Goal: Task Accomplishment & Management: Use online tool/utility

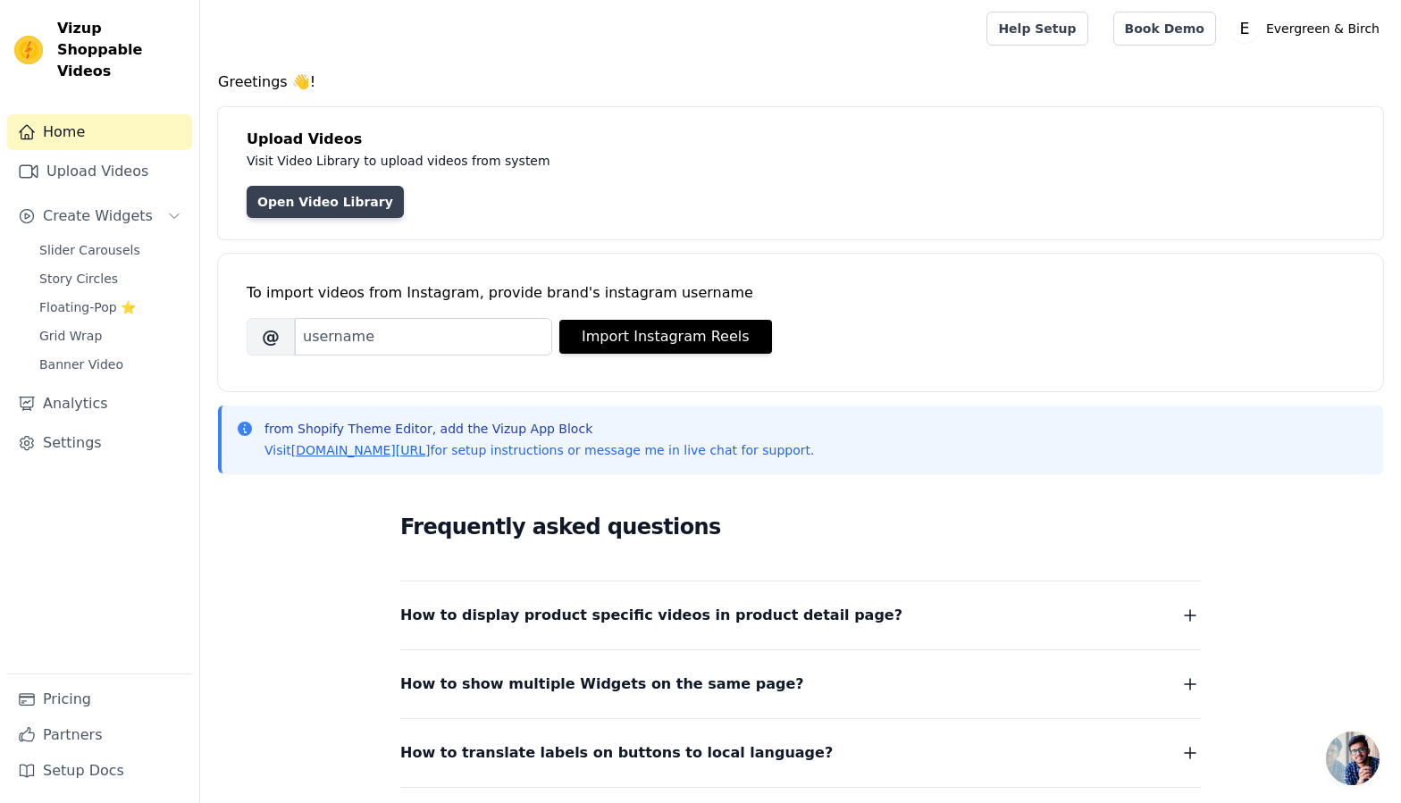
click at [332, 209] on link "Open Video Library" at bounding box center [325, 202] width 157 height 32
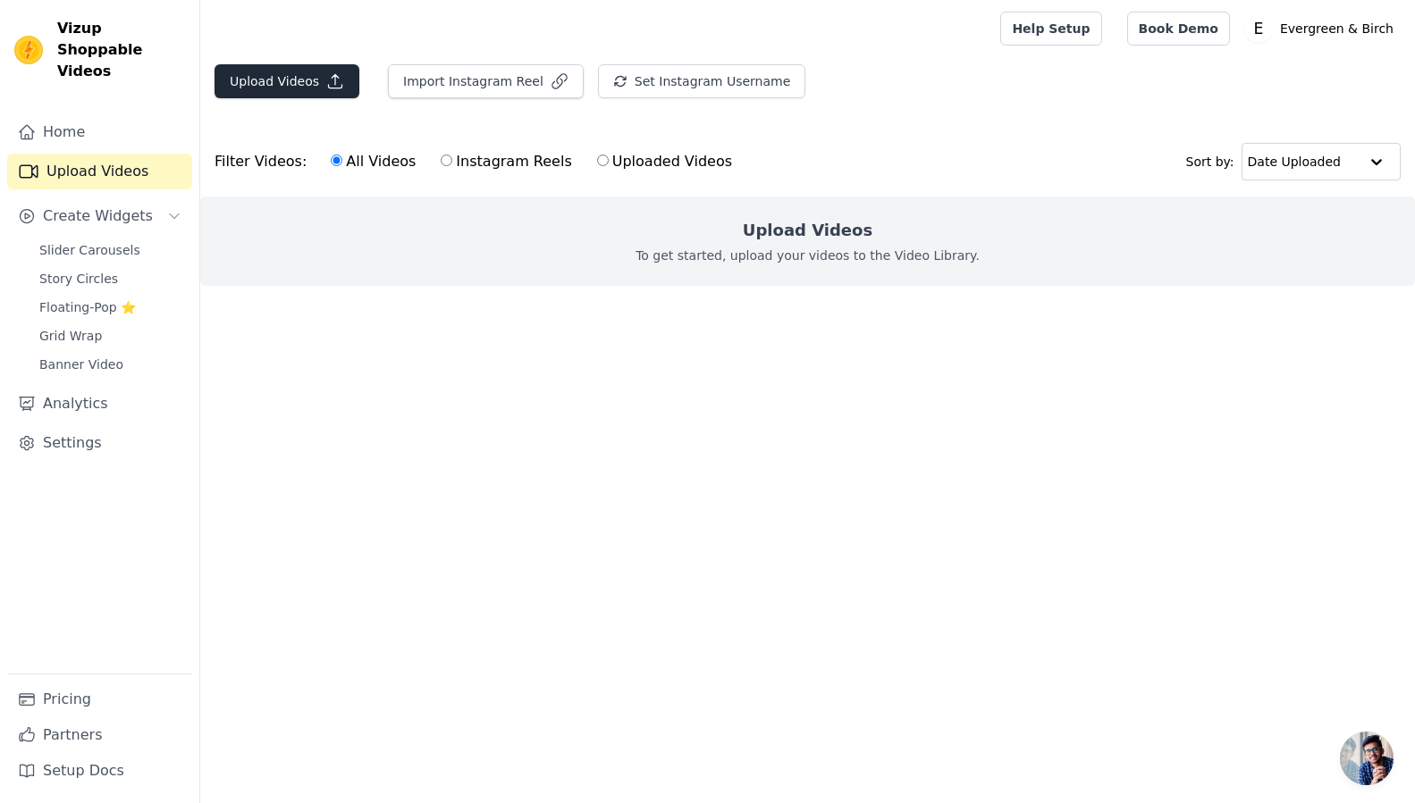
click at [293, 79] on button "Upload Videos" at bounding box center [286, 81] width 145 height 34
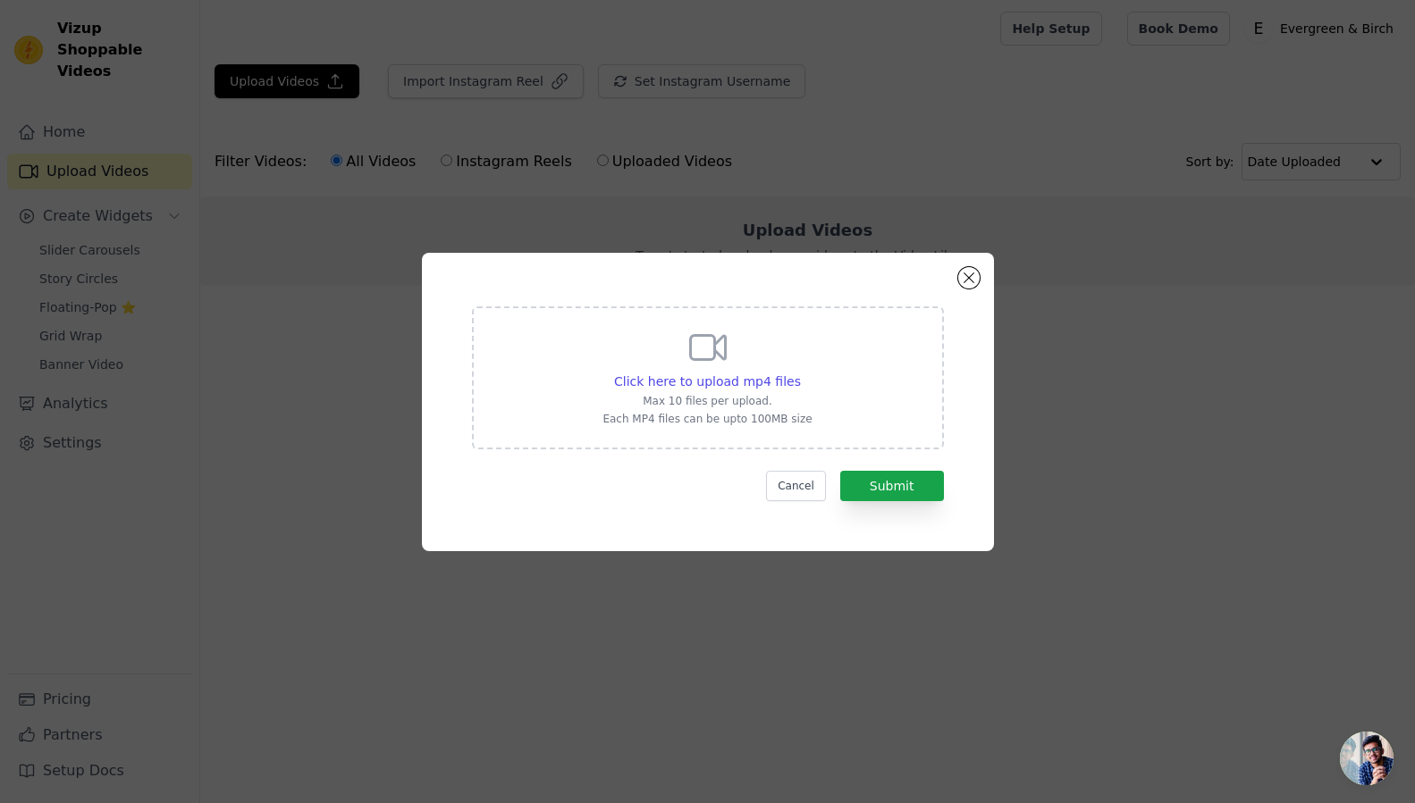
click at [722, 391] on div "Click here to upload mp4 files Max 10 files per upload. Each MP4 files can be u…" at bounding box center [706, 376] width 209 height 100
click at [800, 373] on input "Click here to upload mp4 files Max 10 files per upload. Each MP4 files can be u…" at bounding box center [800, 372] width 1 height 1
click at [743, 365] on div "Click here to upload mp4 files Max 10 files per upload. Each MP4 files can be u…" at bounding box center [706, 376] width 209 height 100
click at [800, 372] on input "Click here to upload mp4 files Max 10 files per upload. Each MP4 files can be u…" at bounding box center [800, 372] width 1 height 1
type input "C:\fakepath\Reel.mp4"
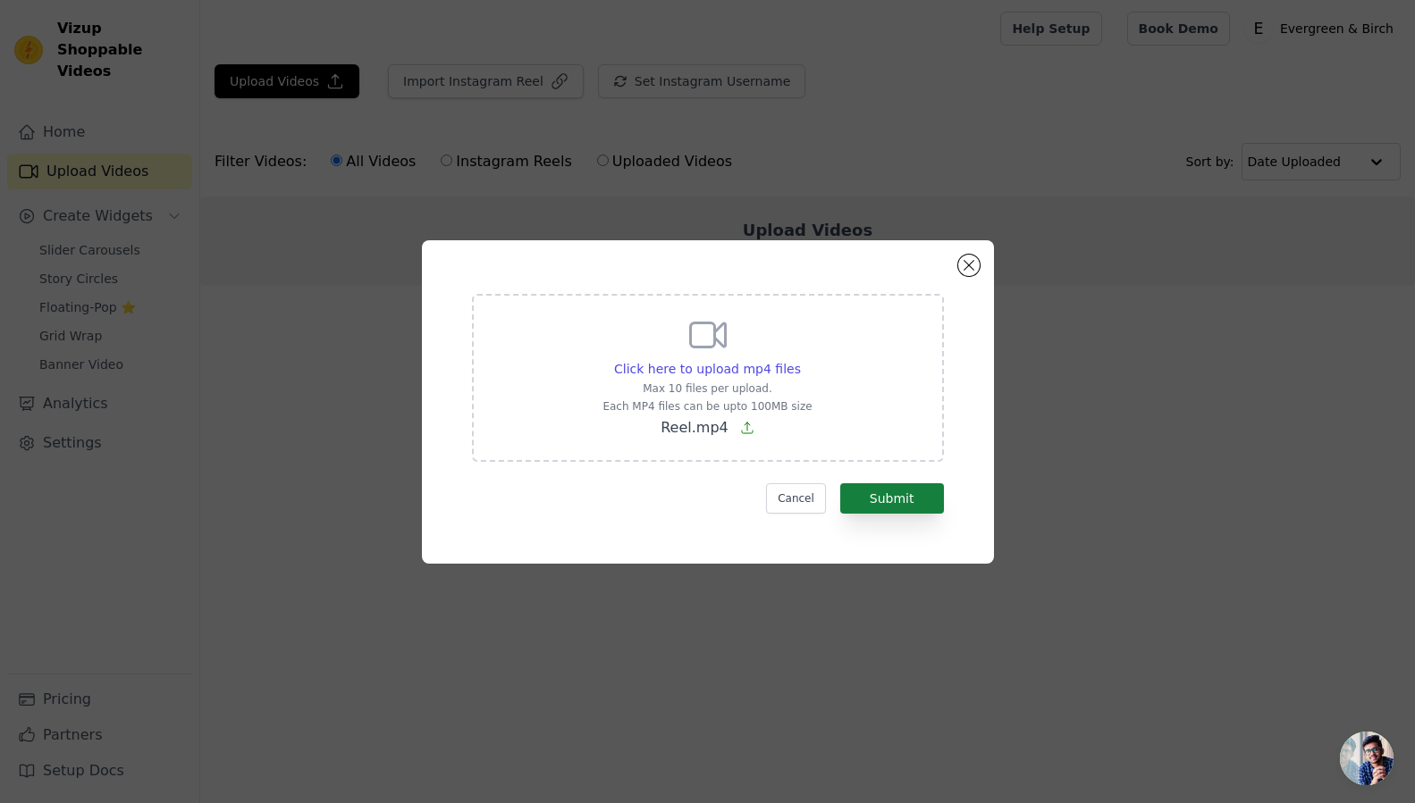
drag, startPoint x: 882, startPoint y: 500, endPoint x: 844, endPoint y: 499, distance: 38.4
click at [882, 500] on button "Submit" at bounding box center [892, 498] width 104 height 30
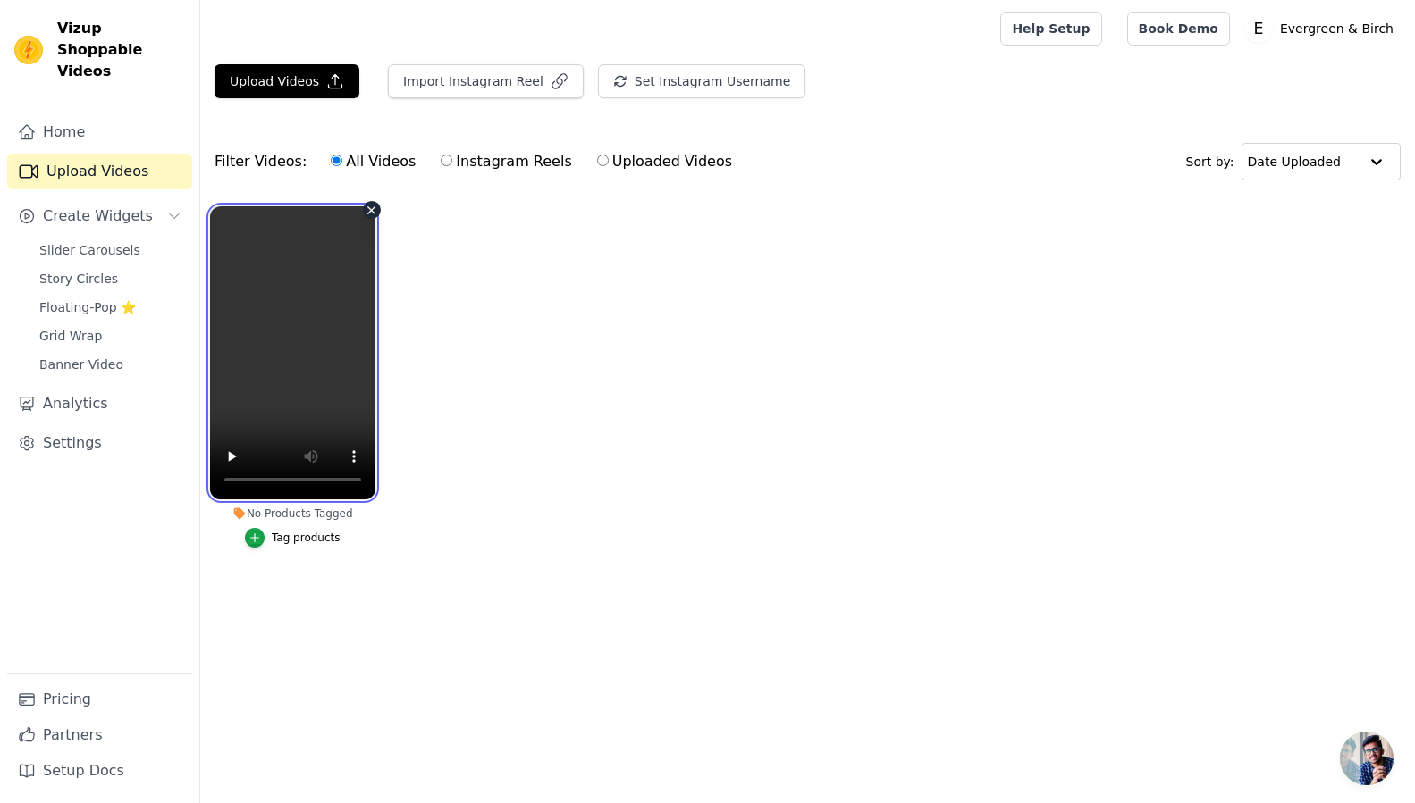
click at [297, 354] on video at bounding box center [292, 352] width 165 height 293
click at [519, 375] on ul "No Products Tagged Tag products" at bounding box center [807, 395] width 1214 height 397
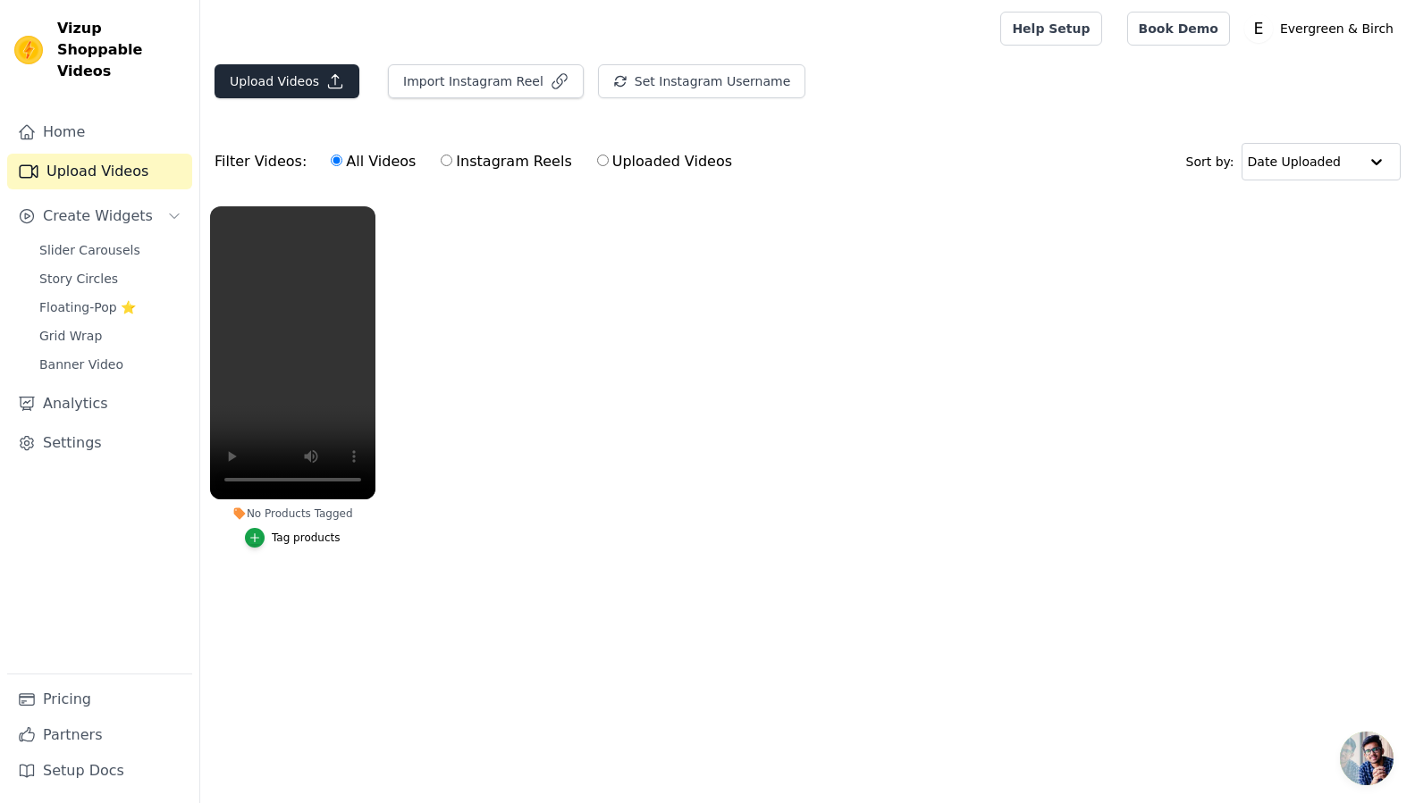
click at [284, 82] on button "Upload Videos" at bounding box center [286, 81] width 145 height 34
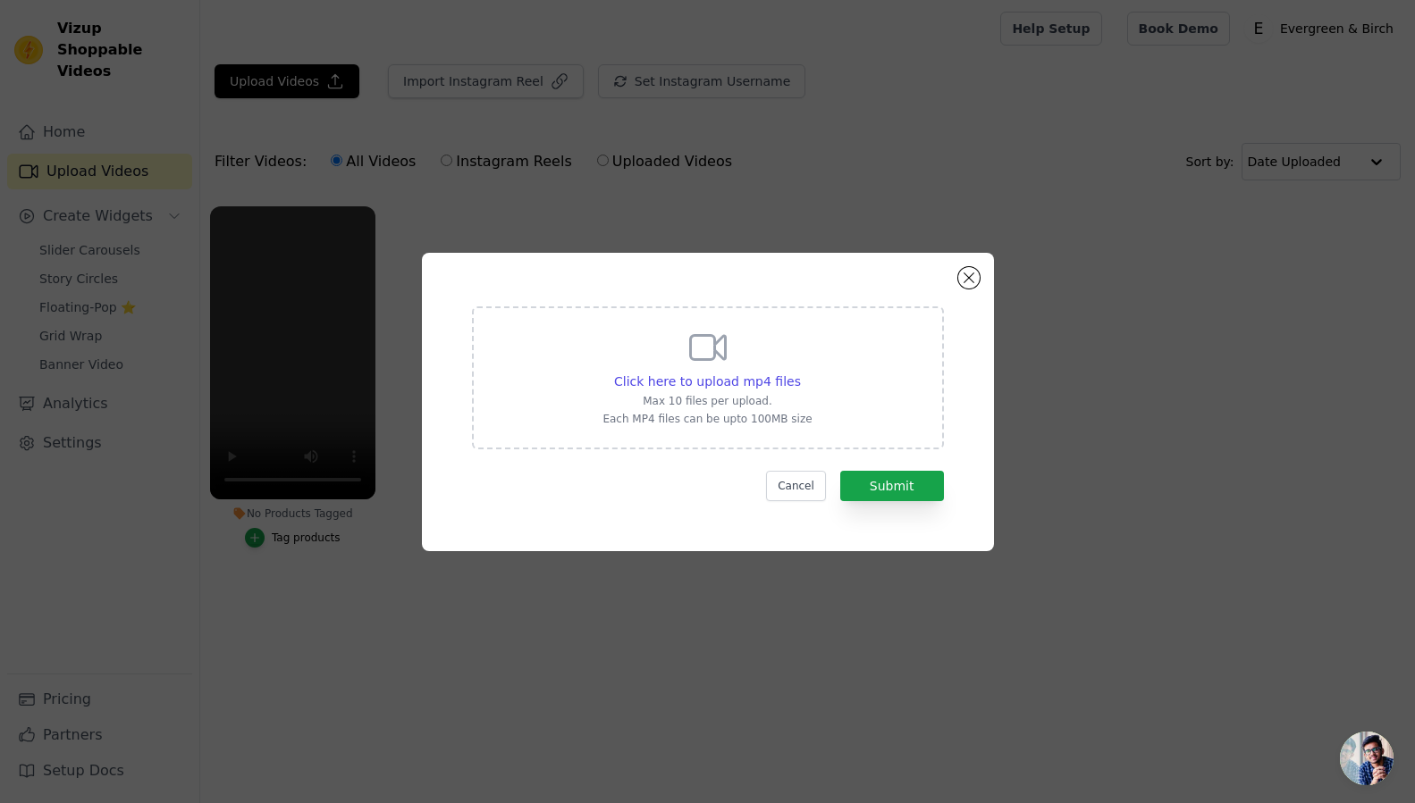
click at [1155, 451] on div "Click here to upload mp4 files Max 10 files per upload. Each MP4 files can be u…" at bounding box center [707, 402] width 1357 height 356
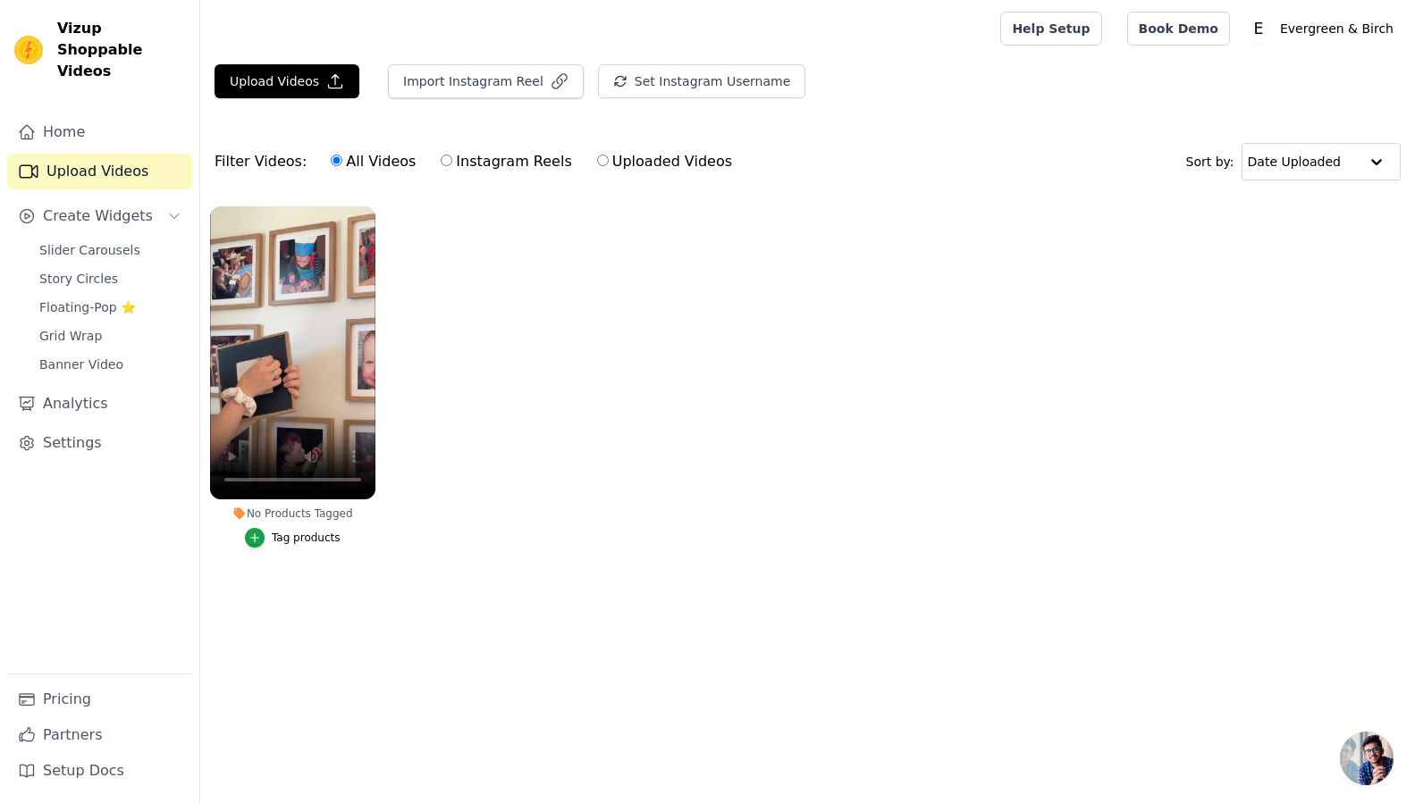
click at [472, 163] on label "Instagram Reels" at bounding box center [506, 161] width 132 height 23
click at [452, 163] on input "Instagram Reels" at bounding box center [447, 161] width 12 height 12
radio input "true"
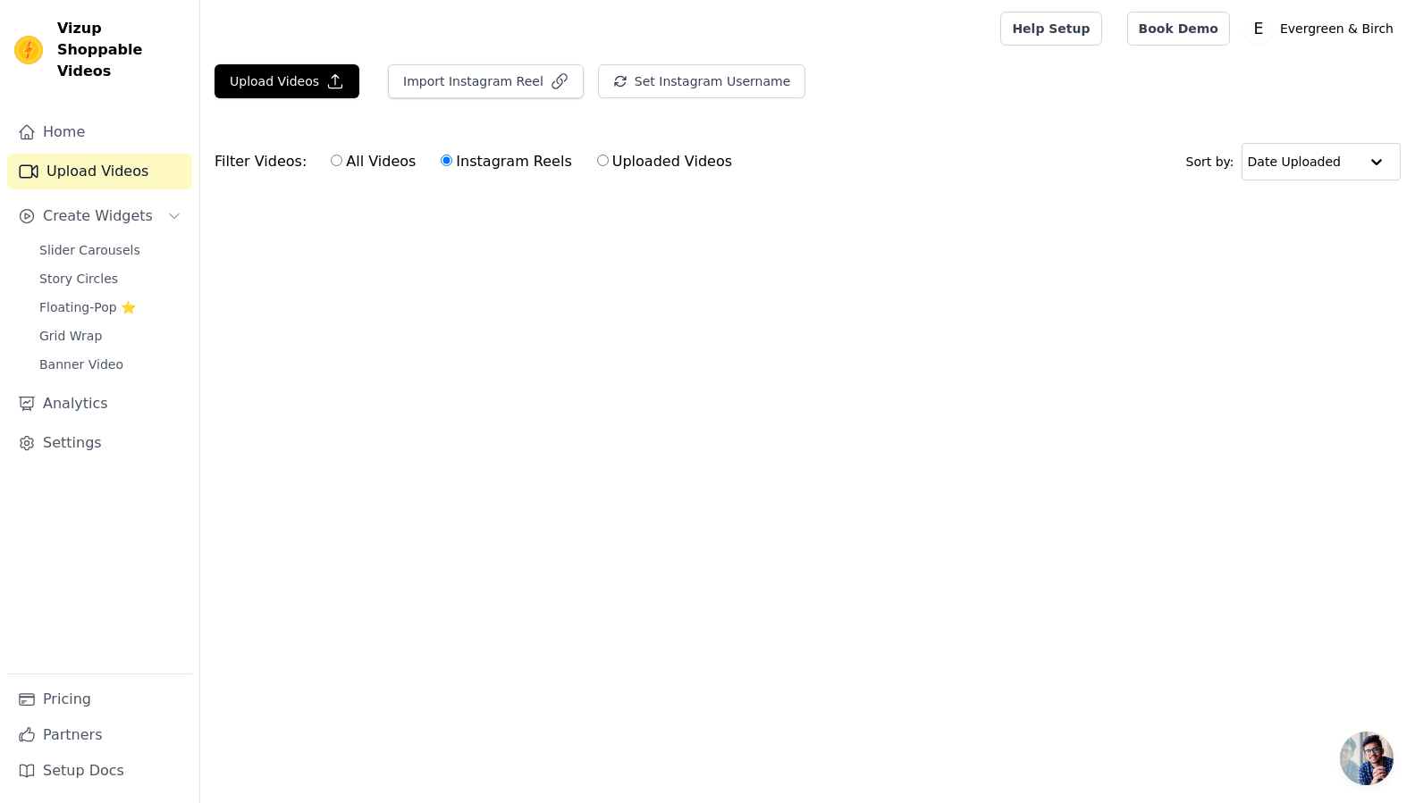
click at [366, 161] on label "All Videos" at bounding box center [373, 161] width 87 height 23
click at [342, 161] on input "All Videos" at bounding box center [337, 161] width 12 height 12
radio input "true"
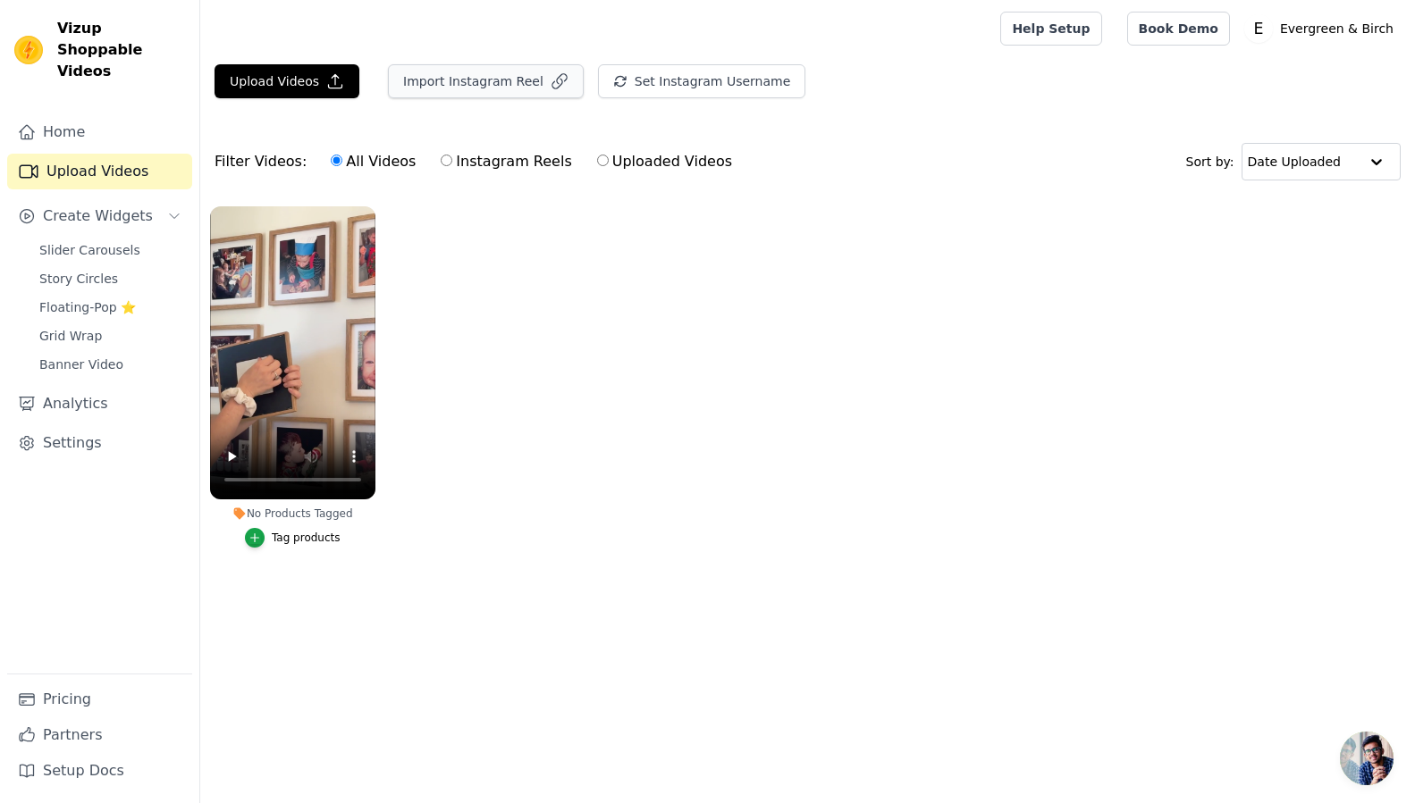
click at [475, 89] on button "Import Instagram Reel" at bounding box center [486, 81] width 196 height 34
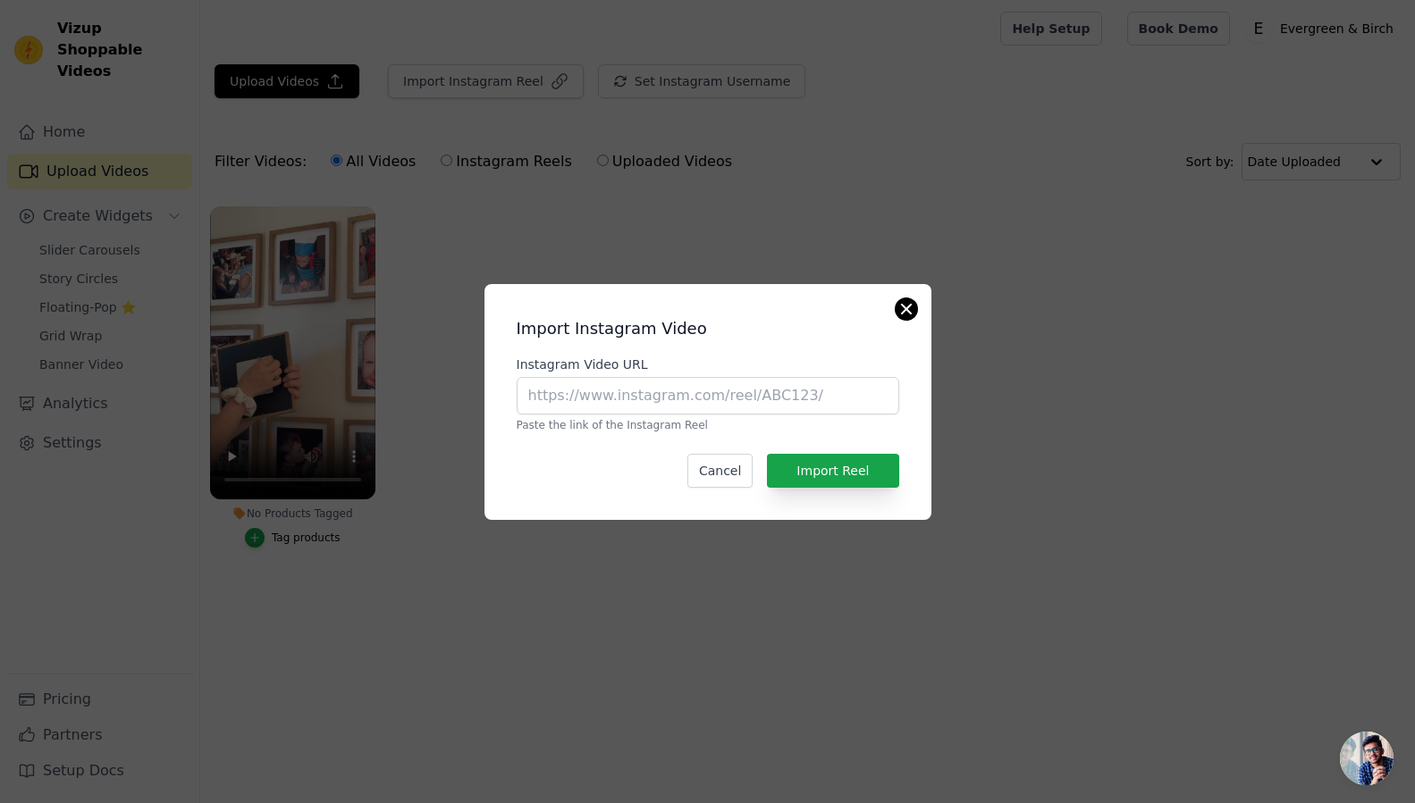
click at [911, 310] on button "Close modal" at bounding box center [905, 308] width 21 height 21
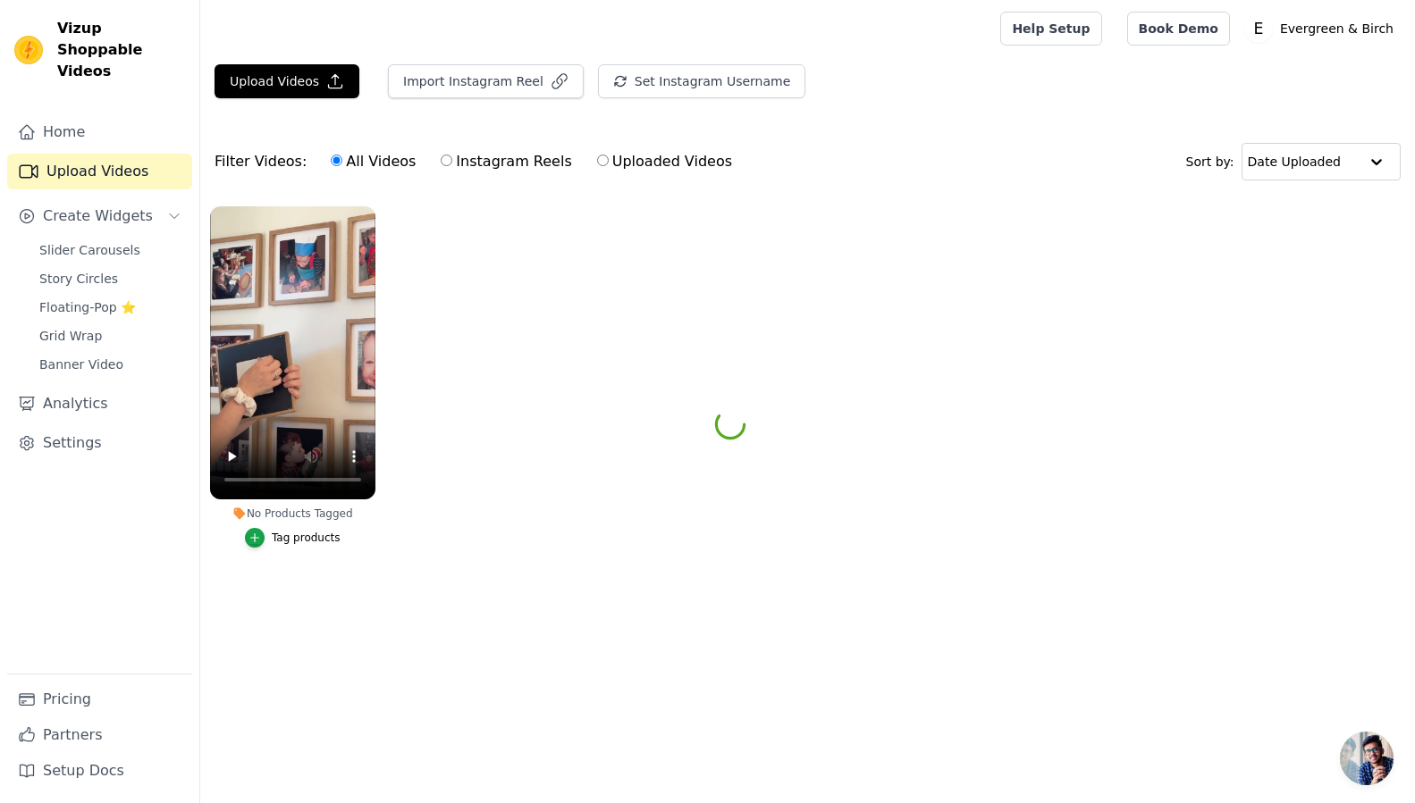
click at [575, 358] on ul "No Products Tagged Tag products" at bounding box center [807, 395] width 1214 height 397
click at [102, 298] on span "Floating-Pop ⭐" at bounding box center [87, 307] width 97 height 18
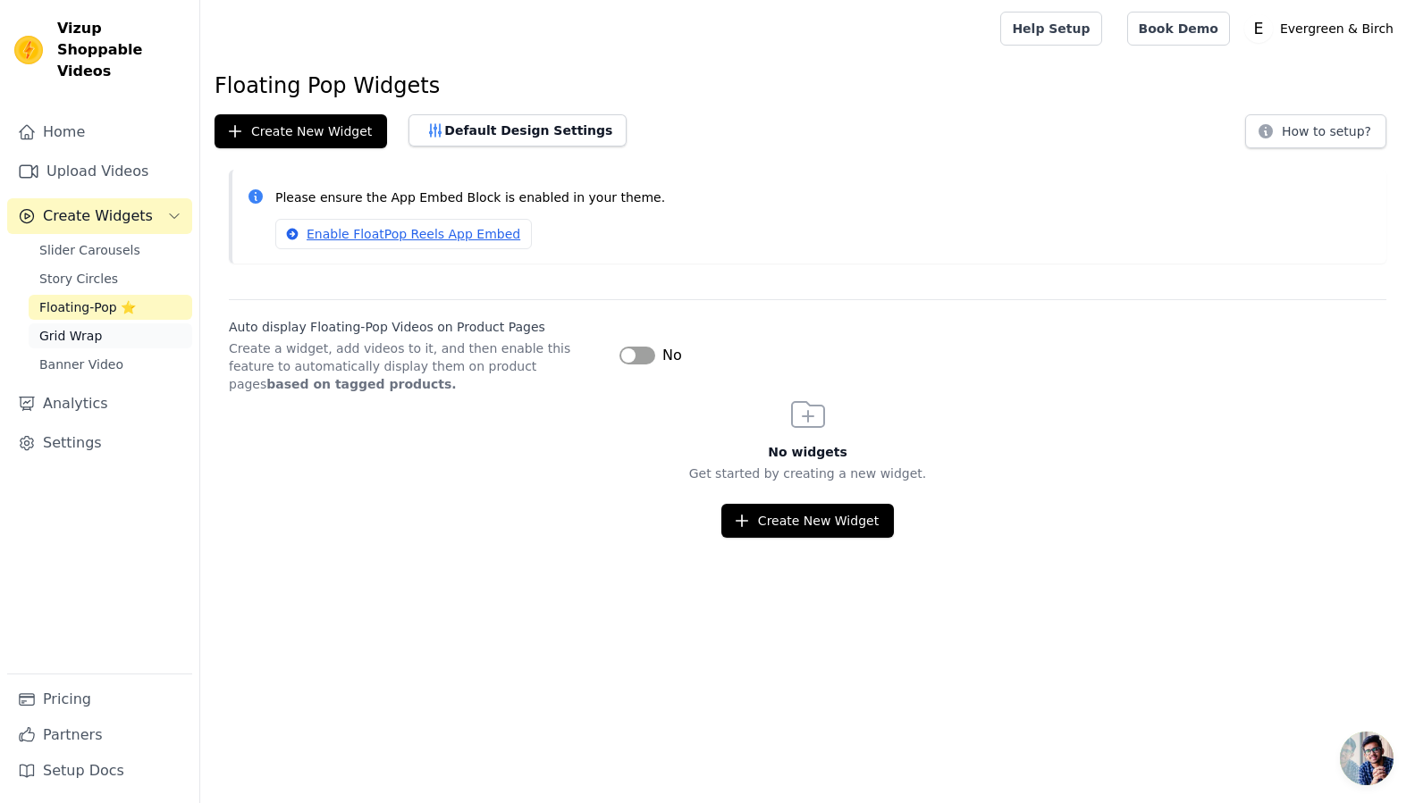
click at [80, 327] on span "Grid Wrap" at bounding box center [70, 336] width 63 height 18
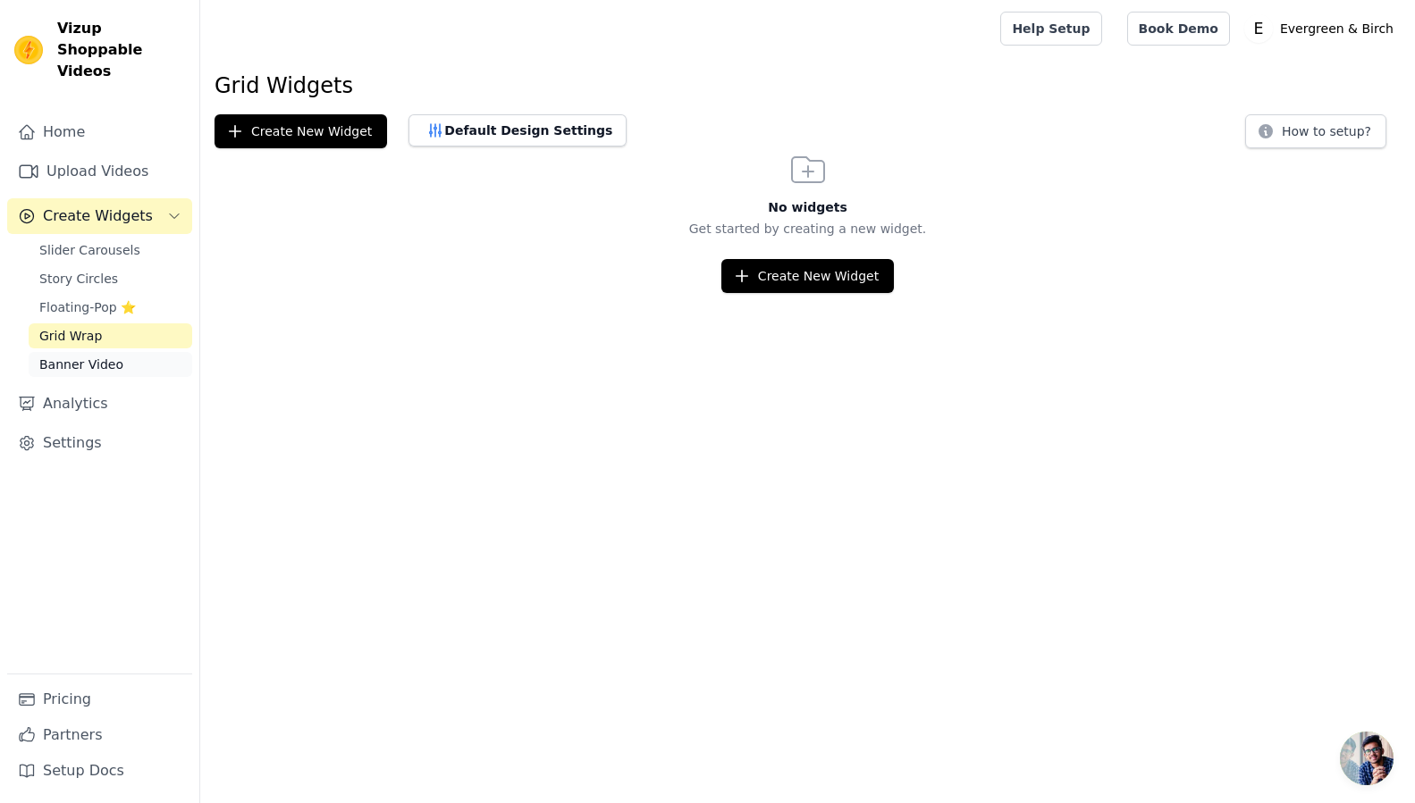
click at [93, 356] on span "Banner Video" at bounding box center [81, 365] width 84 height 18
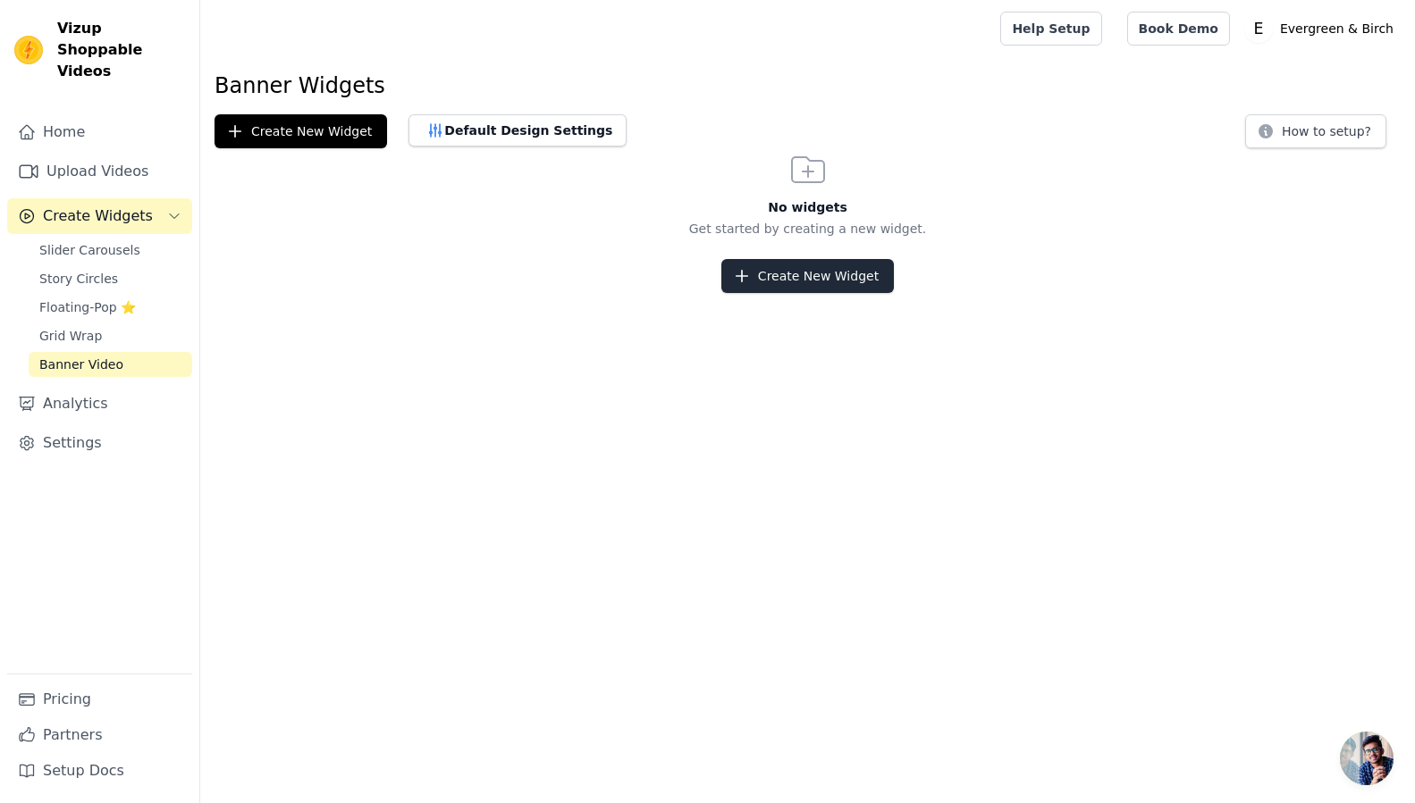
click at [794, 279] on button "Create New Widget" at bounding box center [807, 276] width 172 height 34
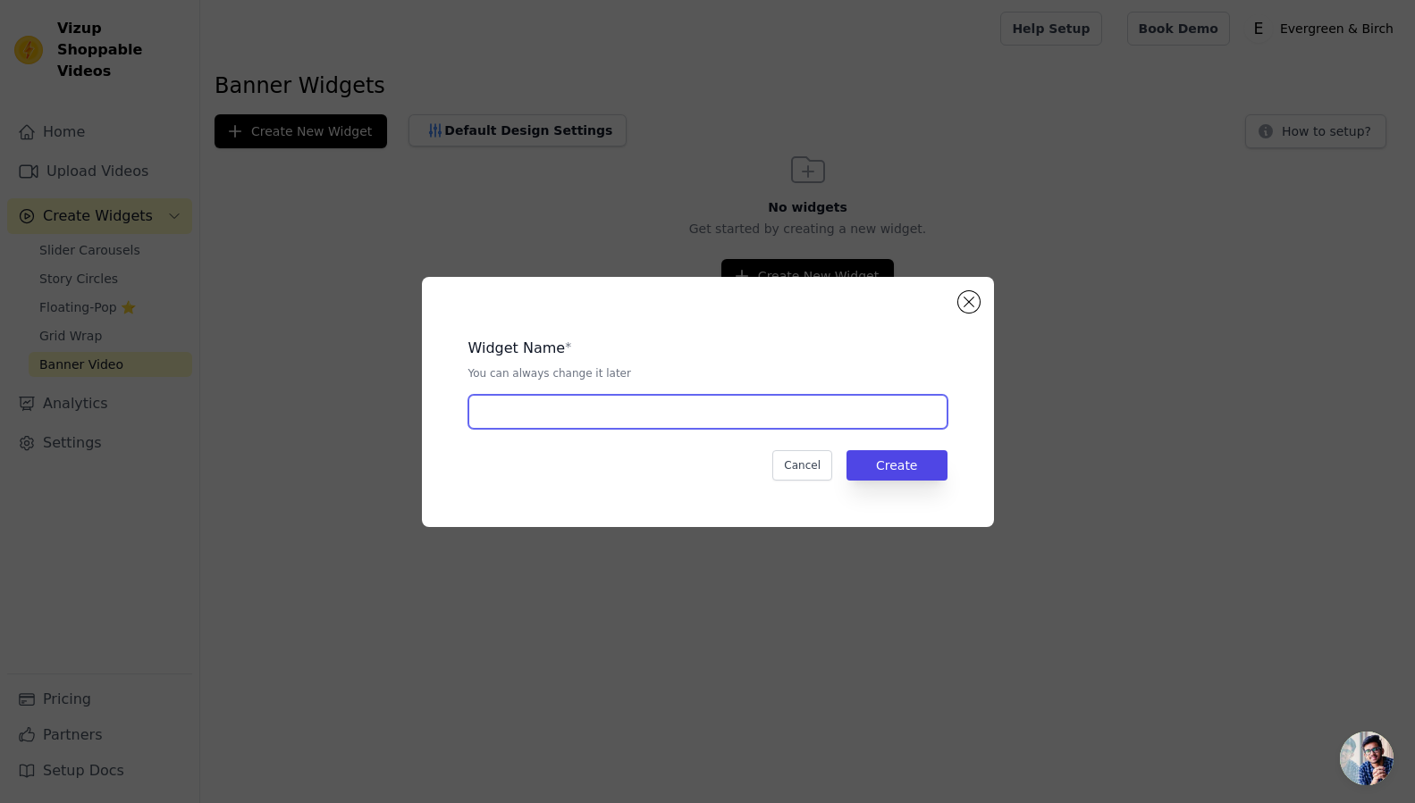
click at [592, 403] on input "text" at bounding box center [707, 412] width 479 height 34
type input "F"
type input "MagFrames"
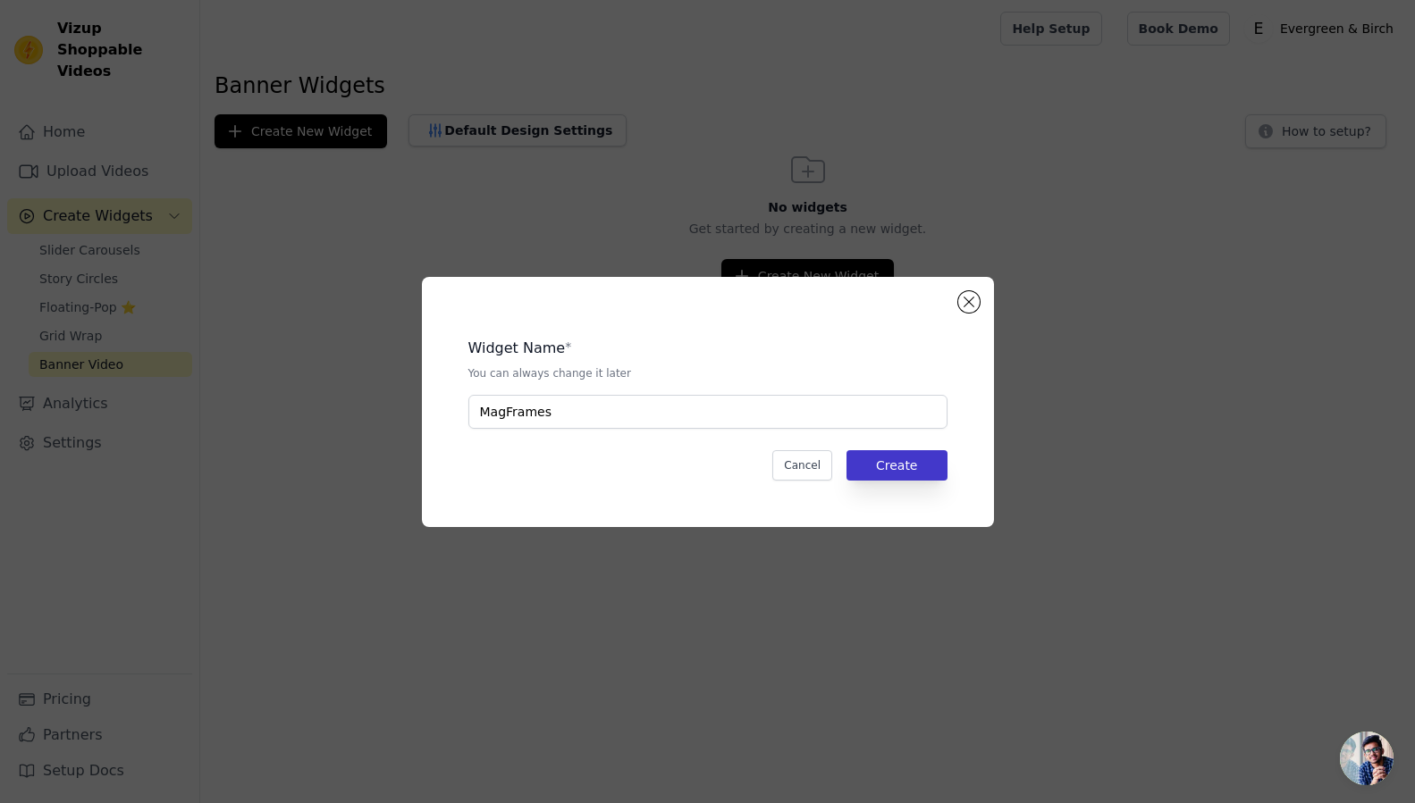
click at [889, 457] on button "Create" at bounding box center [896, 465] width 101 height 30
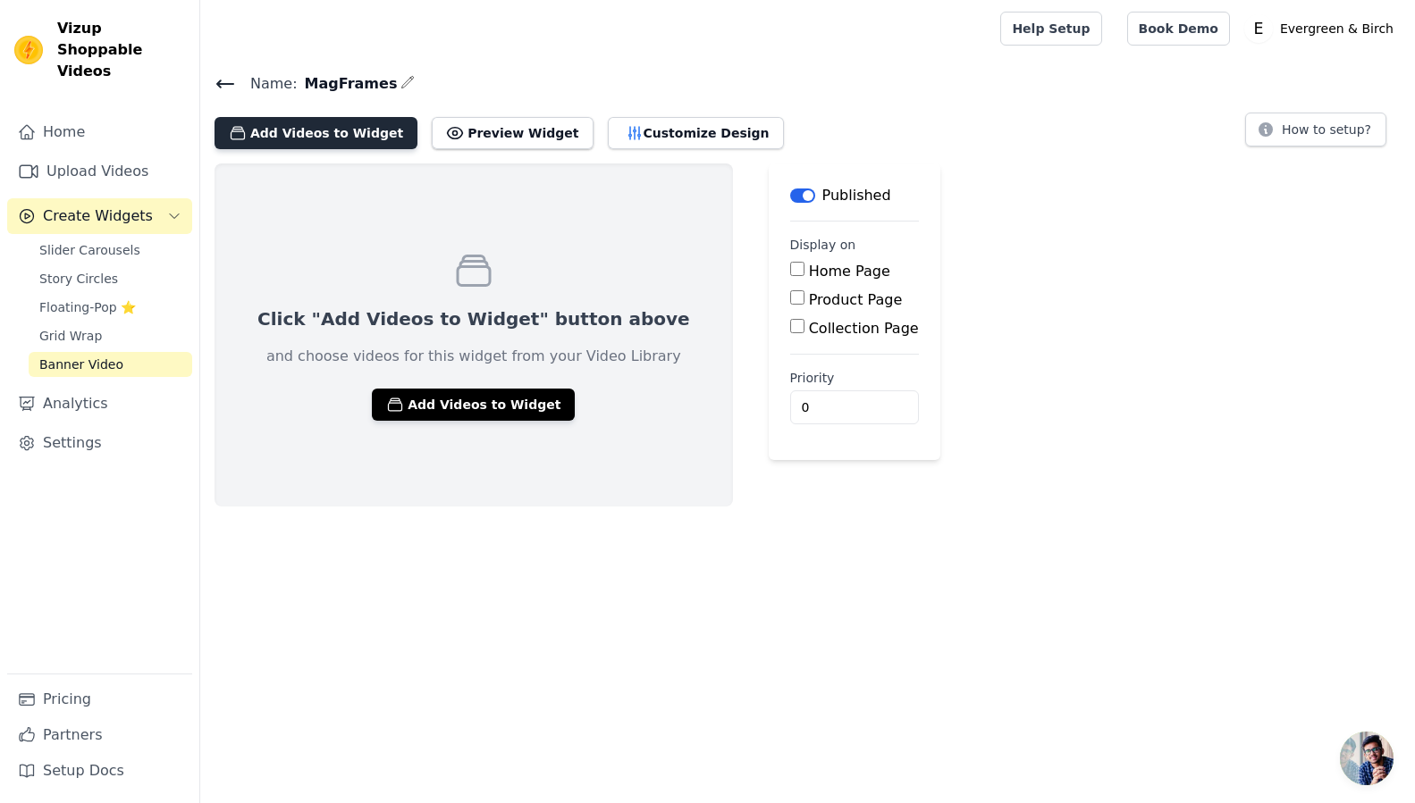
click at [328, 139] on button "Add Videos to Widget" at bounding box center [315, 133] width 203 height 32
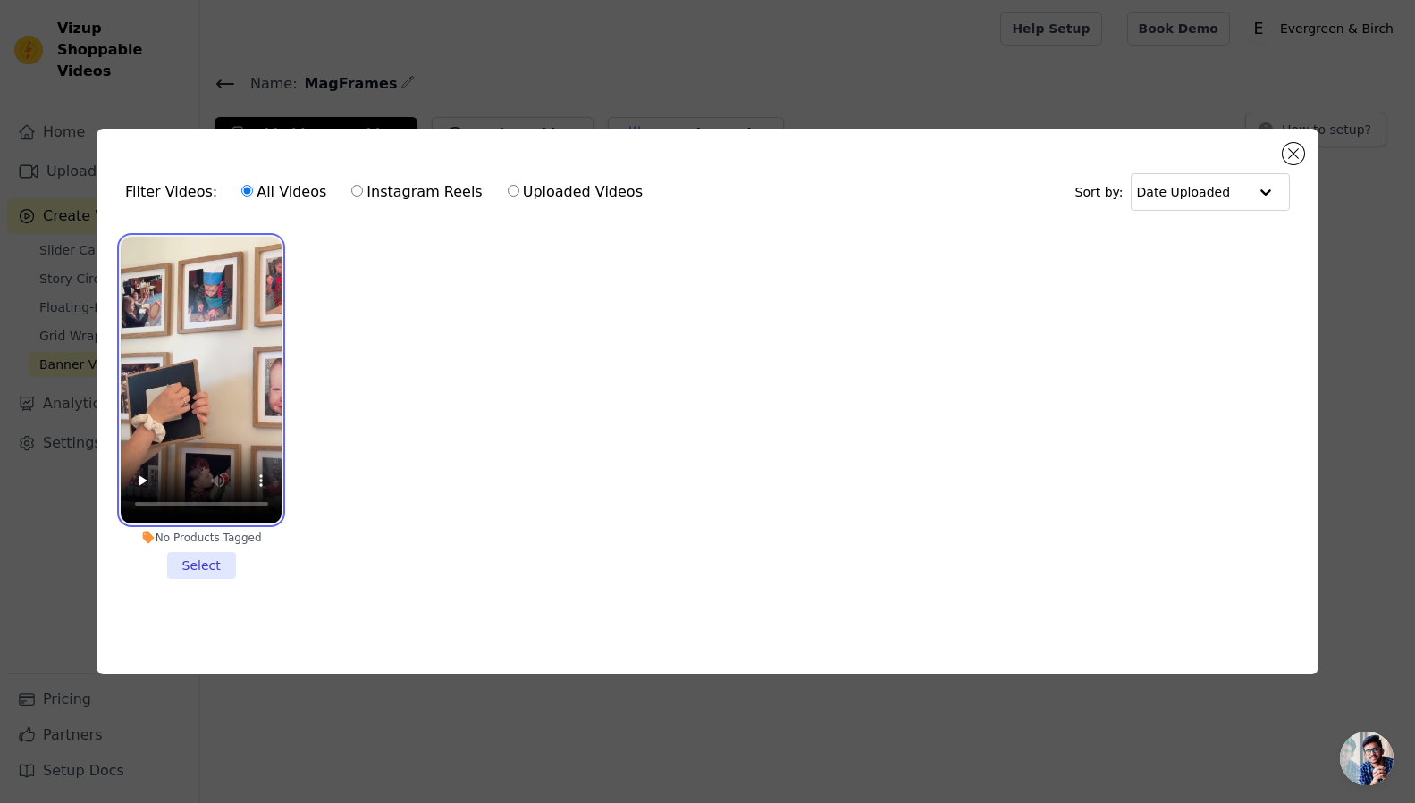
click at [243, 473] on video at bounding box center [202, 380] width 162 height 287
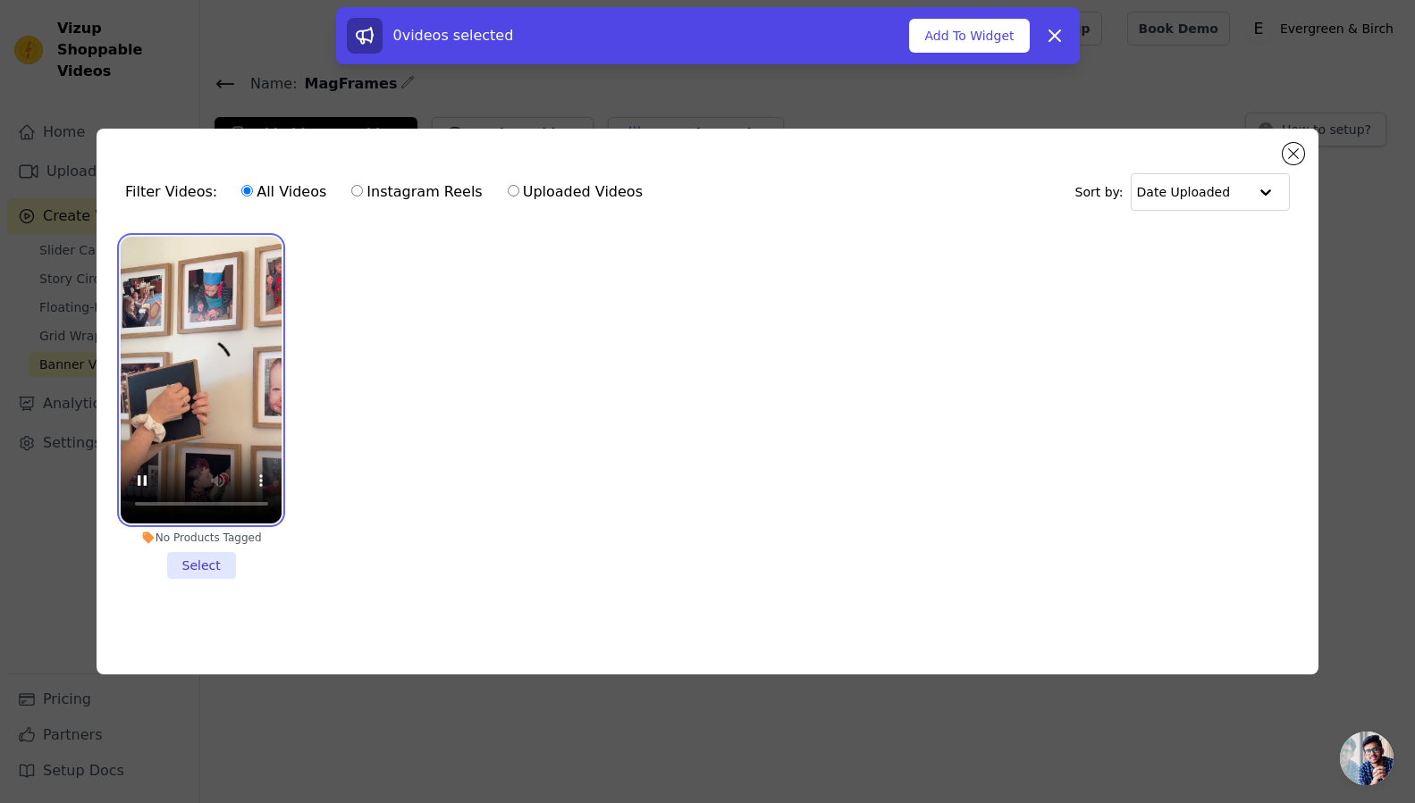
click at [206, 550] on li "No Products Tagged Select" at bounding box center [202, 408] width 162 height 342
click at [0, 0] on input "No Products Tagged Select" at bounding box center [0, 0] width 0 height 0
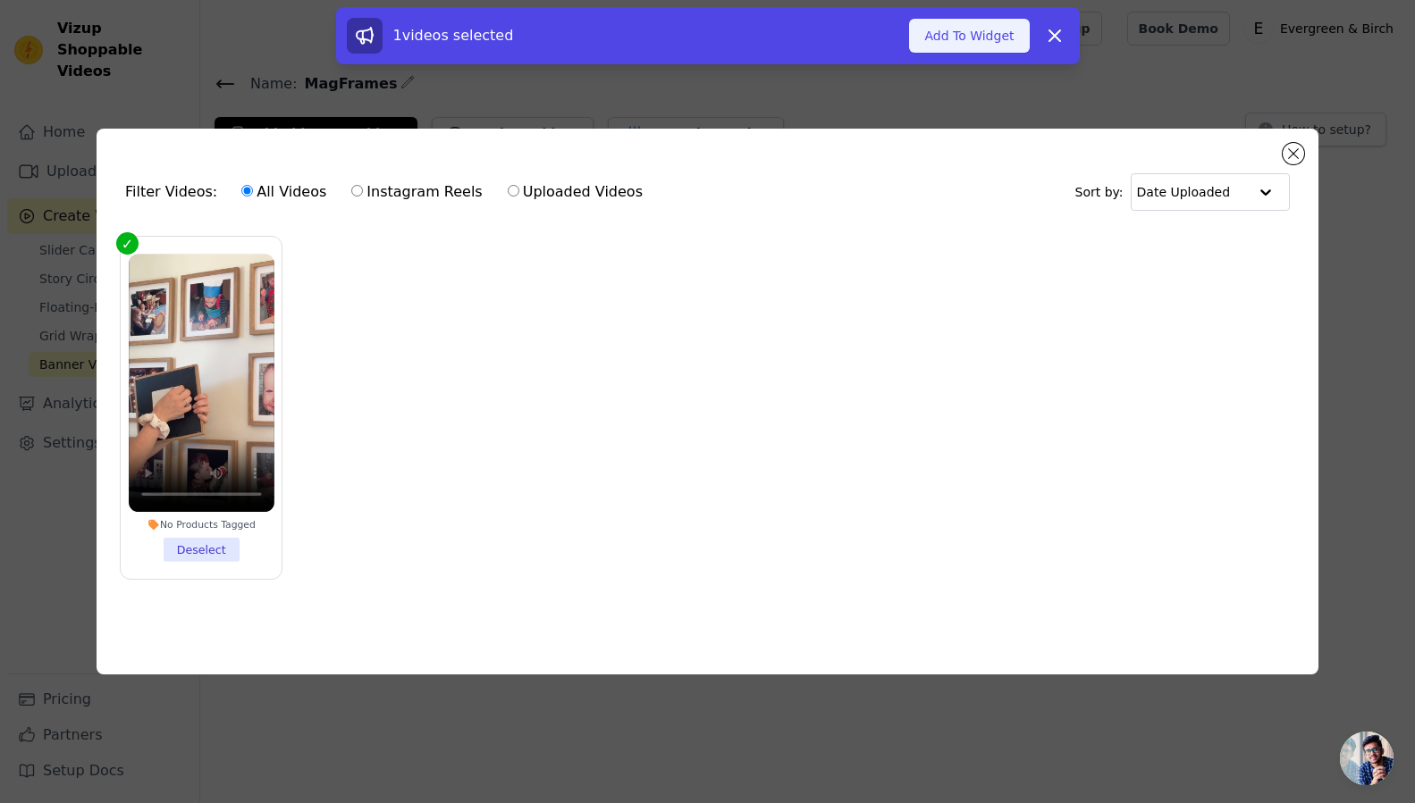
click at [979, 34] on button "Add To Widget" at bounding box center [969, 36] width 120 height 34
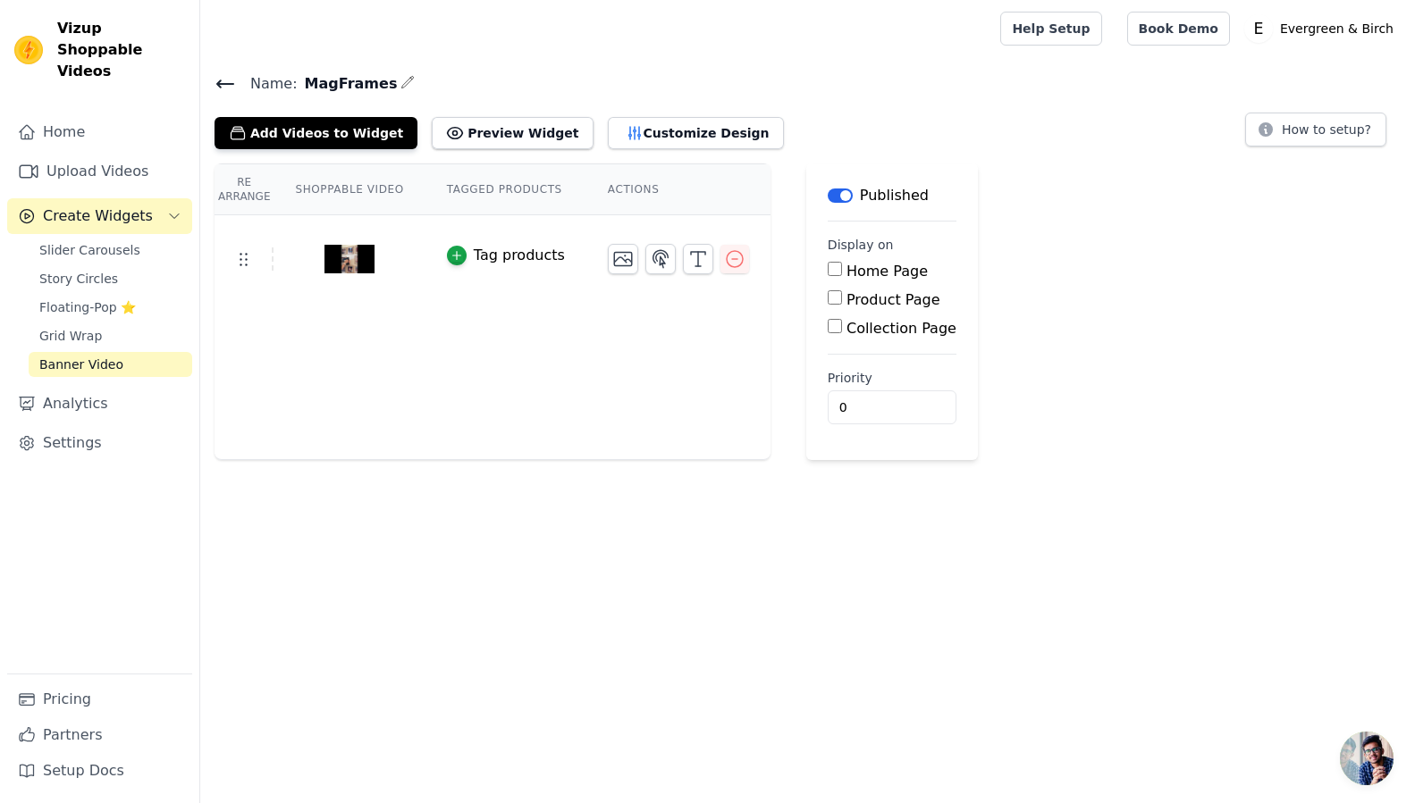
click at [891, 334] on label "Collection Page" at bounding box center [901, 328] width 110 height 17
click at [842, 333] on input "Collection Page" at bounding box center [834, 326] width 14 height 14
checkbox input "true"
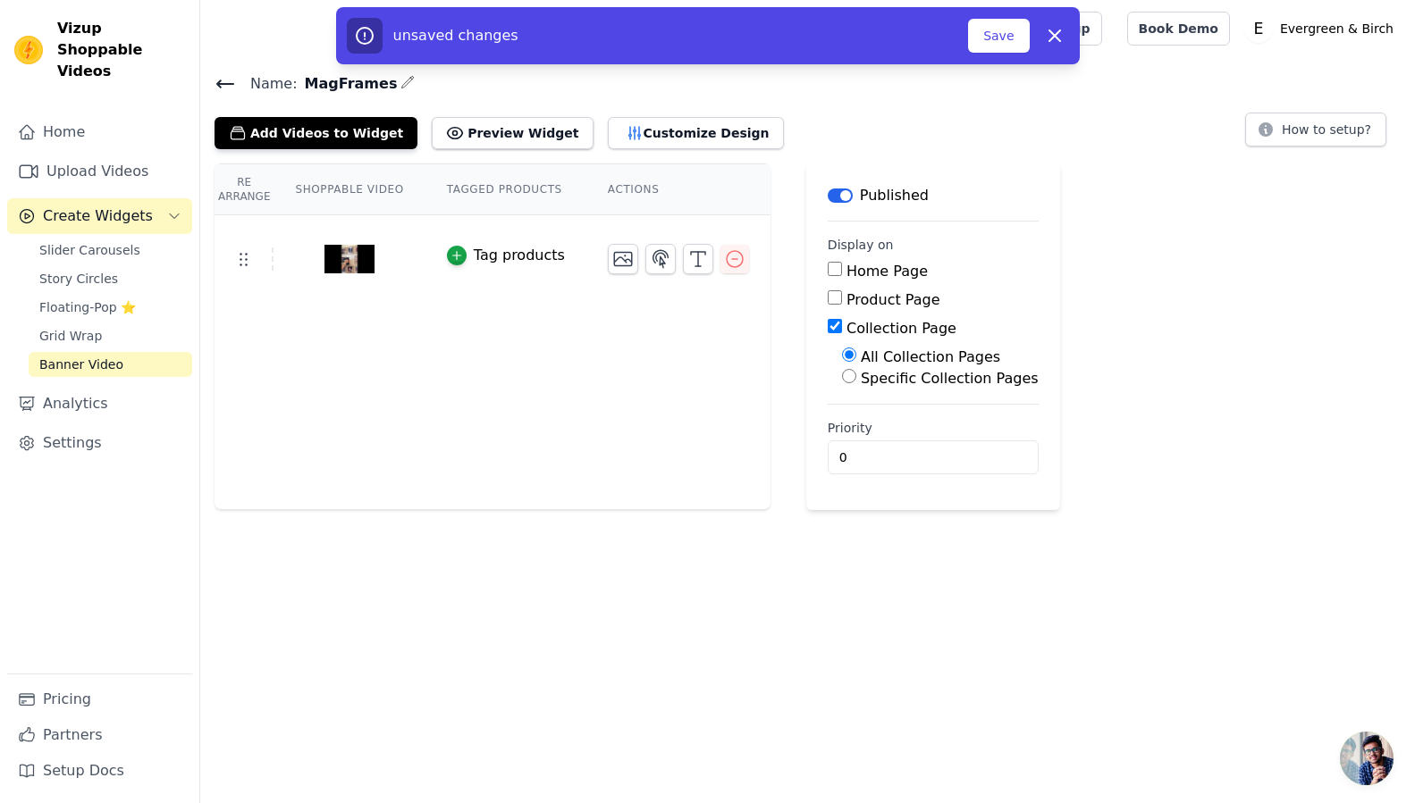
click at [907, 385] on label "Specific Collection Pages" at bounding box center [950, 378] width 178 height 17
click at [856, 383] on input "Specific Collection Pages" at bounding box center [849, 376] width 14 height 14
radio input "true"
click at [891, 422] on button "Select Collection Pages" at bounding box center [926, 419] width 169 height 30
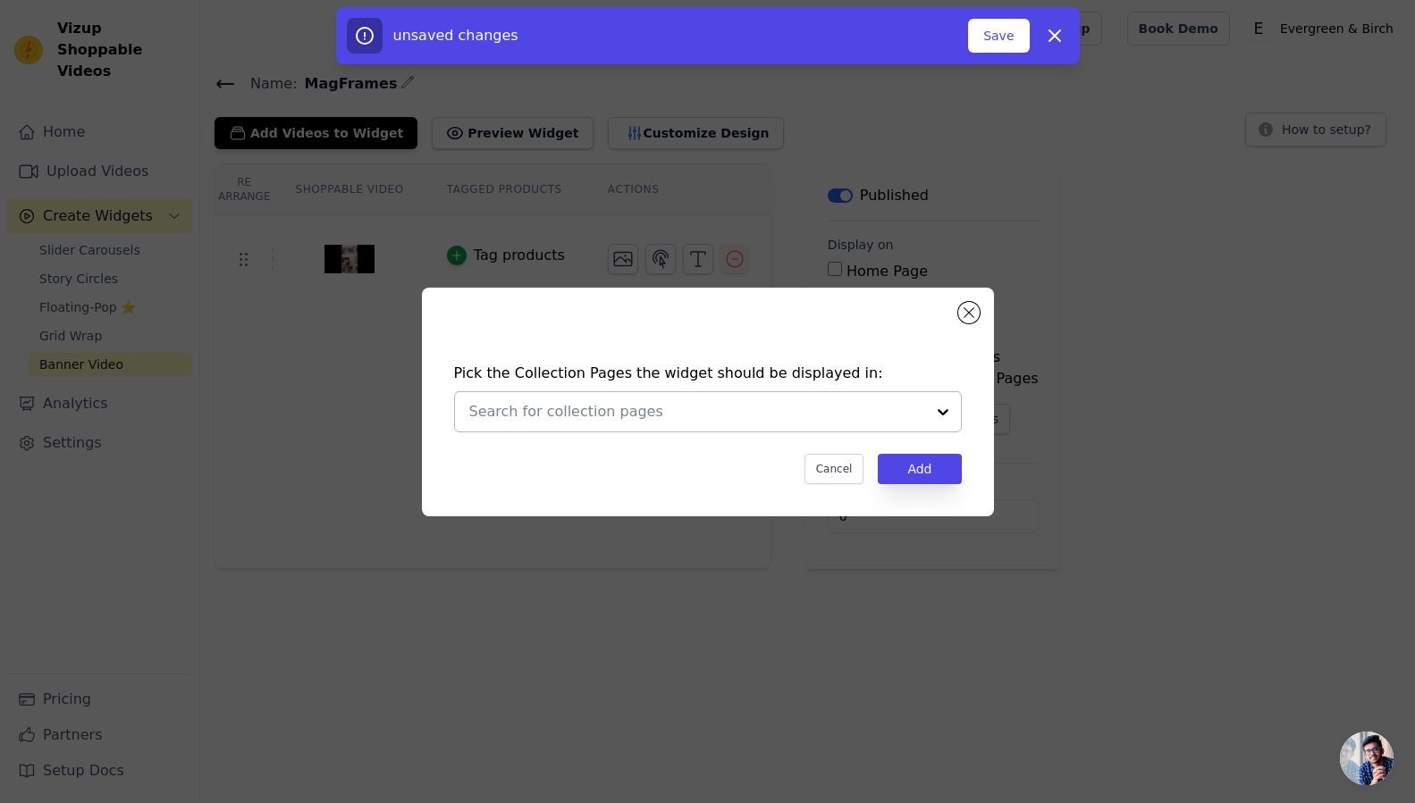
click at [617, 392] on div at bounding box center [697, 411] width 456 height 39
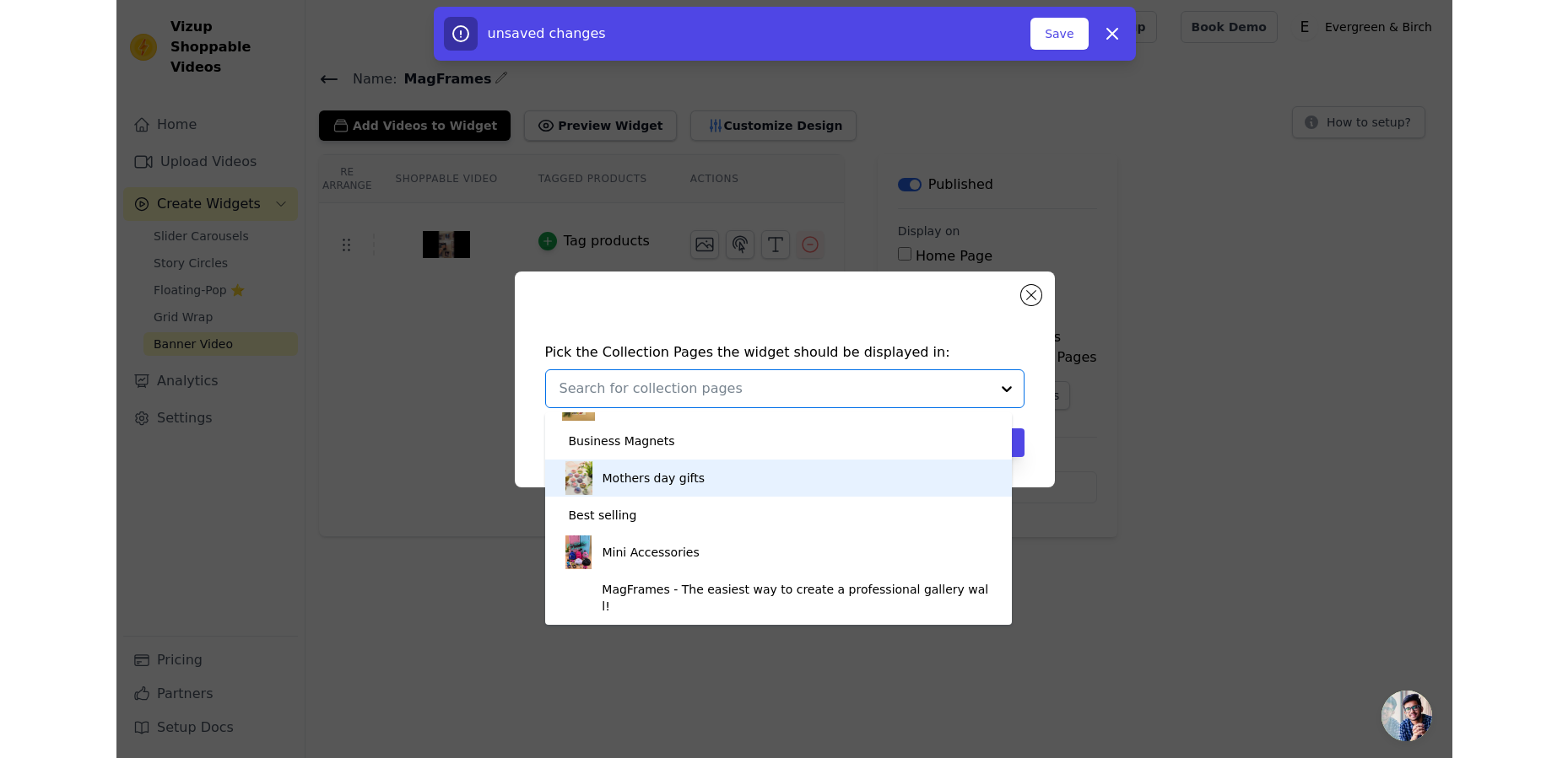
scroll to position [270, 0]
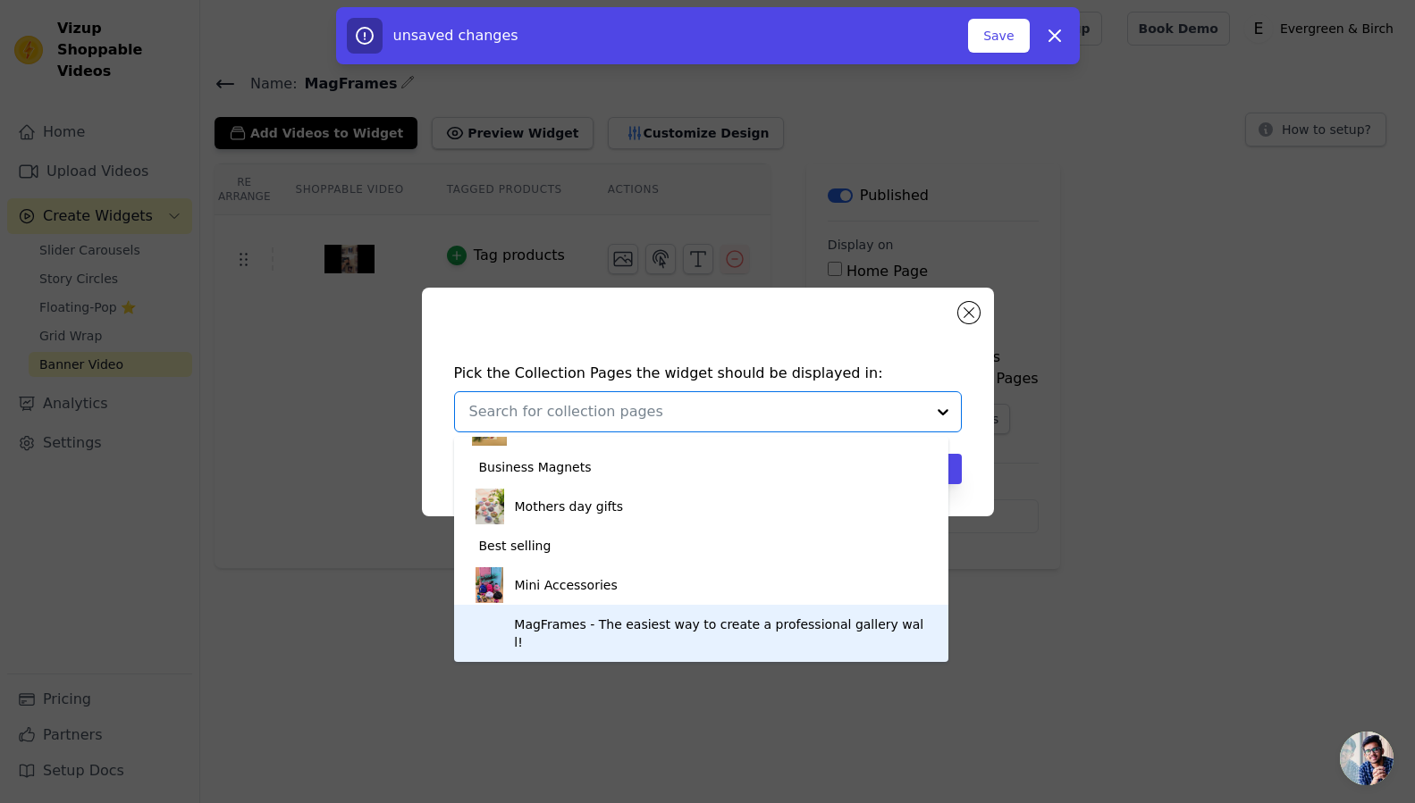
click at [632, 647] on div "MagFrames - The easiest way to create a professional gallery wall!" at bounding box center [722, 633] width 416 height 57
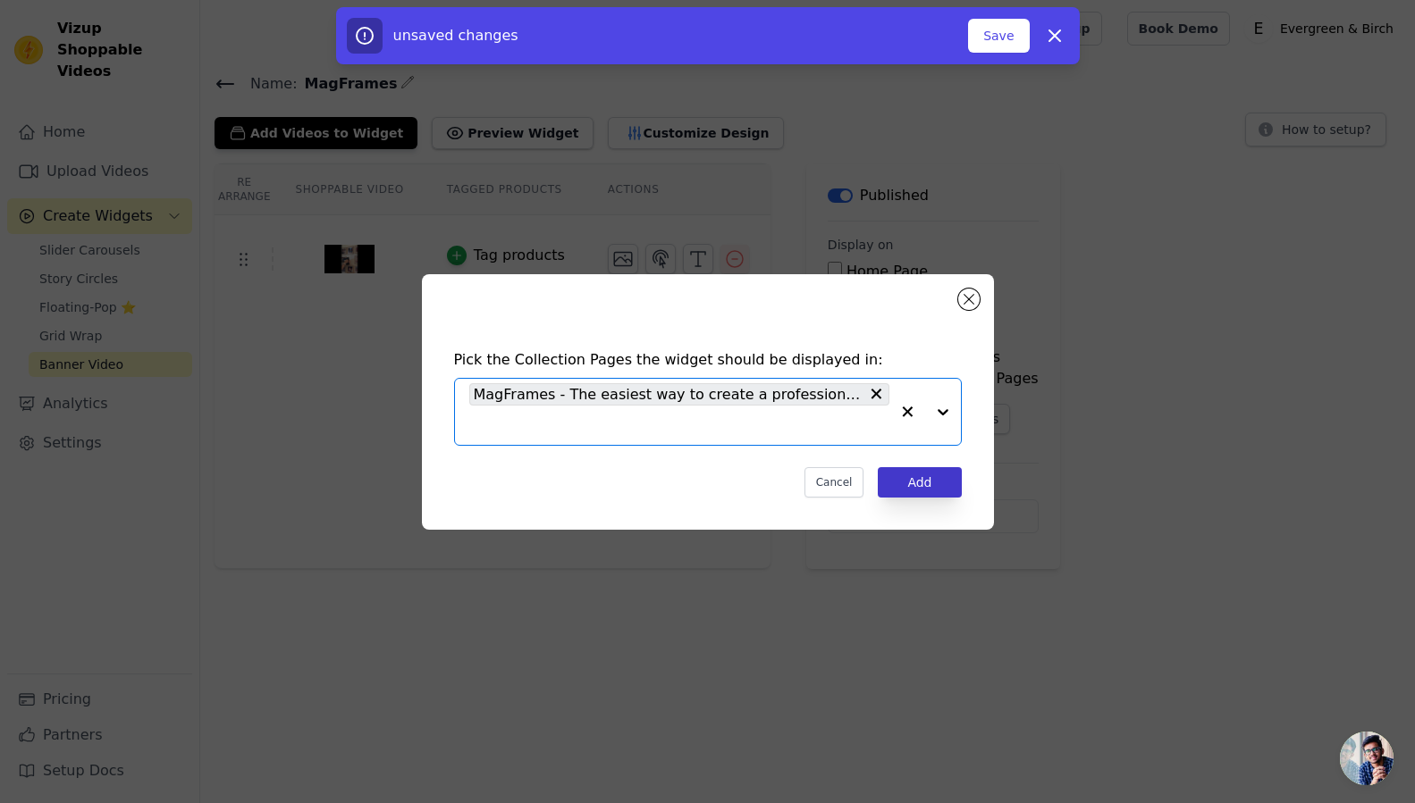
click at [937, 483] on button "Add" at bounding box center [919, 482] width 83 height 30
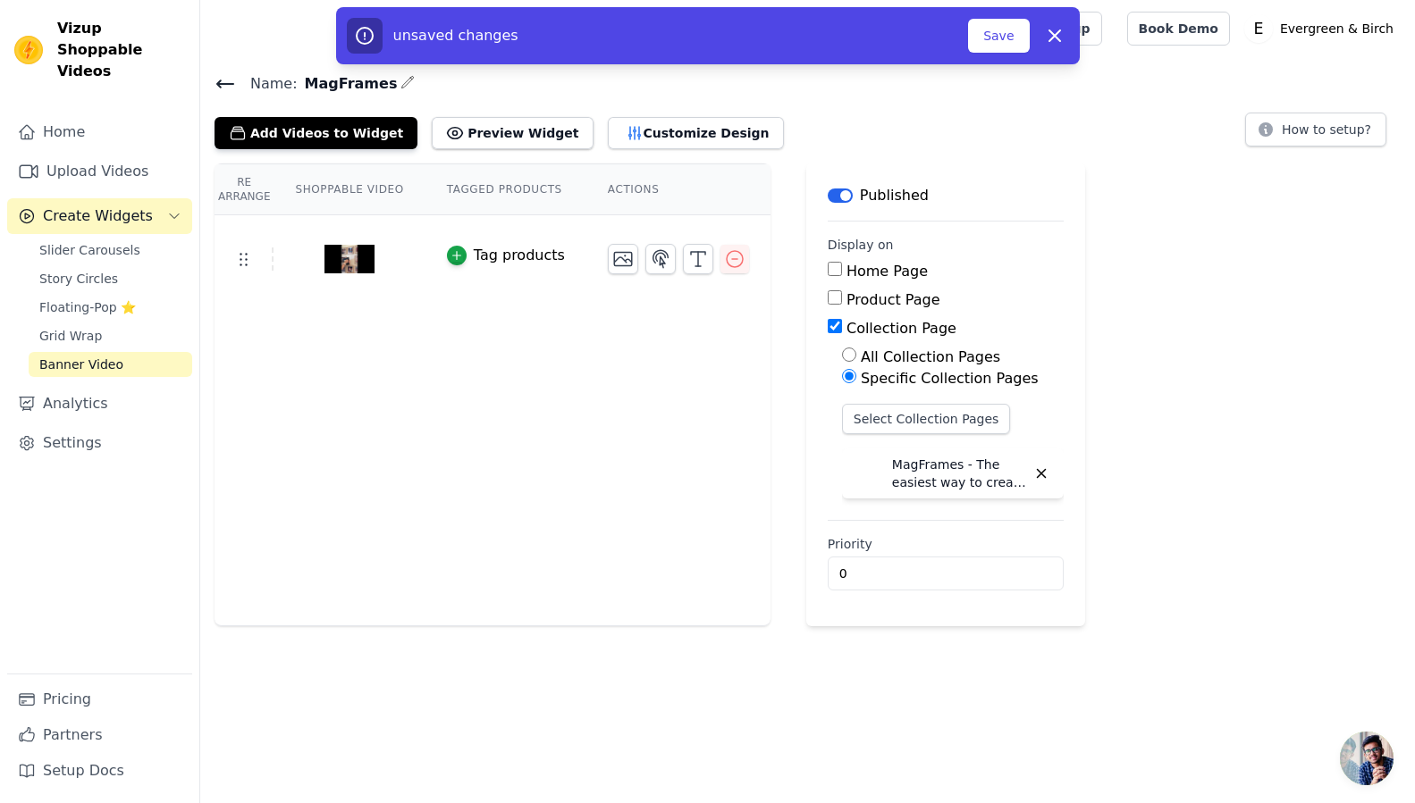
click at [317, 189] on th "Shoppable Video" at bounding box center [348, 189] width 151 height 51
click at [457, 183] on th "Tagged Products" at bounding box center [505, 189] width 161 height 51
click at [609, 194] on th "Actions" at bounding box center [678, 189] width 184 height 51
click at [667, 134] on button "Customize Design" at bounding box center [696, 133] width 176 height 32
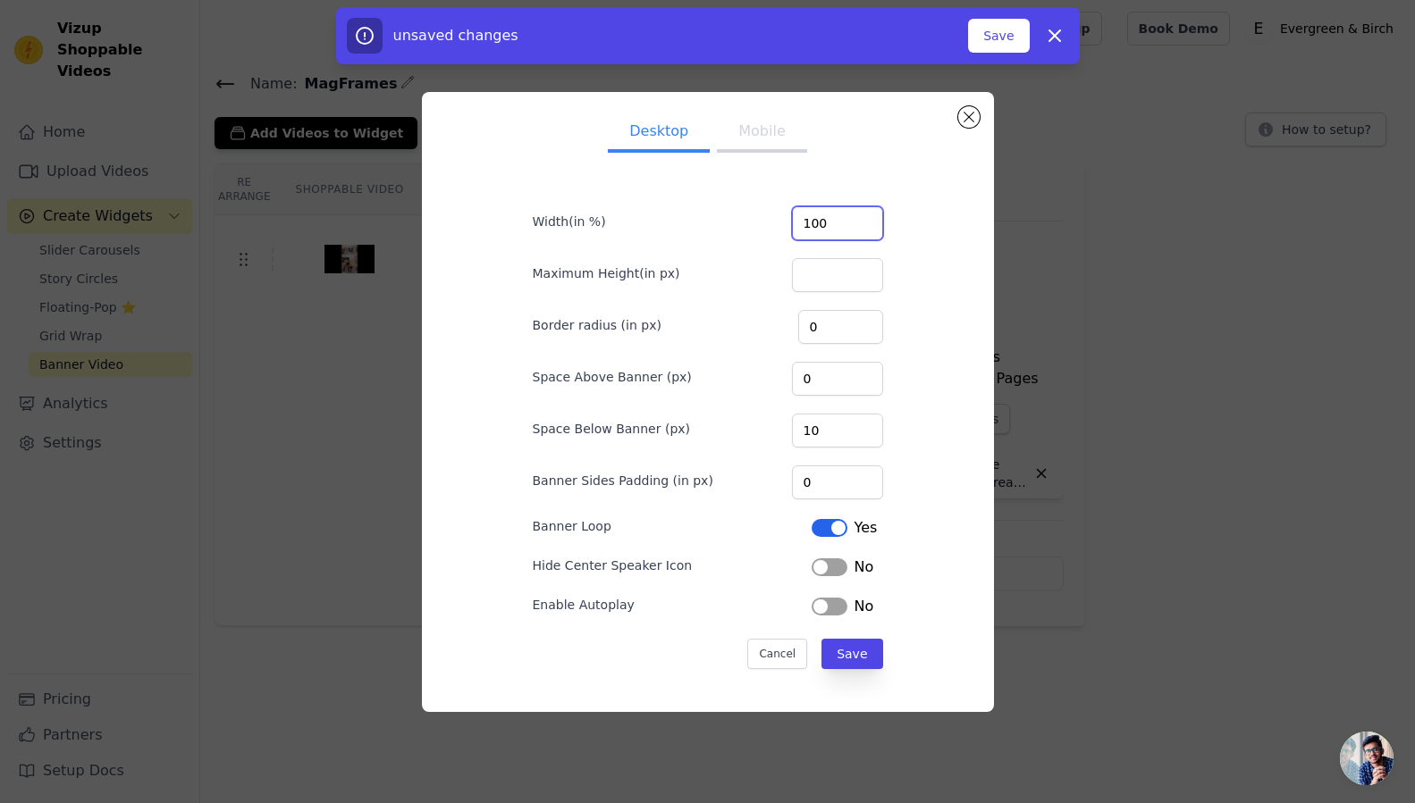
drag, startPoint x: 803, startPoint y: 223, endPoint x: 839, endPoint y: 222, distance: 35.8
click at [839, 222] on input "100" at bounding box center [837, 223] width 91 height 34
click at [843, 651] on button "Save" at bounding box center [851, 654] width 61 height 30
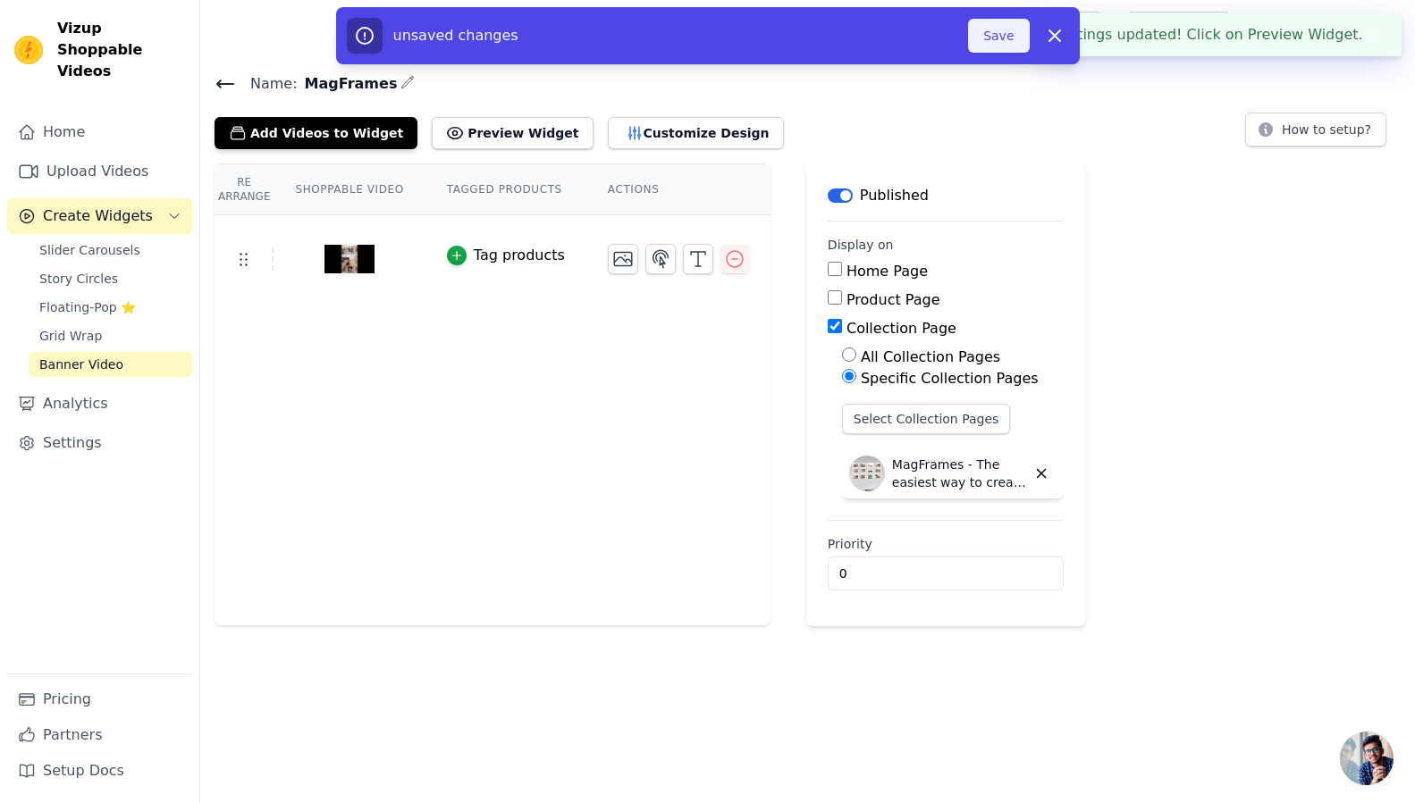
click at [1003, 44] on button "Save" at bounding box center [998, 36] width 61 height 34
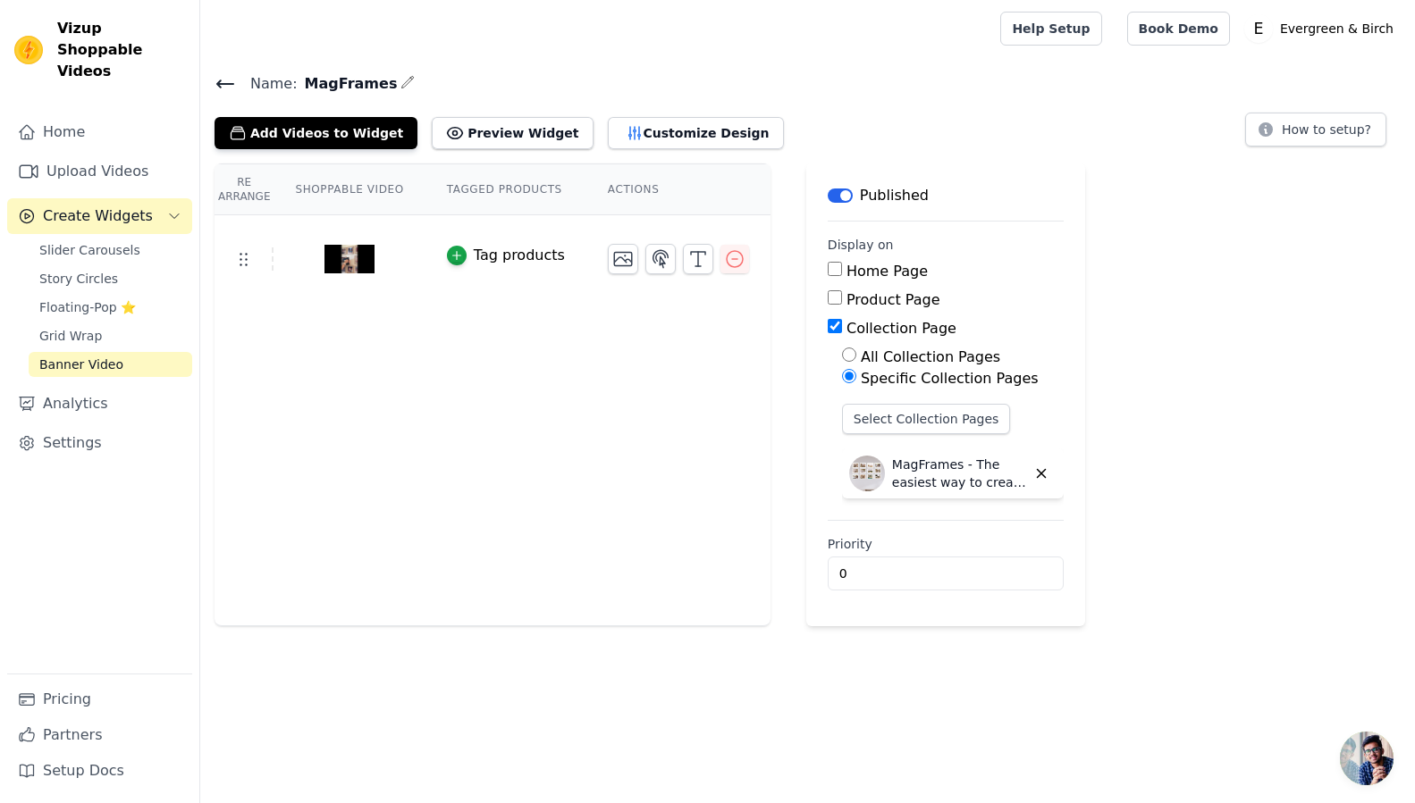
click at [634, 265] on div at bounding box center [678, 259] width 141 height 30
click at [623, 264] on icon "button" at bounding box center [622, 258] width 21 height 21
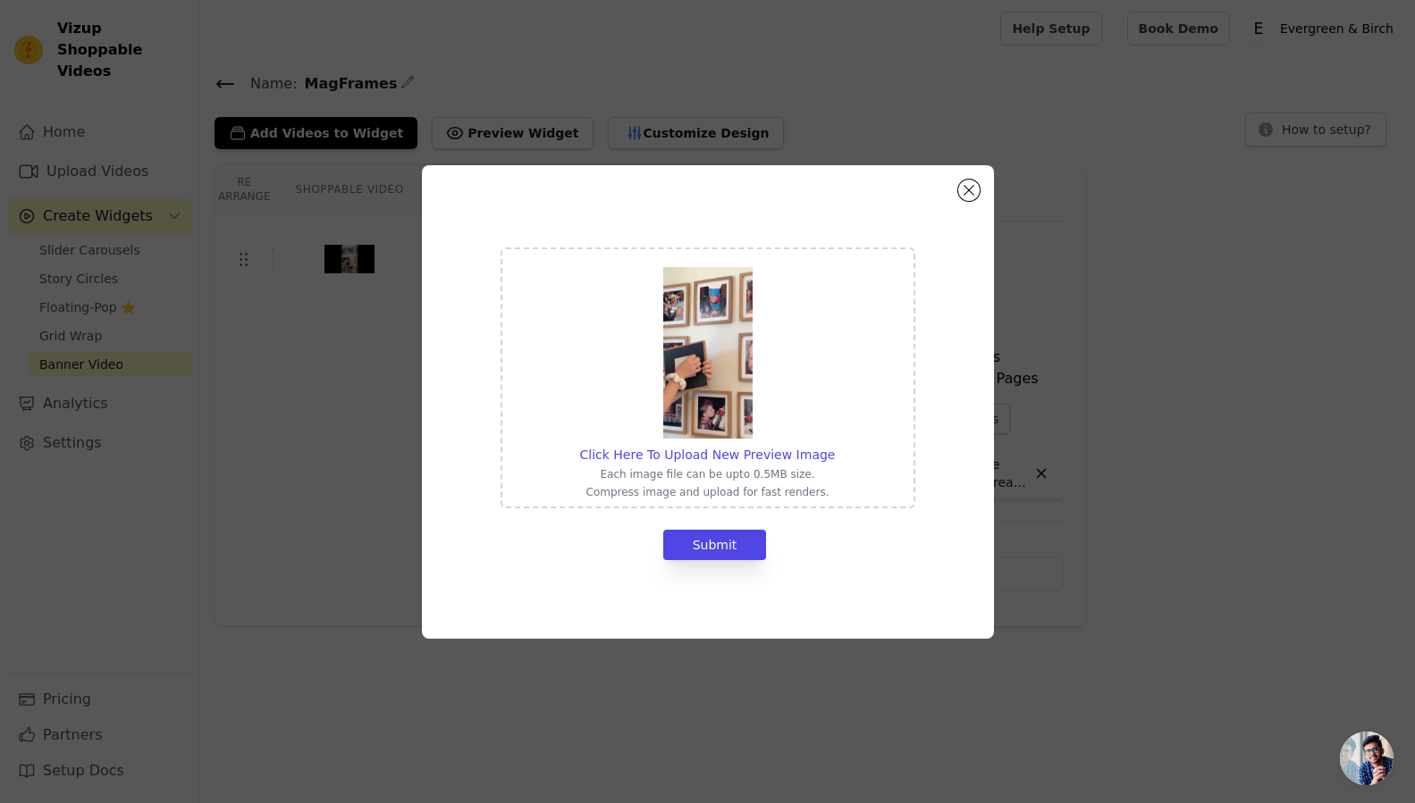
click at [715, 377] on img at bounding box center [707, 353] width 89 height 172
click at [834, 445] on input "Click Here To Upload New Preview Image Each image file can be upto 0.5MB size. …" at bounding box center [834, 445] width 1 height 1
click at [970, 192] on button "Close modal" at bounding box center [968, 190] width 21 height 21
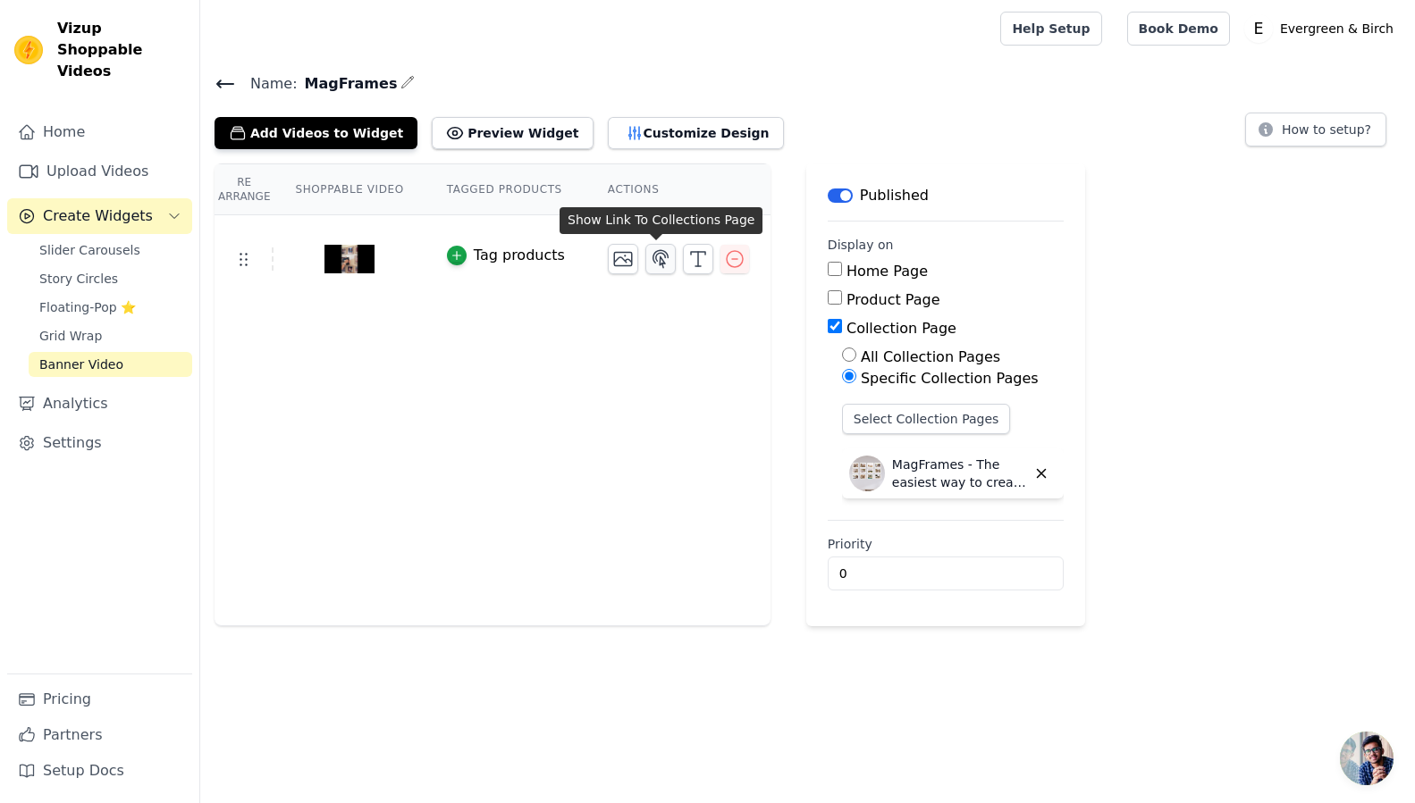
click at [658, 262] on icon "button" at bounding box center [660, 258] width 15 height 17
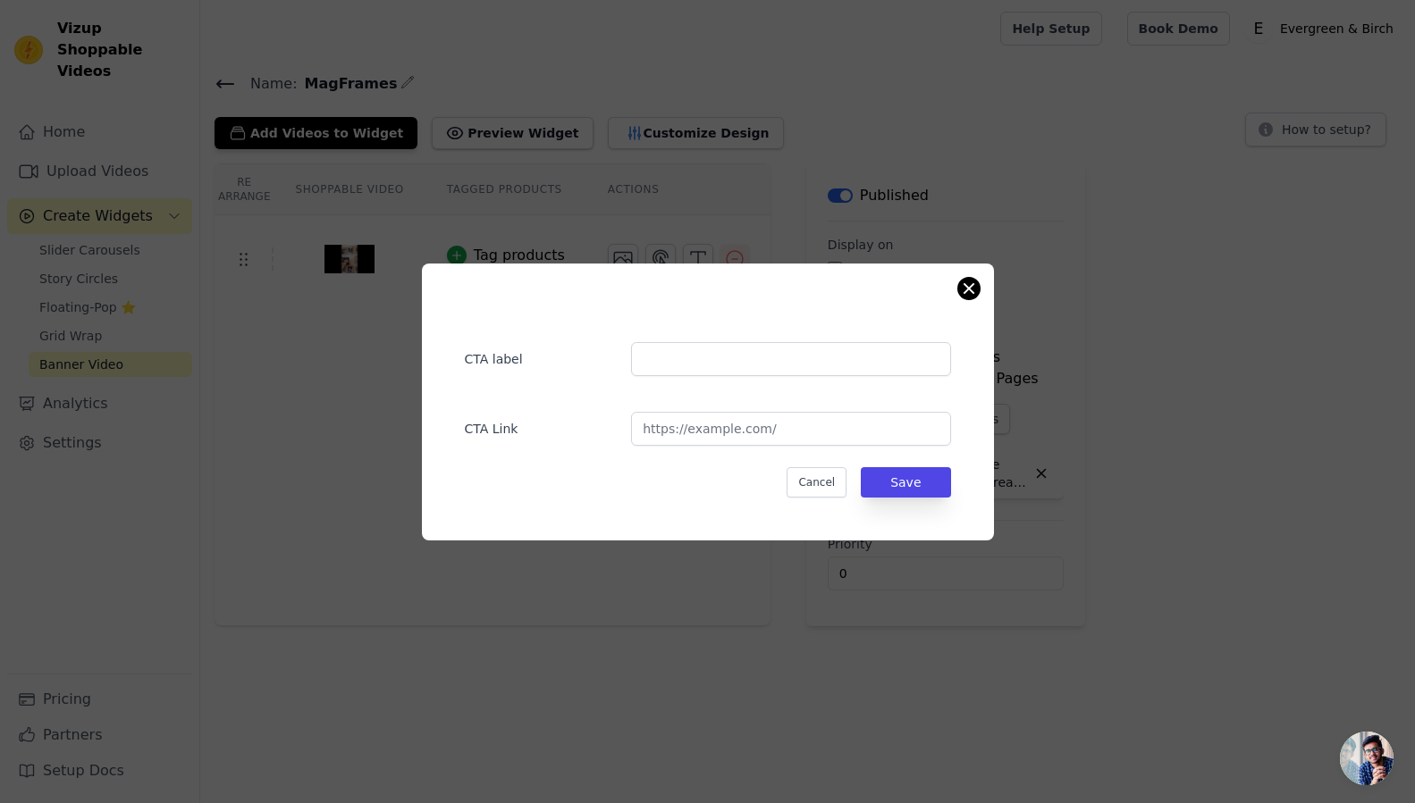
click at [969, 290] on button "Close modal" at bounding box center [968, 288] width 21 height 21
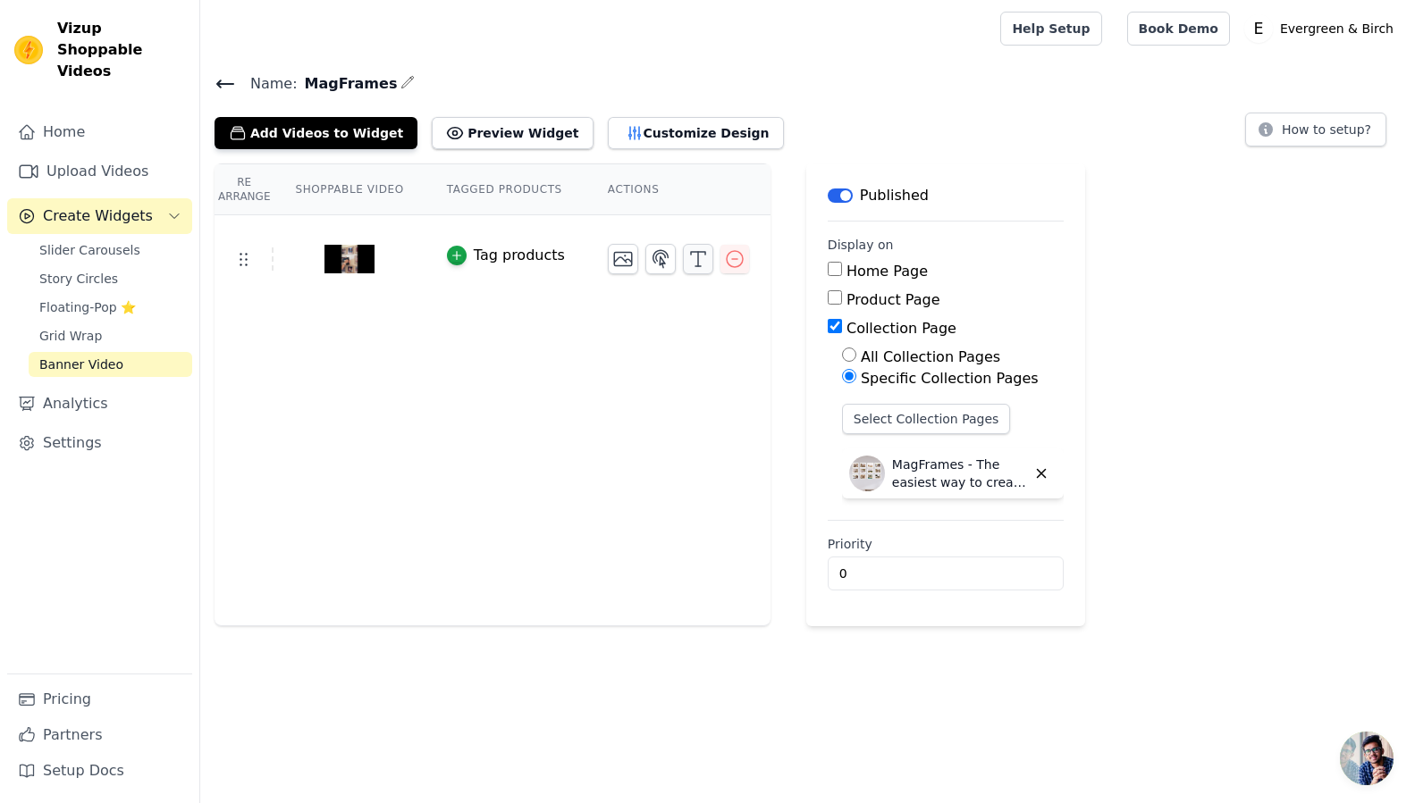
click at [700, 264] on icon "button" at bounding box center [697, 258] width 21 height 21
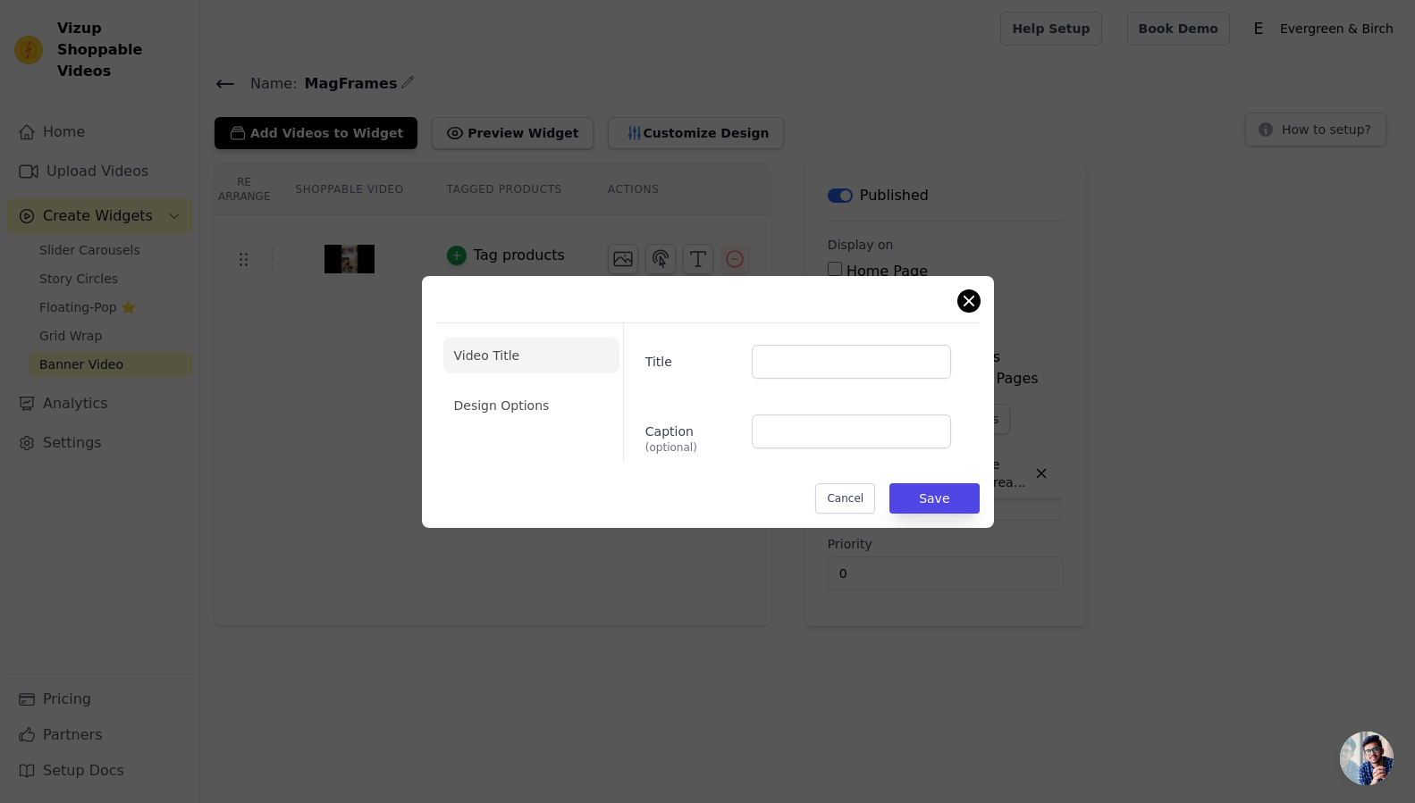
click at [970, 310] on button "Close modal" at bounding box center [968, 300] width 21 height 21
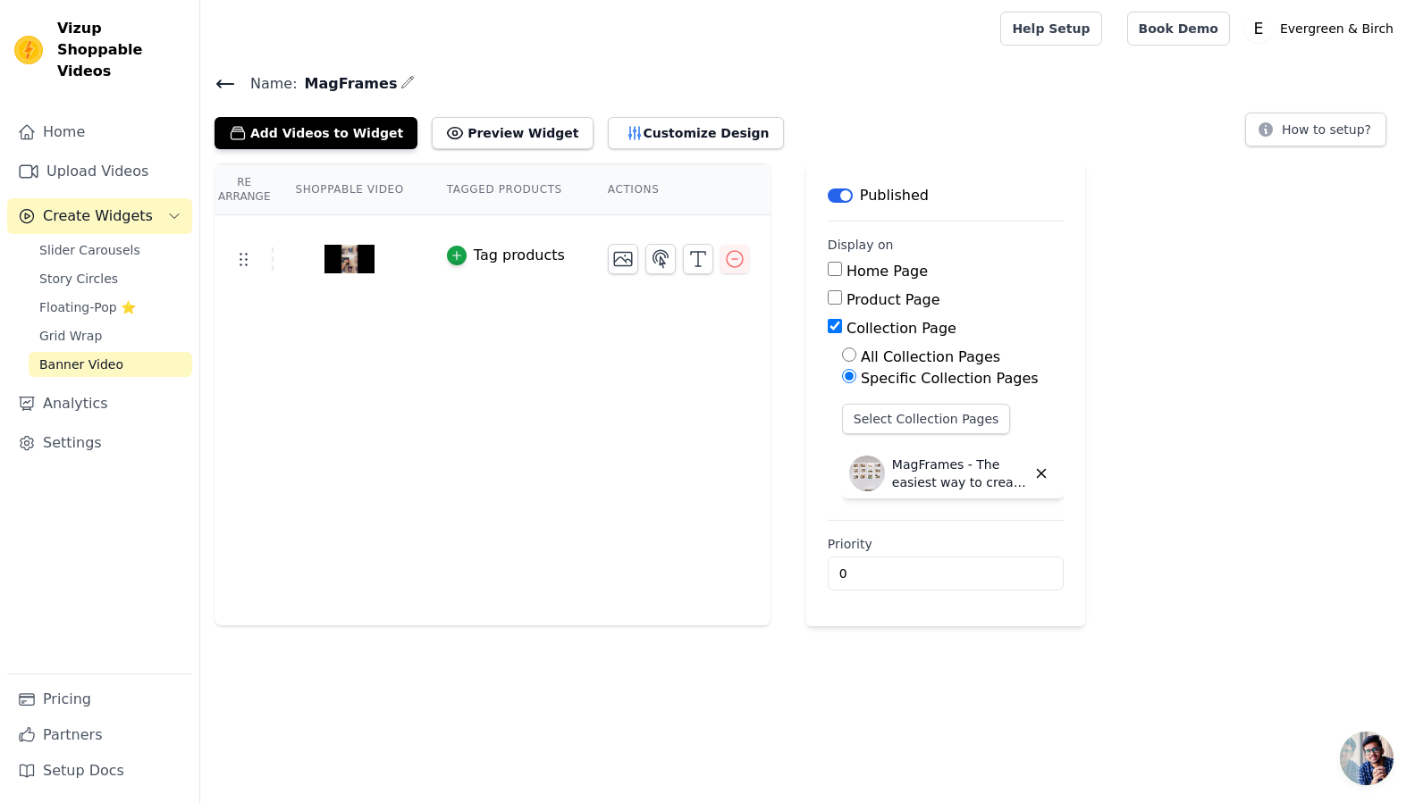
click at [356, 192] on th "Shoppable Video" at bounding box center [348, 189] width 151 height 51
click at [488, 187] on th "Tagged Products" at bounding box center [505, 189] width 161 height 51
click at [645, 187] on th "Actions" at bounding box center [678, 189] width 184 height 51
click at [491, 140] on button "Preview Widget" at bounding box center [512, 133] width 161 height 32
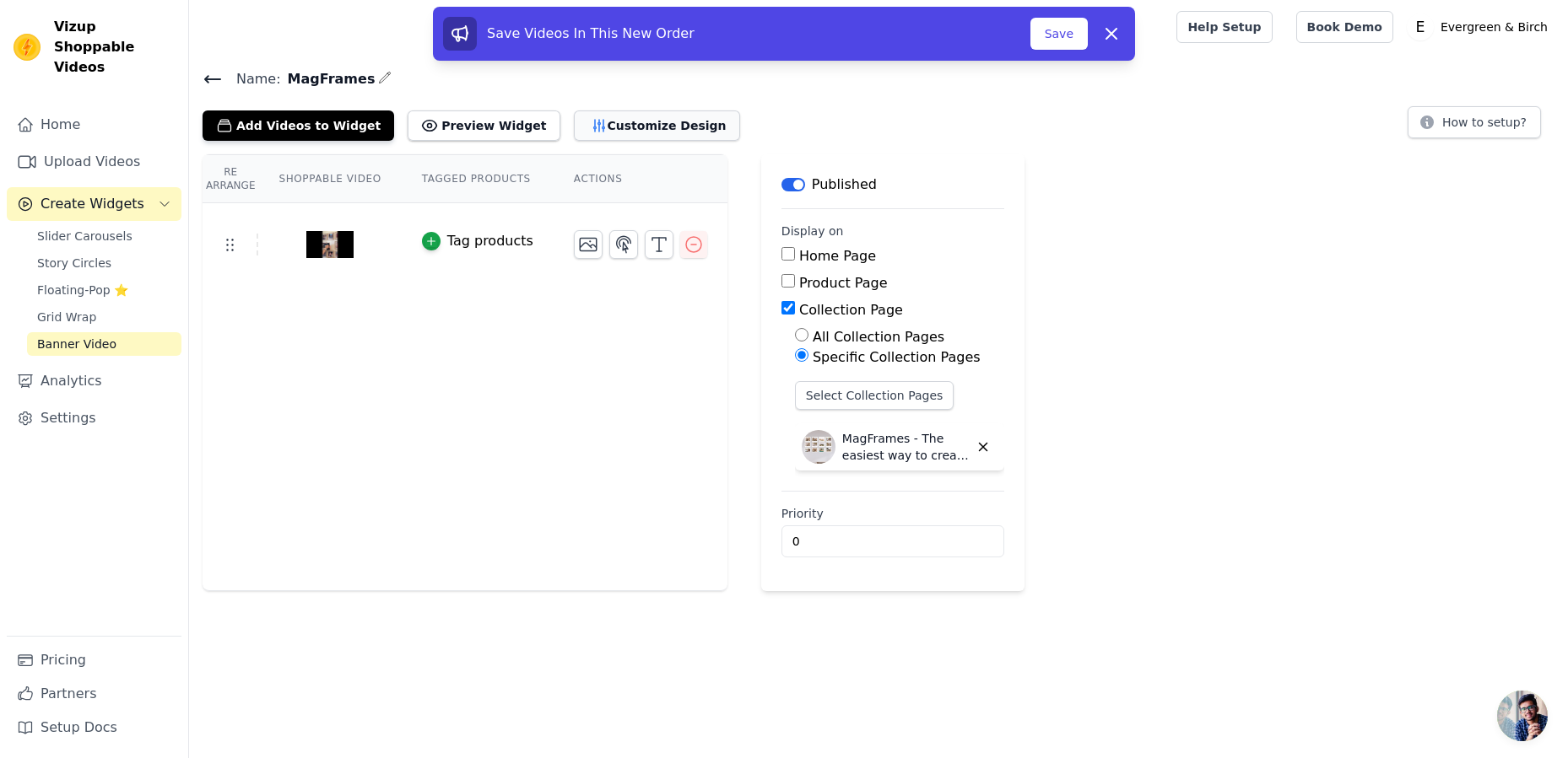
click at [637, 126] on button "Customize Design" at bounding box center [657, 126] width 166 height 30
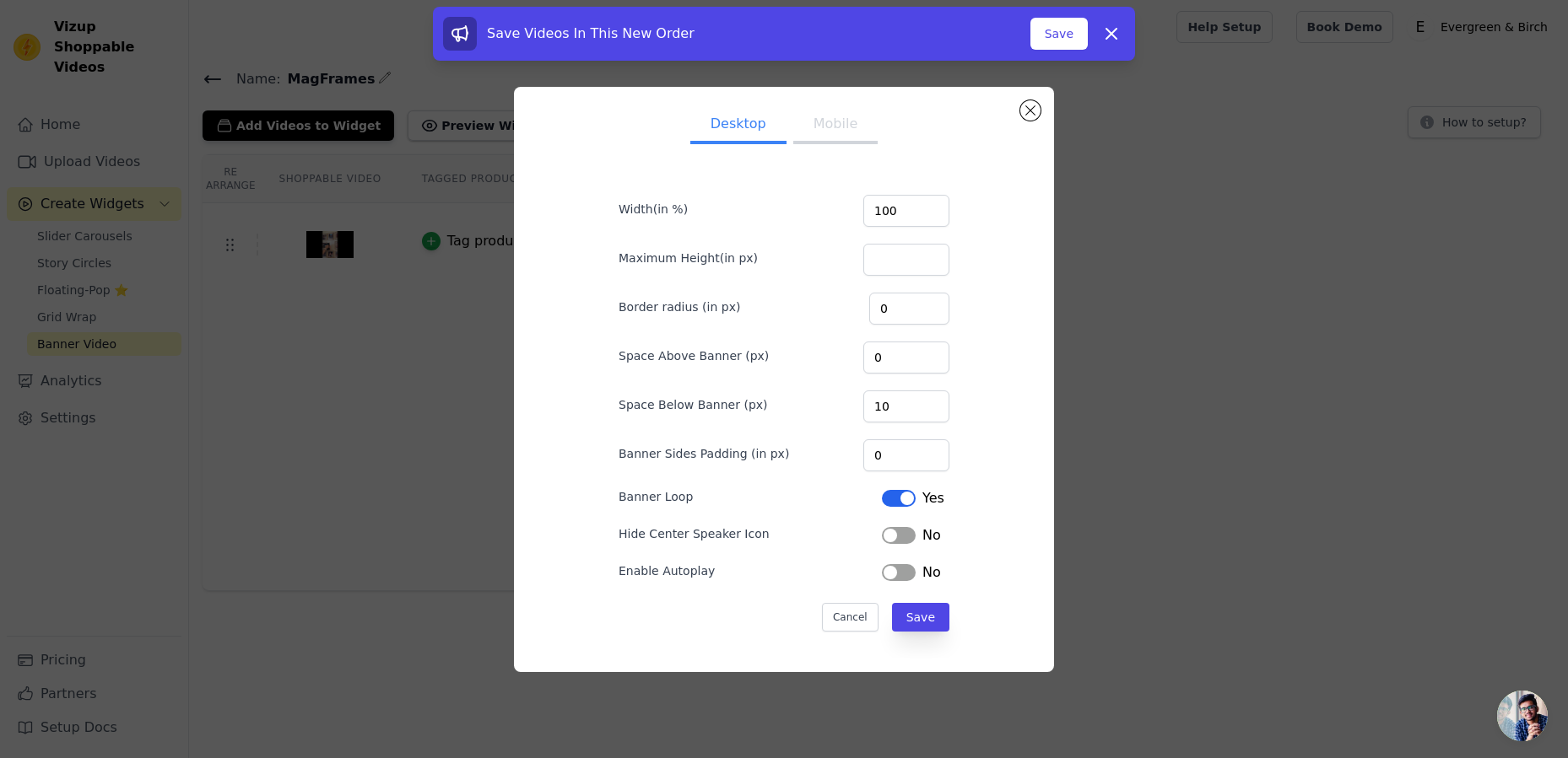
click at [897, 576] on button "Label" at bounding box center [899, 573] width 34 height 17
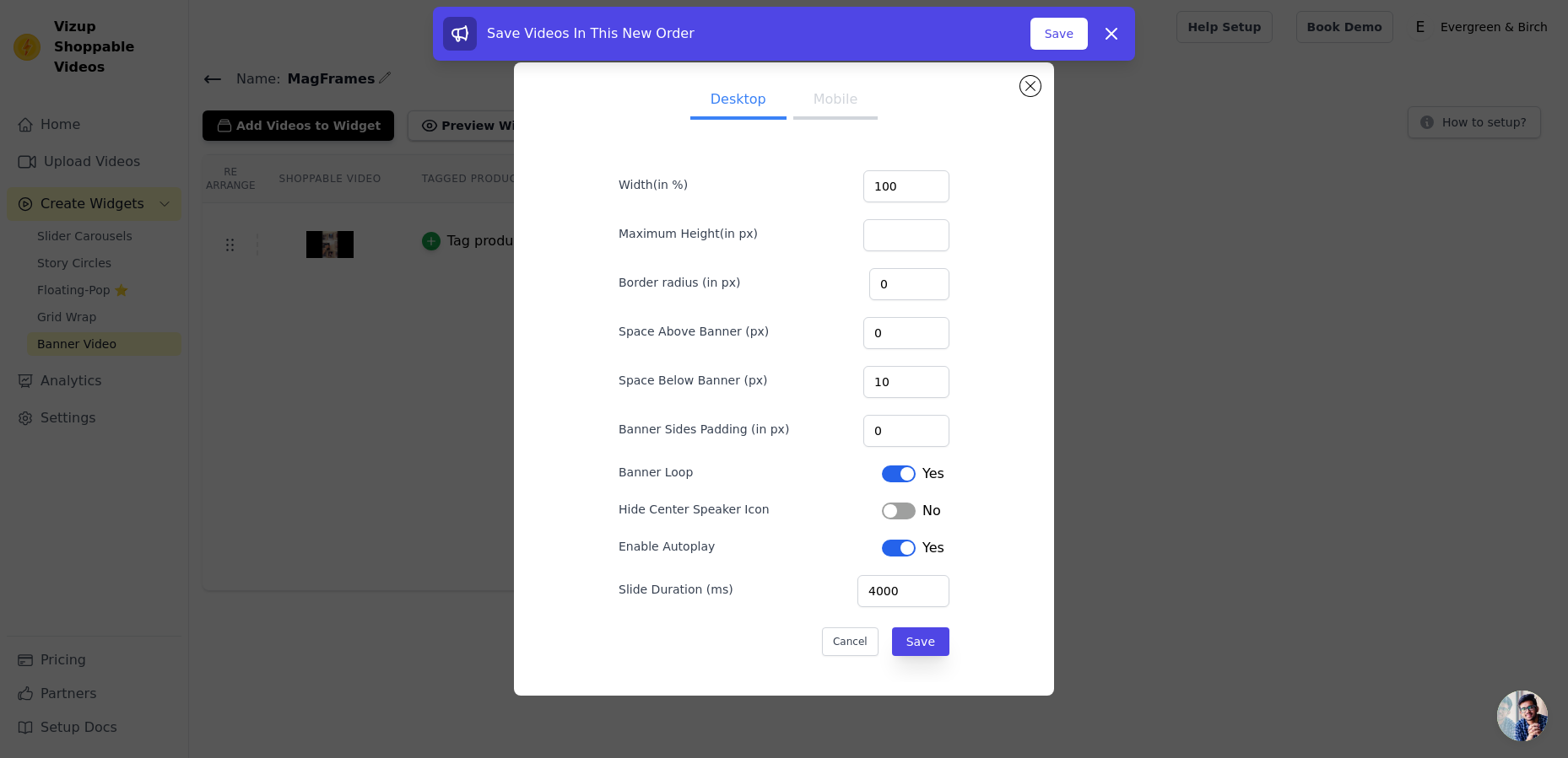
scroll to position [1, 0]
click at [890, 551] on button "Label" at bounding box center [899, 547] width 34 height 17
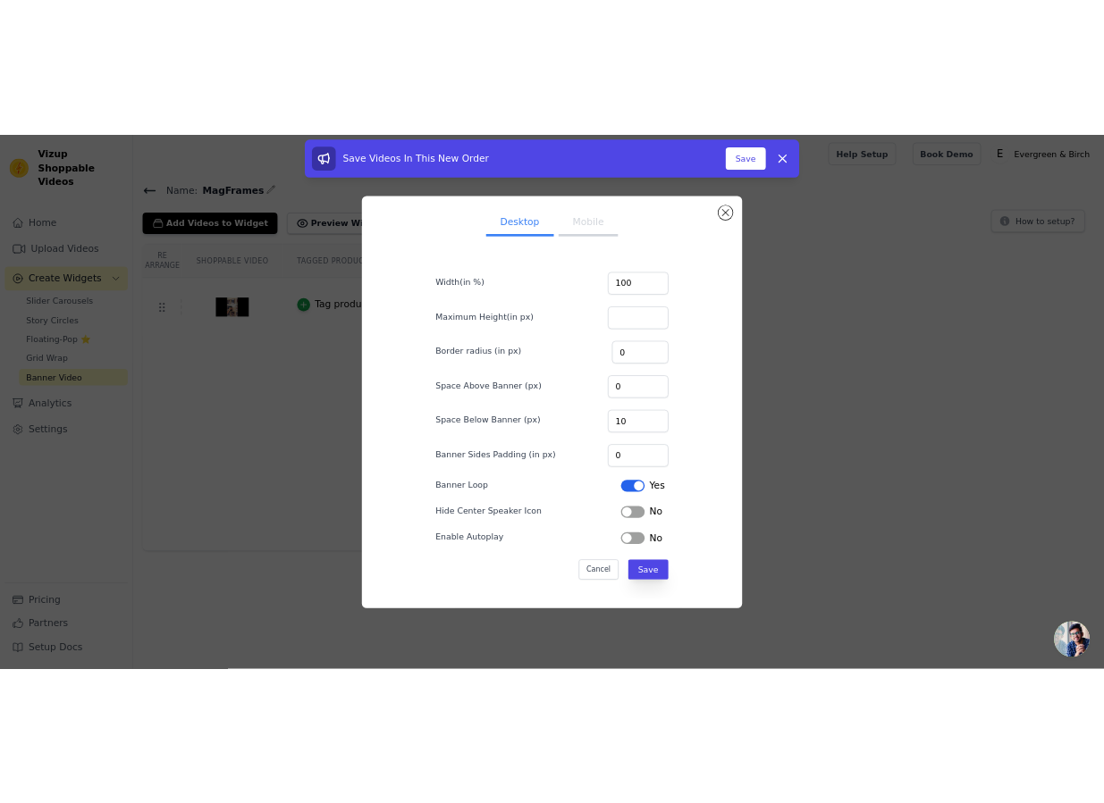
scroll to position [0, 0]
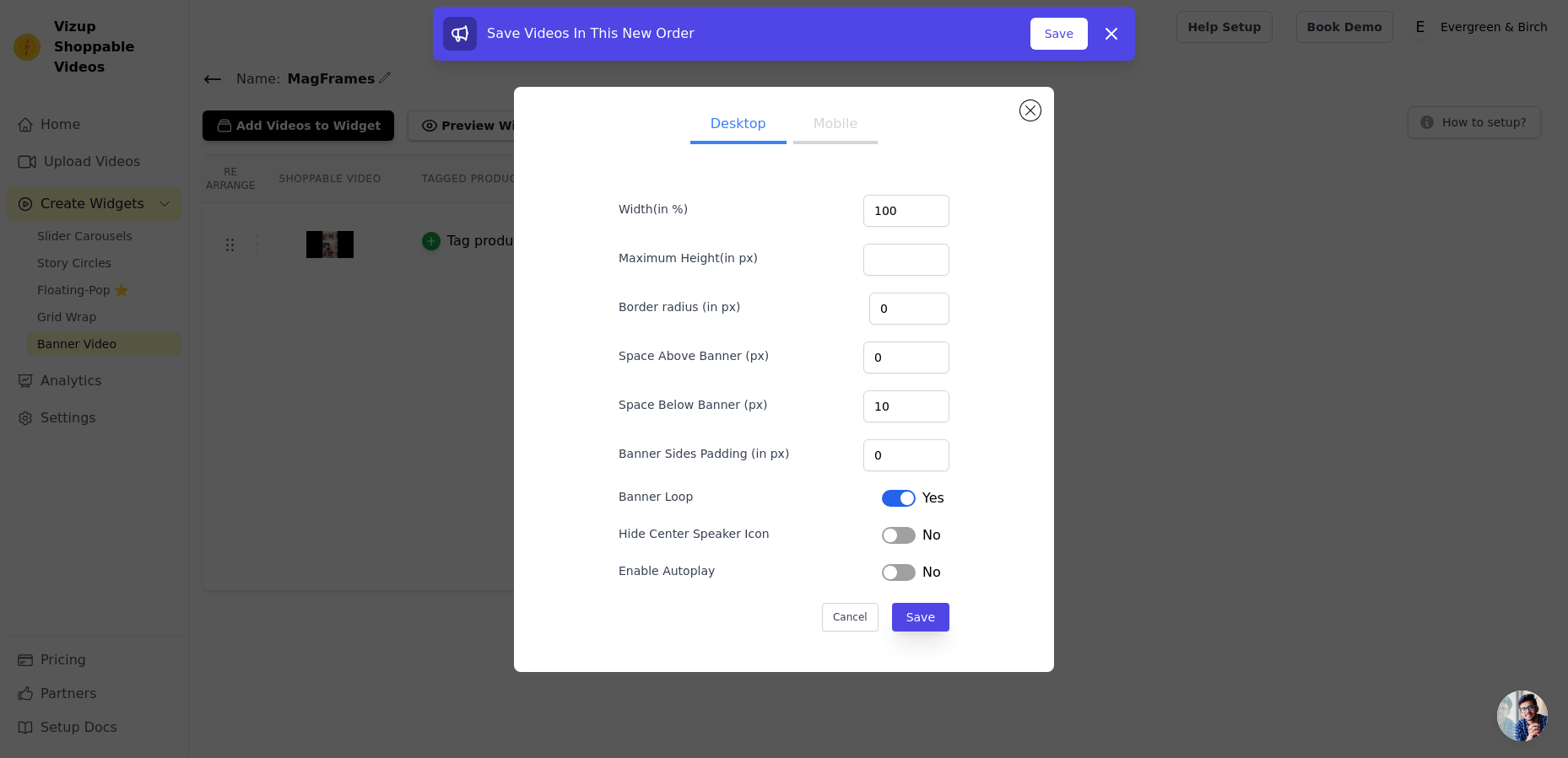
click at [454, 383] on div "Desktop Mobile Width(in %) 100 Maximum Height(in px) Border radius (in px) 0 Sp…" at bounding box center [784, 379] width 1514 height 639
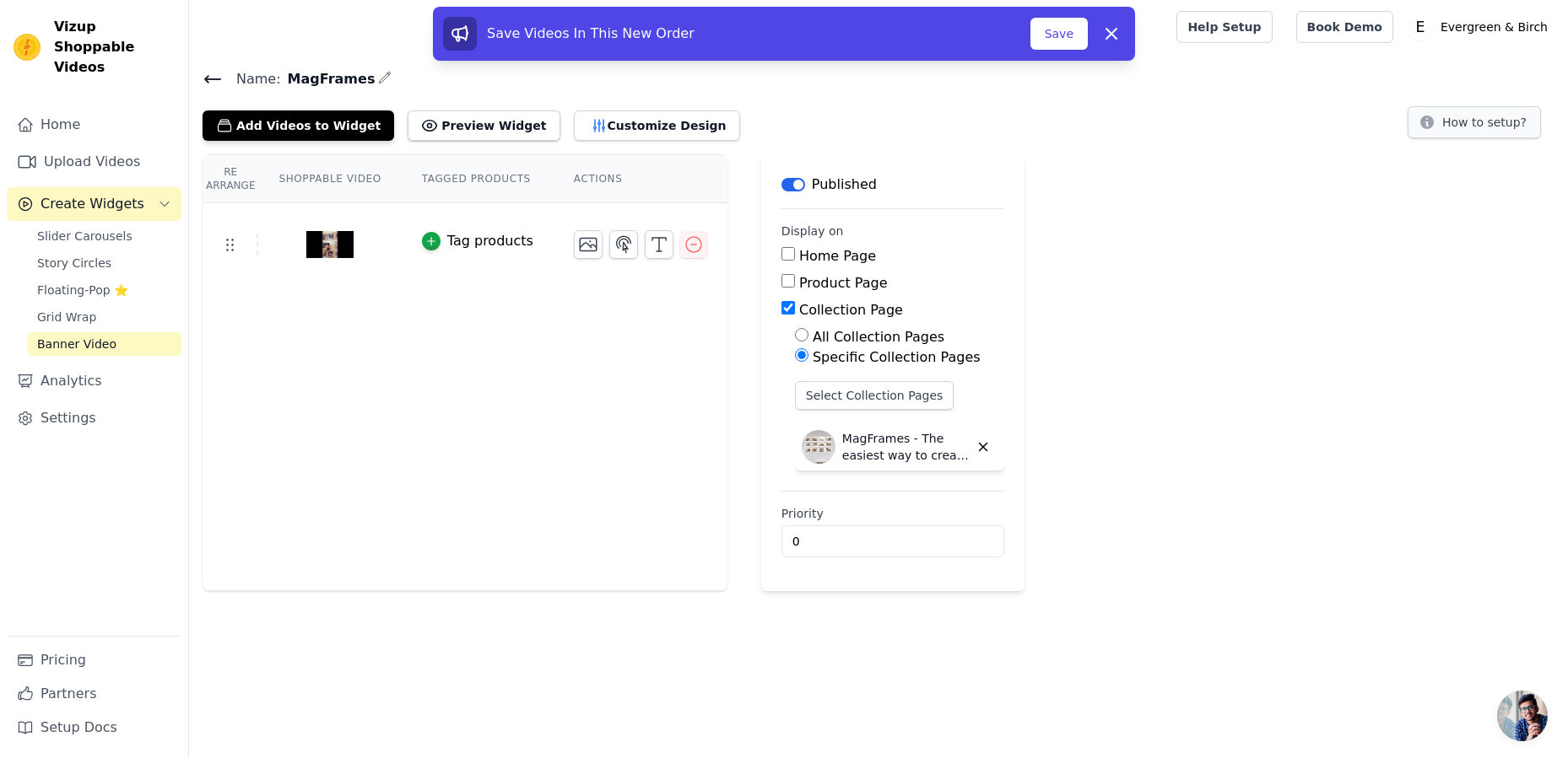
click at [1336, 111] on button "How to setup?" at bounding box center [1474, 123] width 133 height 32
click at [76, 408] on link "Settings" at bounding box center [94, 418] width 175 height 34
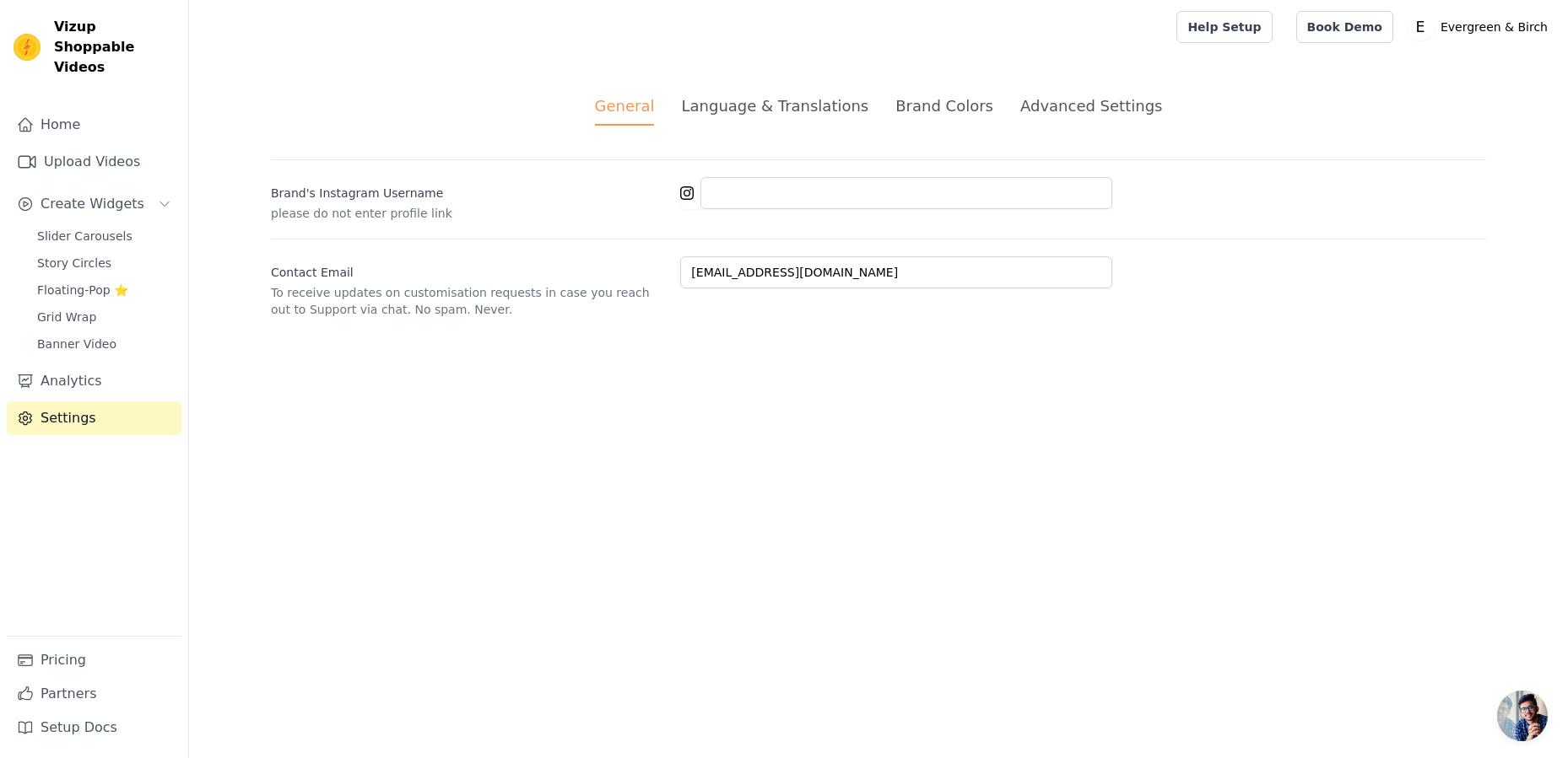
click at [745, 108] on div "Language & Translations" at bounding box center [775, 106] width 187 height 23
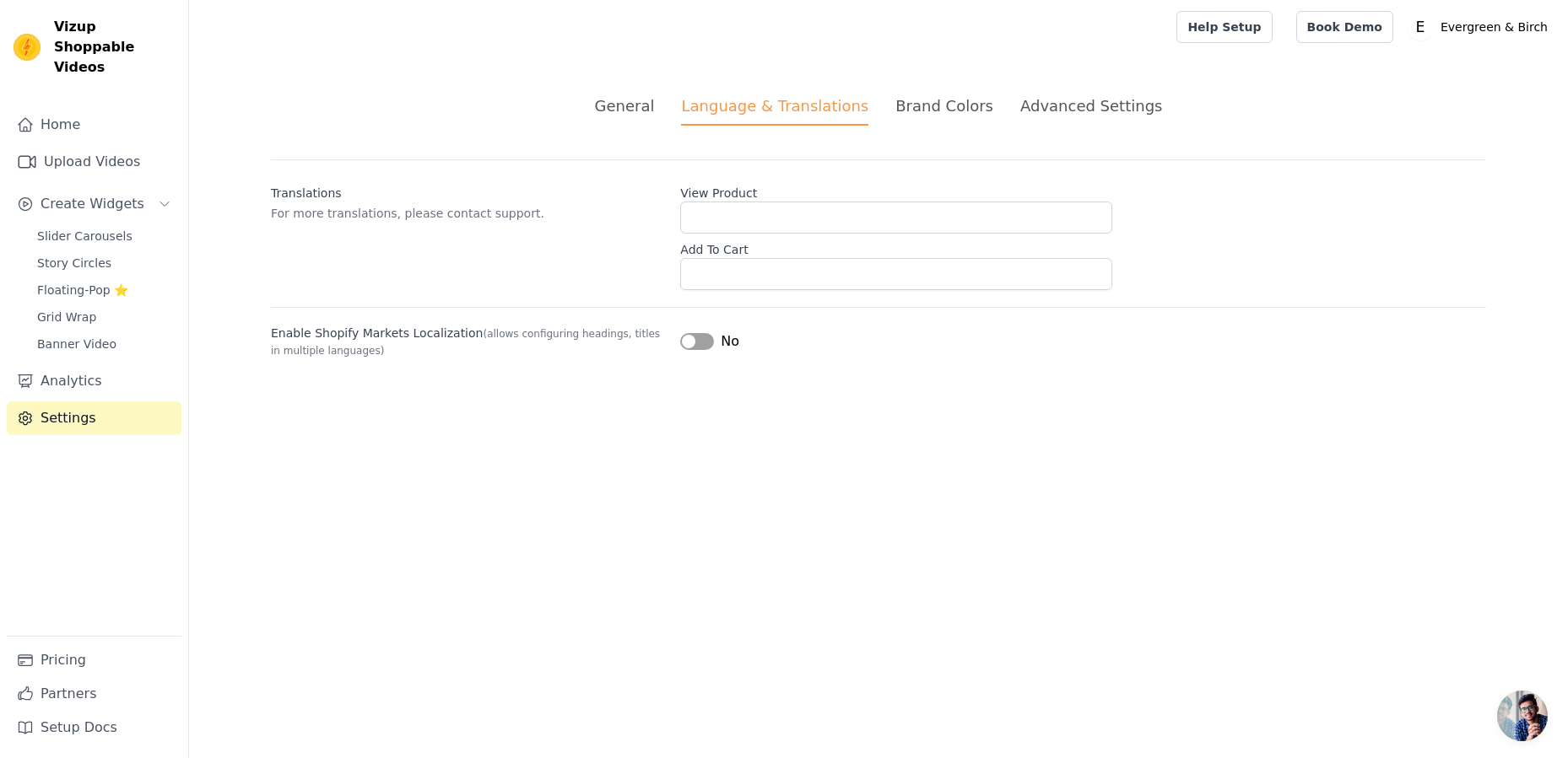
click at [925, 97] on div "Brand Colors" at bounding box center [945, 106] width 98 height 23
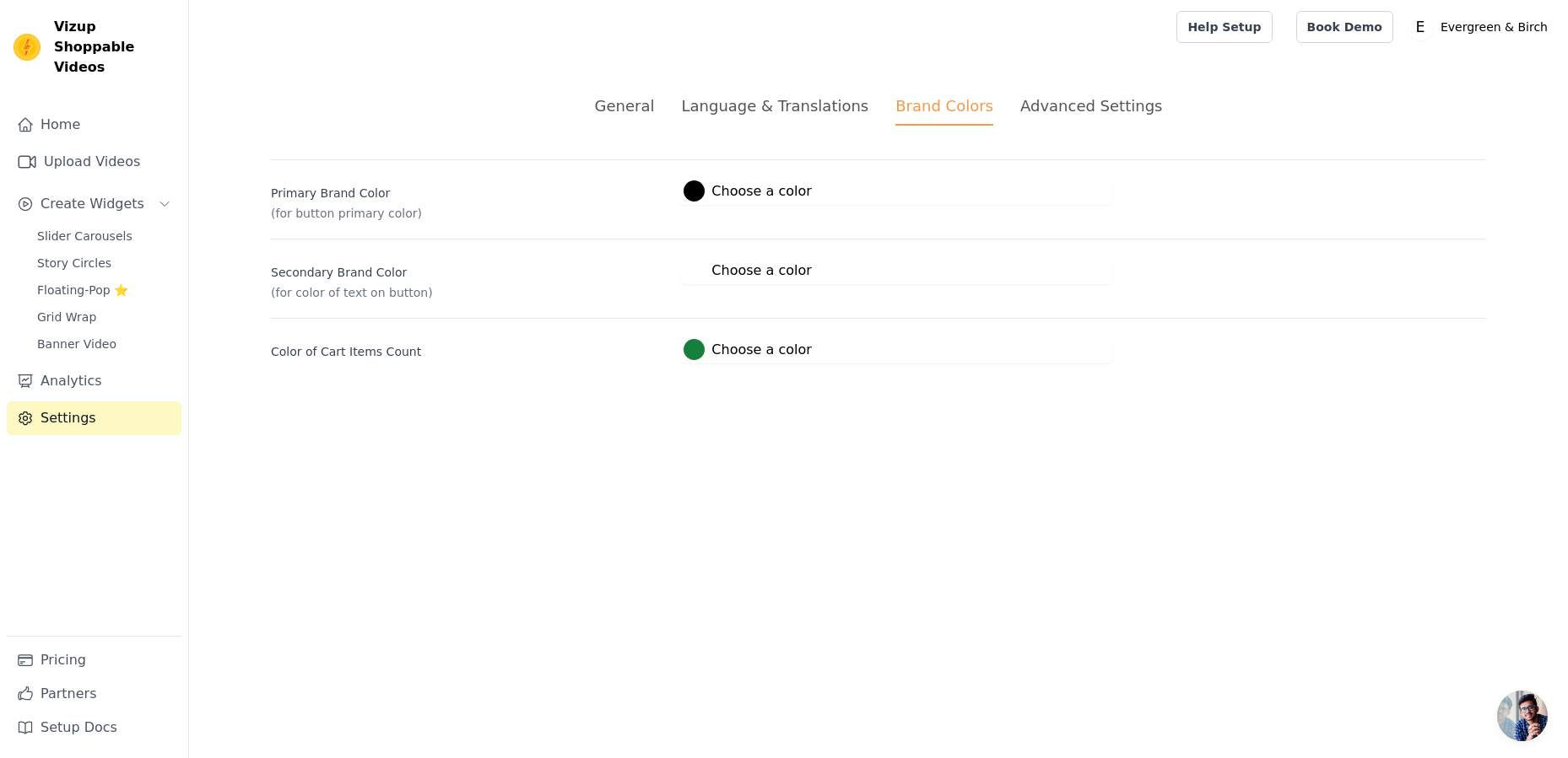
click at [1072, 104] on div "Advanced Settings" at bounding box center [1091, 106] width 142 height 23
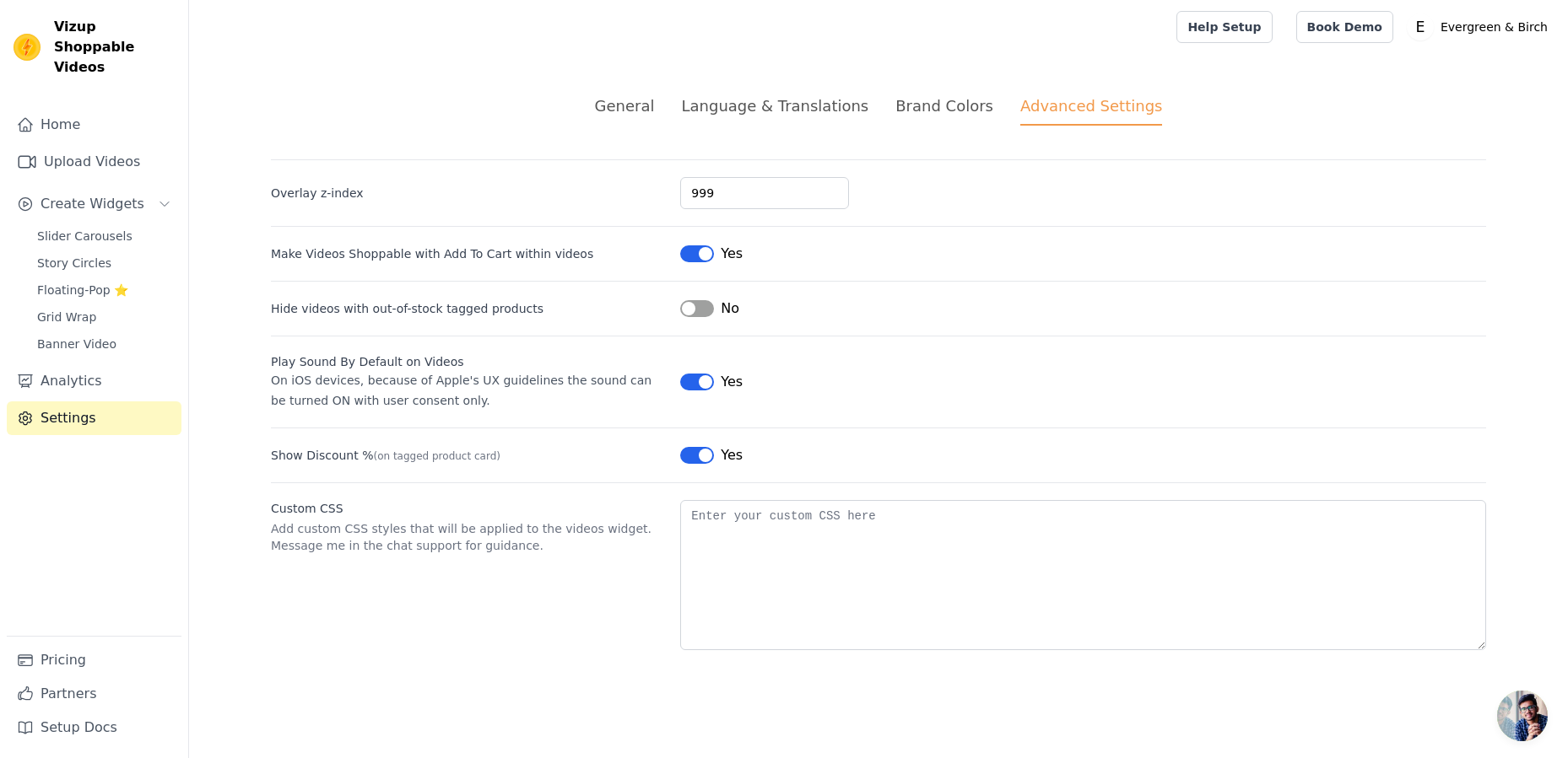
click at [965, 105] on div "Brand Colors" at bounding box center [945, 106] width 98 height 23
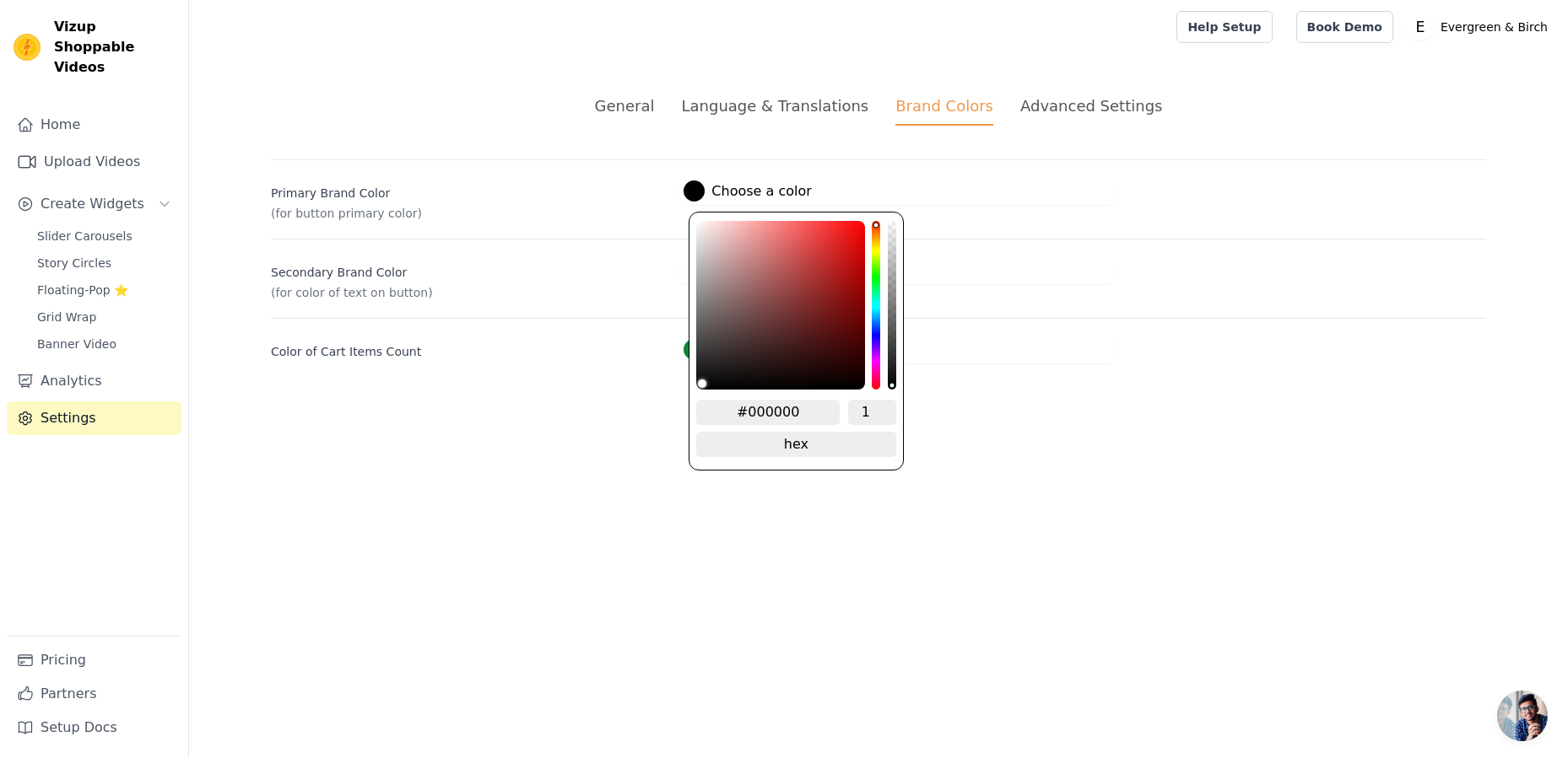
click at [700, 188] on div at bounding box center [694, 191] width 21 height 21
type input "#e6cece"
type input "#e7d0d0"
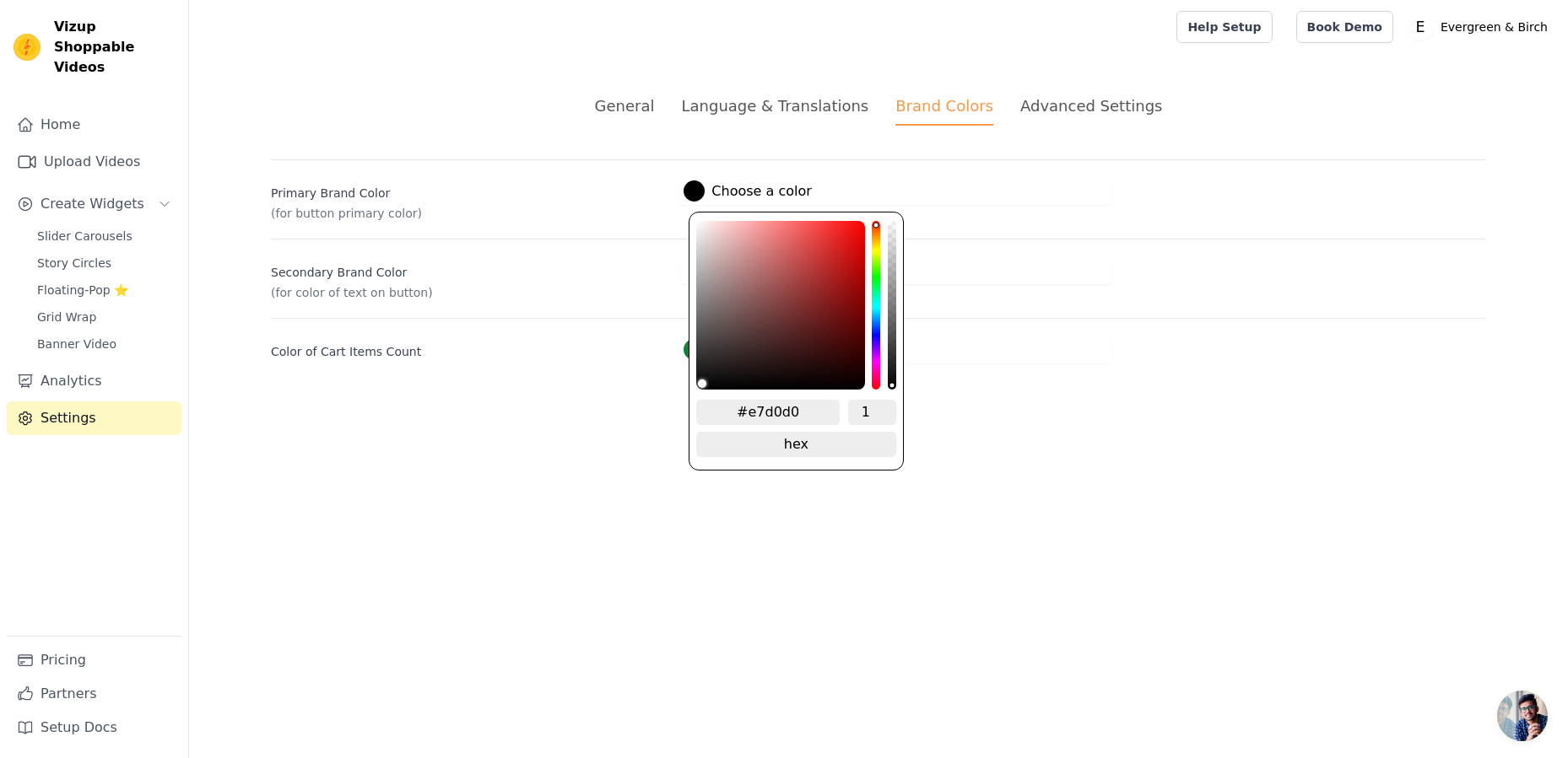
type input "#e7d1d1"
type input "#e9d6d6"
type input "#ebd9d9"
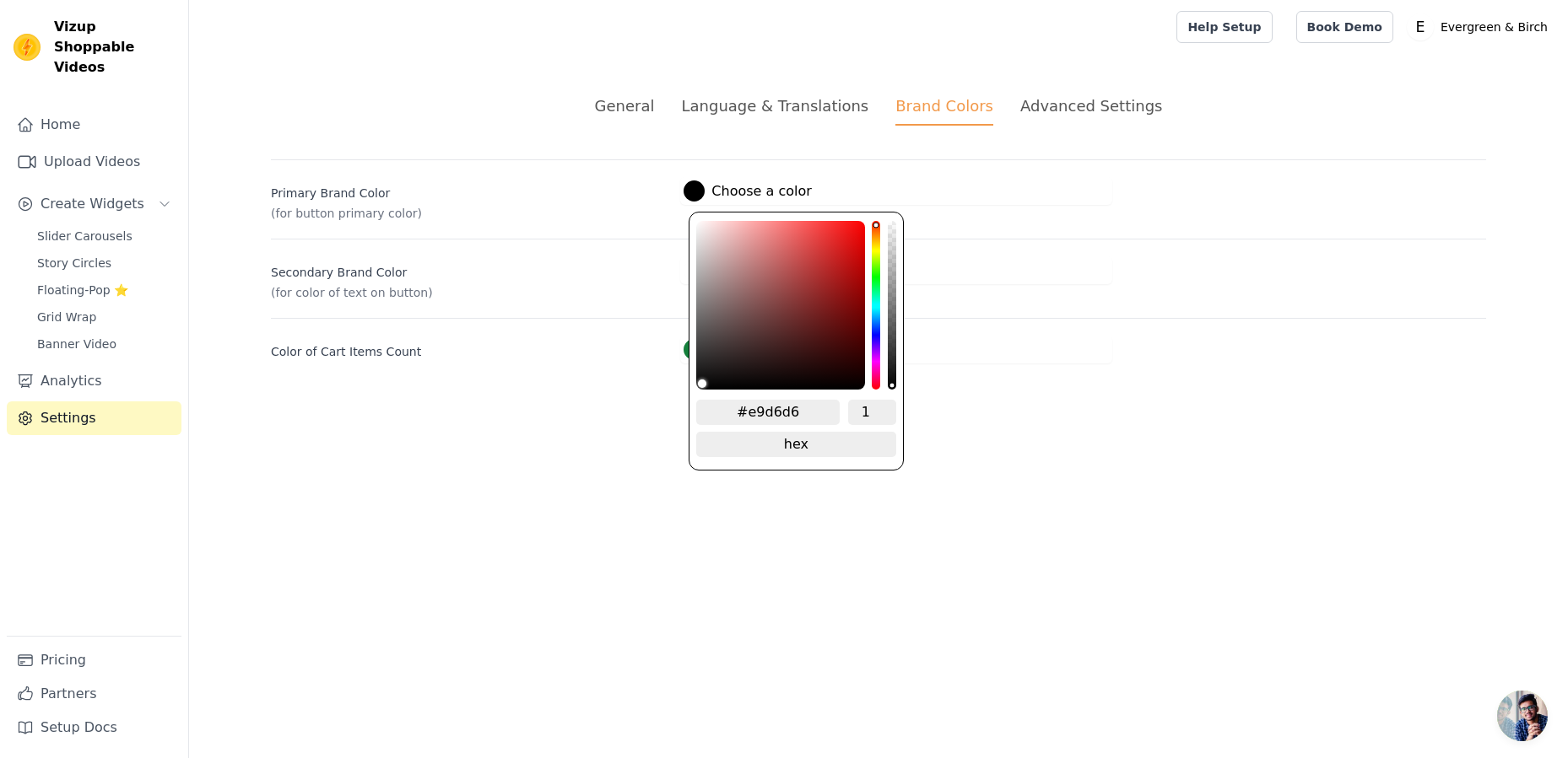
type input "#ebd9d9"
type input "#eddfdf"
type input "#f1e8e8"
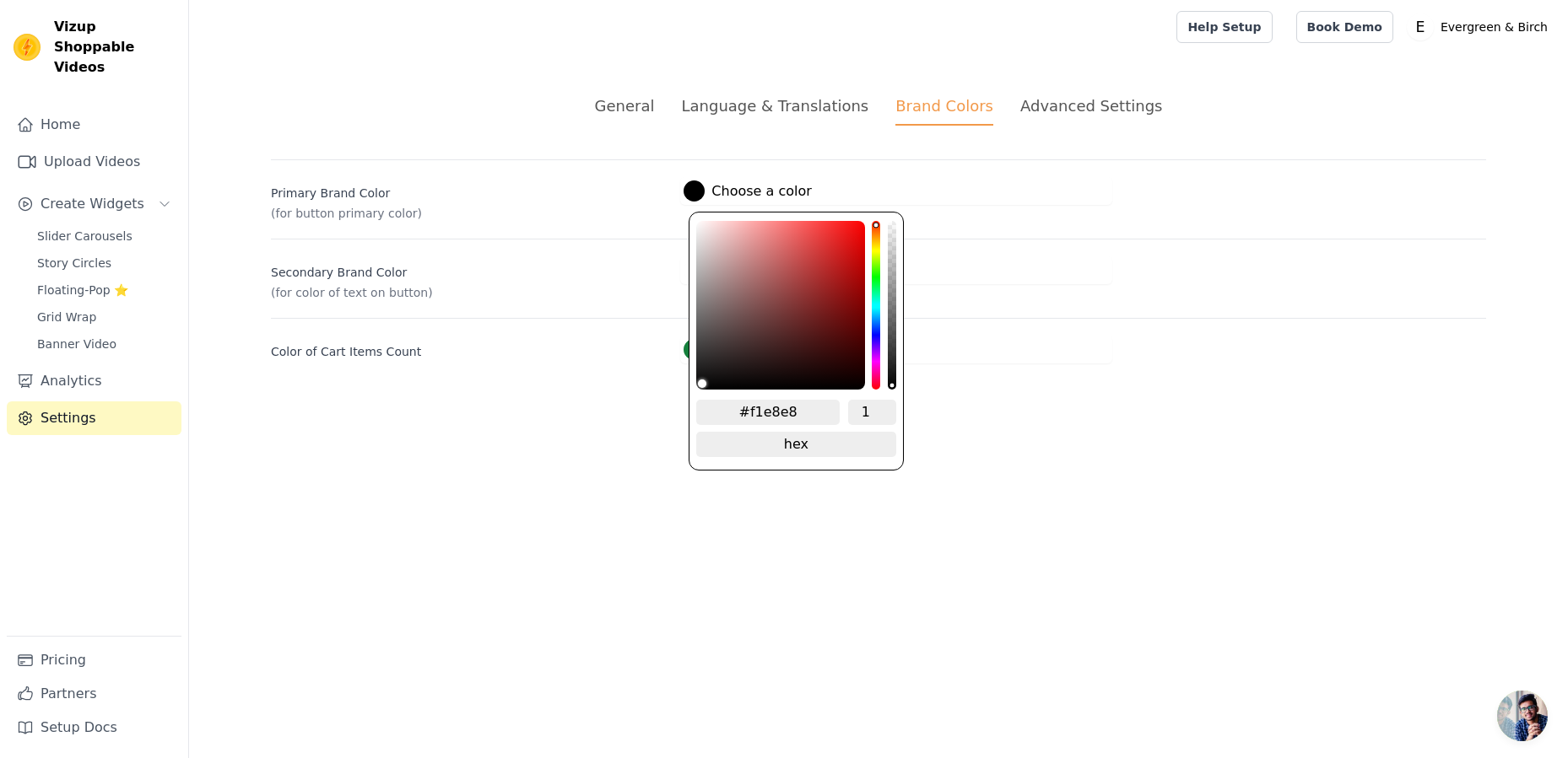
type input "#f5f0f0"
type input "#f9f9f9"
type input "#fcfcfc"
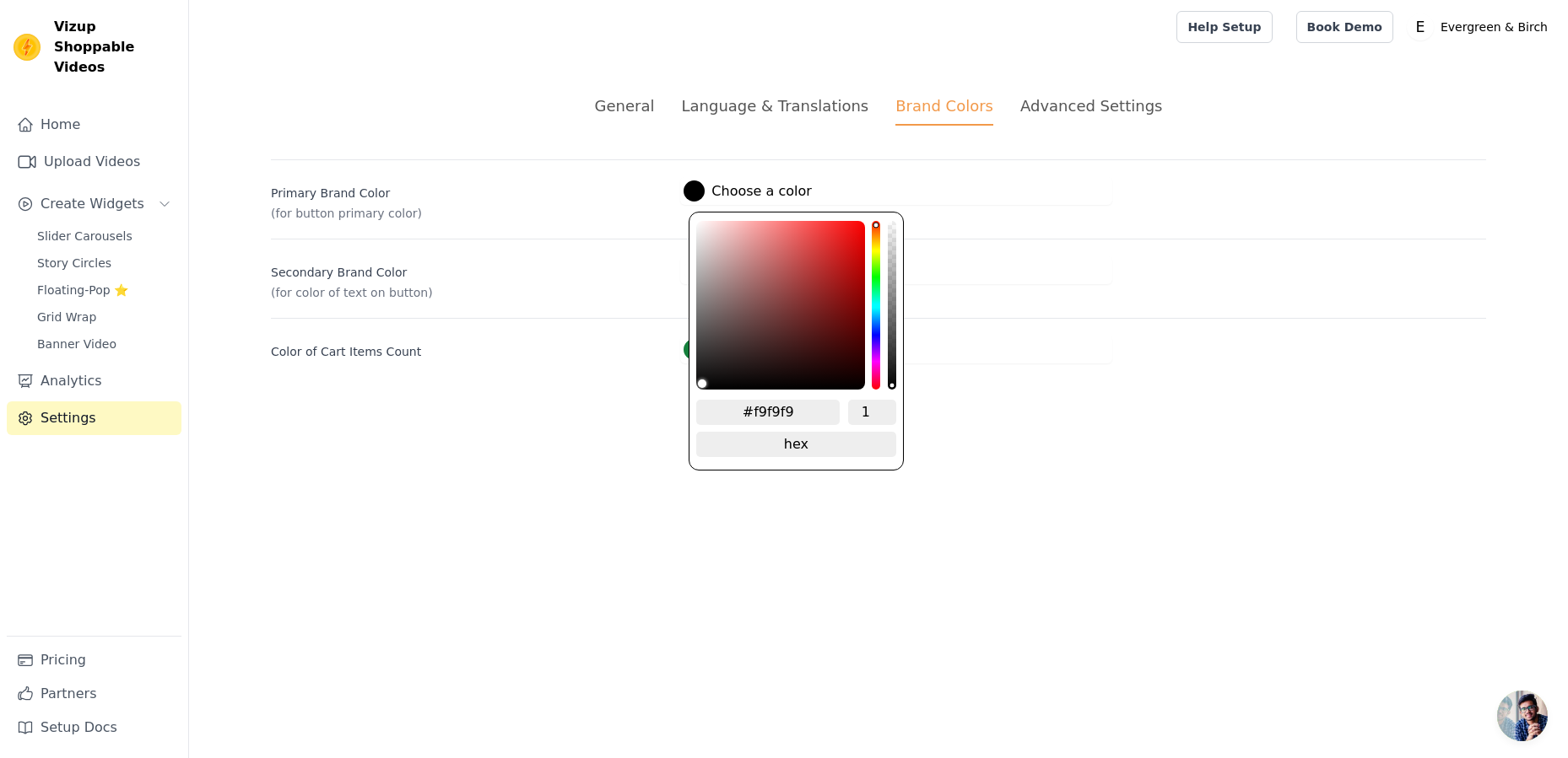
type input "#fcfcfc"
type input "#ffffff"
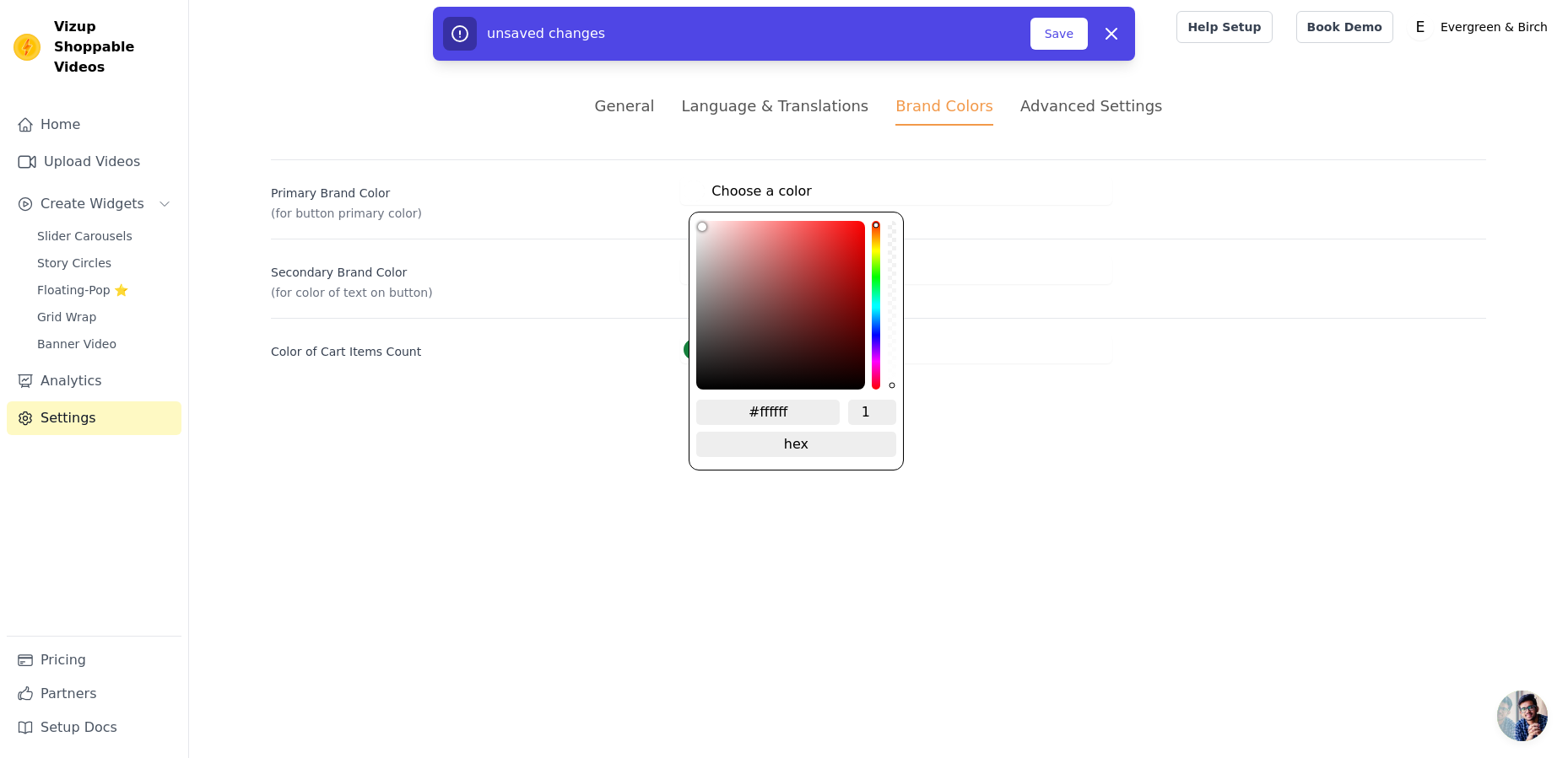
drag, startPoint x: 714, startPoint y: 239, endPoint x: 656, endPoint y: 204, distance: 67.7
click at [656, 204] on div "Primary Brand Color (for button primary color) #ffffff Choose a color #ffffff 1…" at bounding box center [878, 191] width 1216 height 62
type input "#dbc8c8"
type input "#ddc9c9"
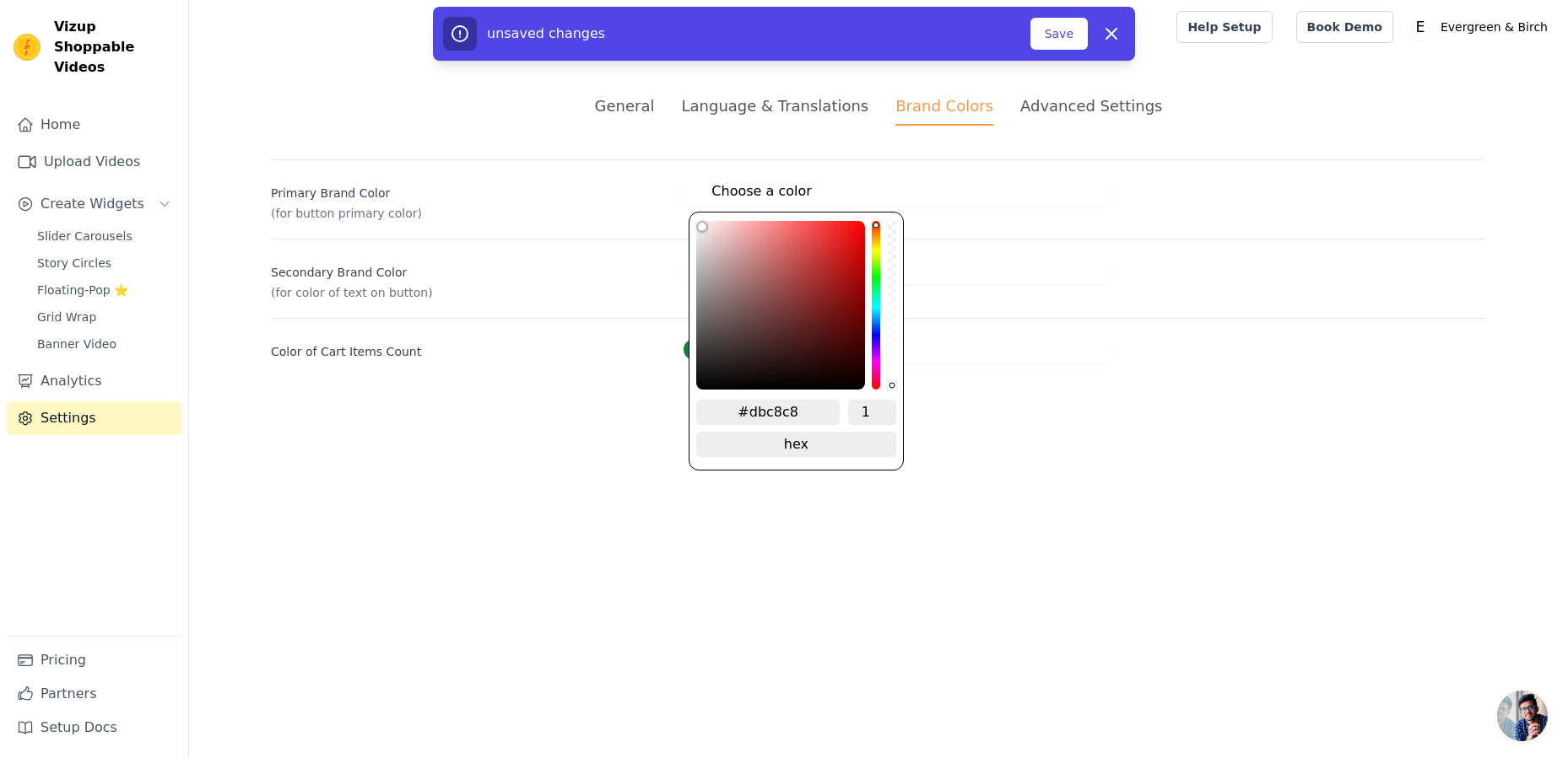
type input "#ddc9c9"
type input "#decaca"
type input "#dfcbcb"
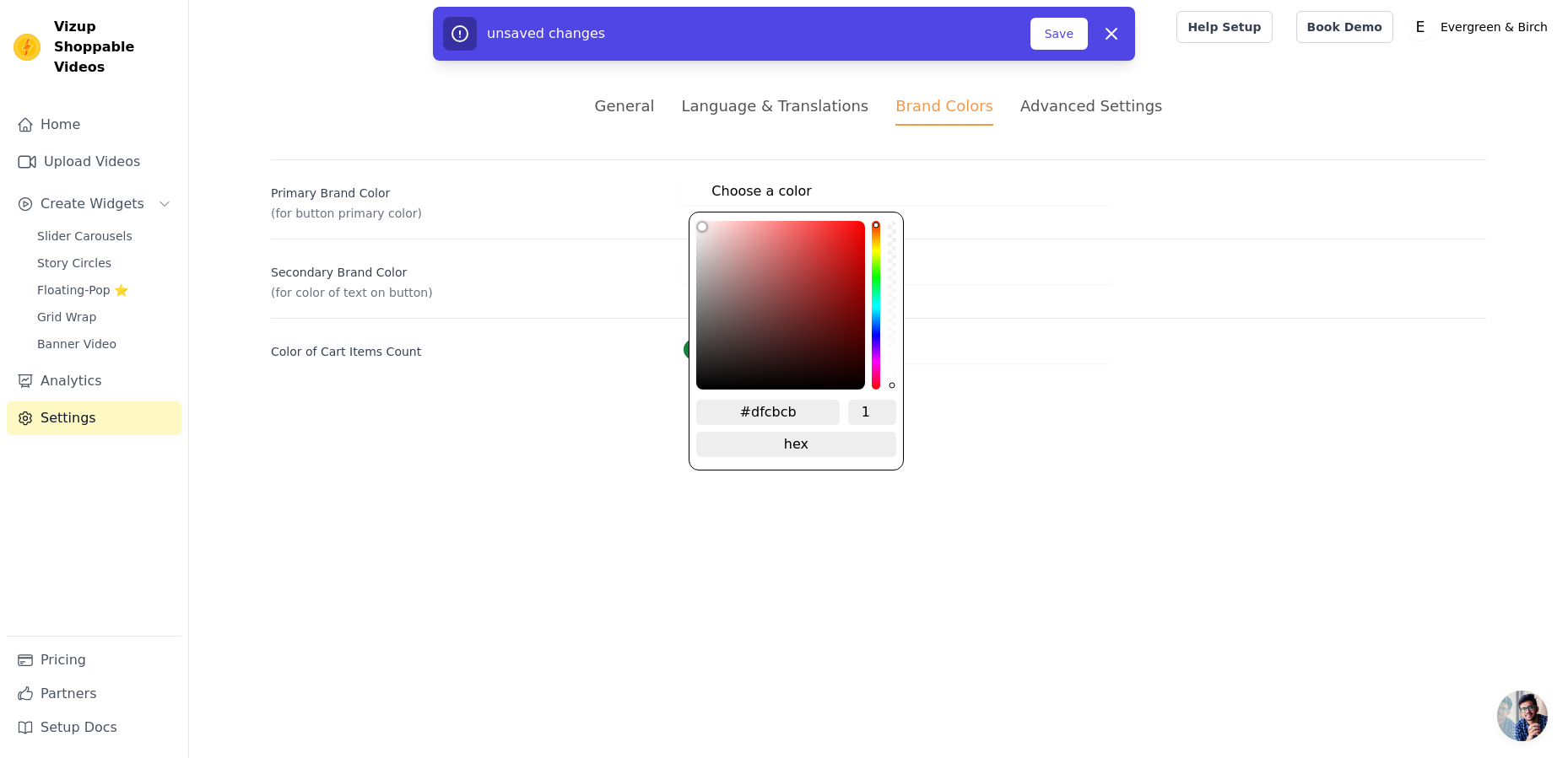
type input "#e0cdcd"
type input "#e3cfcf"
type input "#e4d1d1"
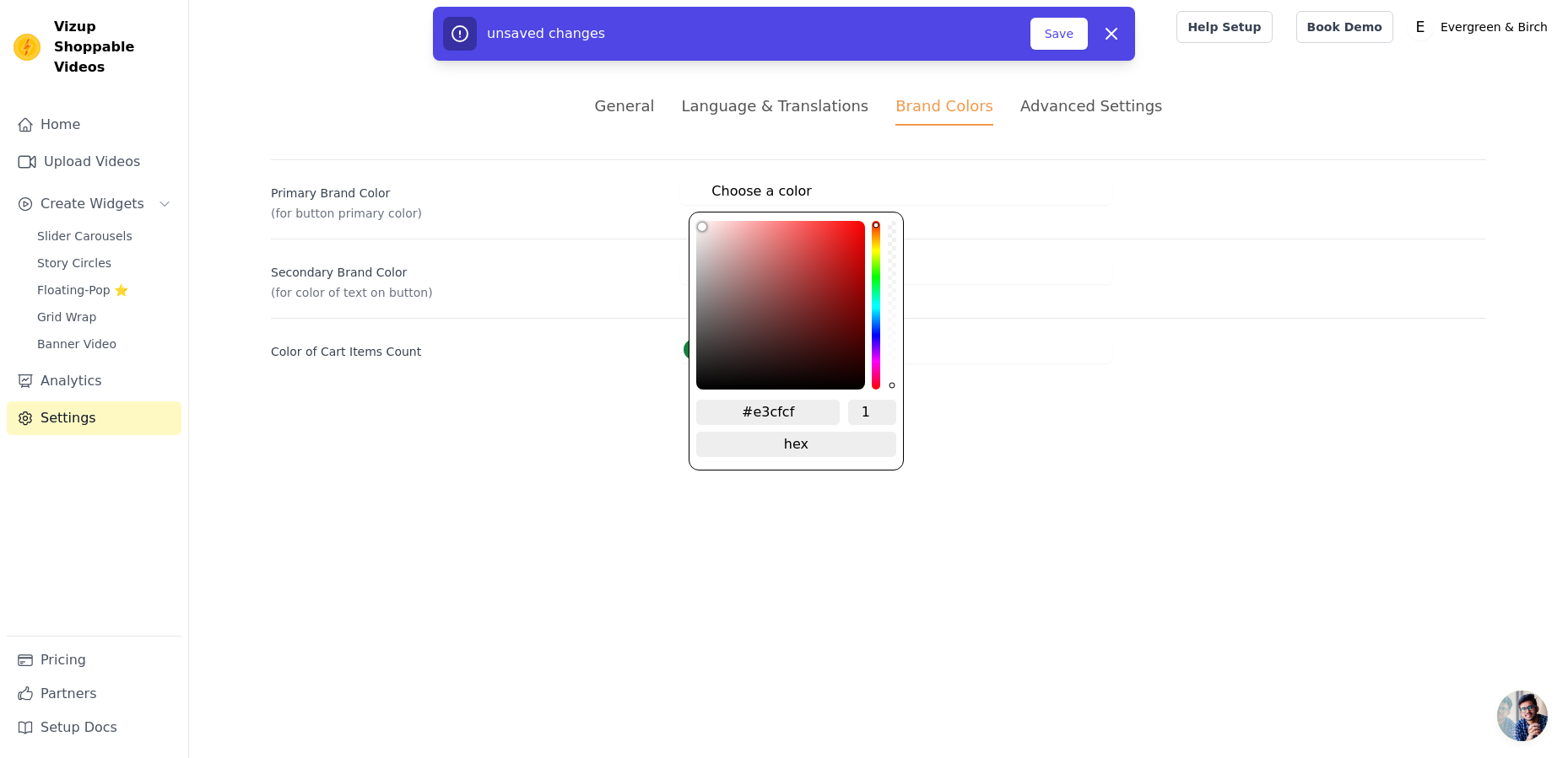
type input "#e4d1d1"
type input "#e7d5d5"
type input "#e9d8d8"
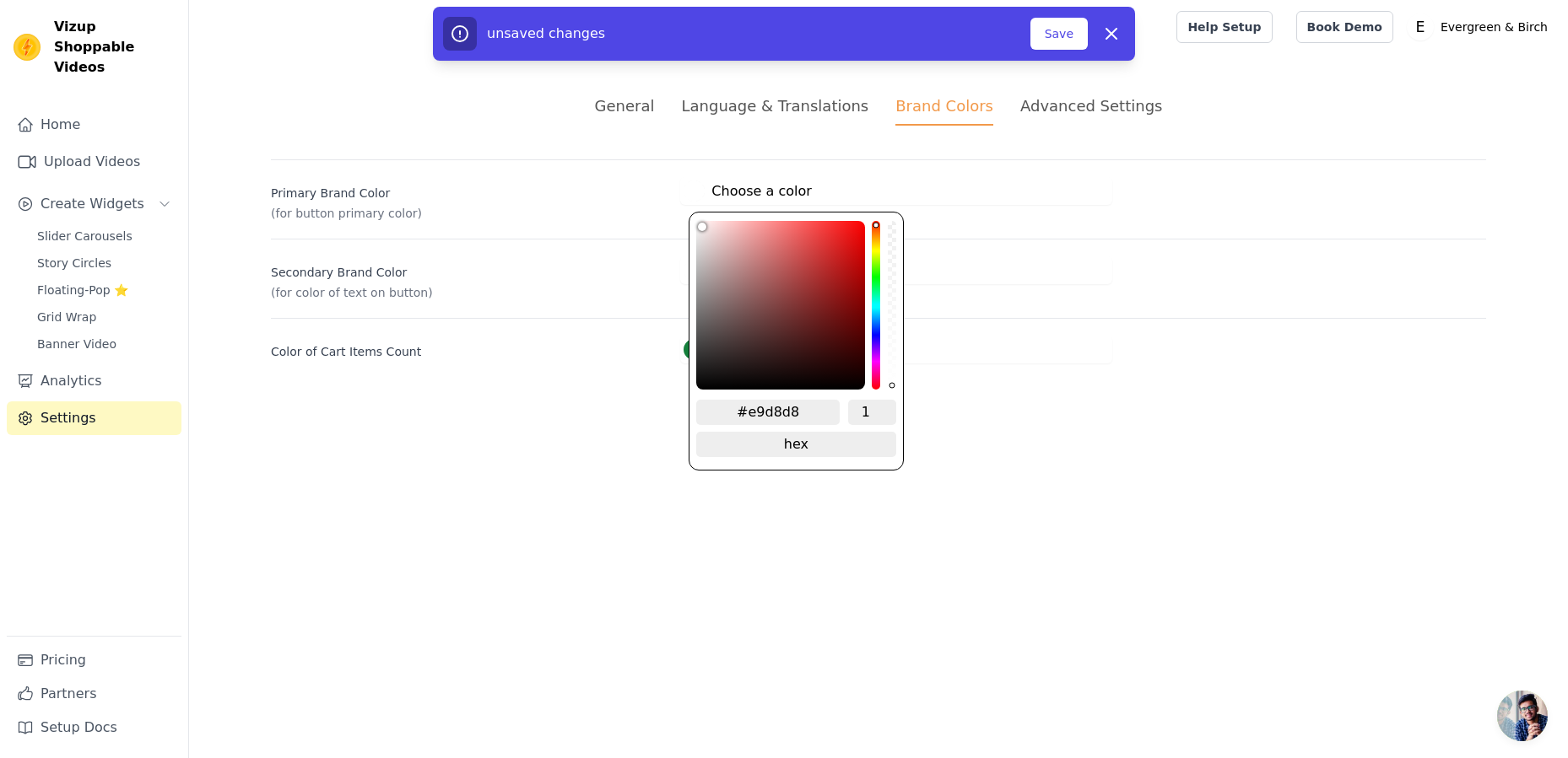
type input "#ebdbdb"
type input "#eddfdf"
type input "#eee2e2"
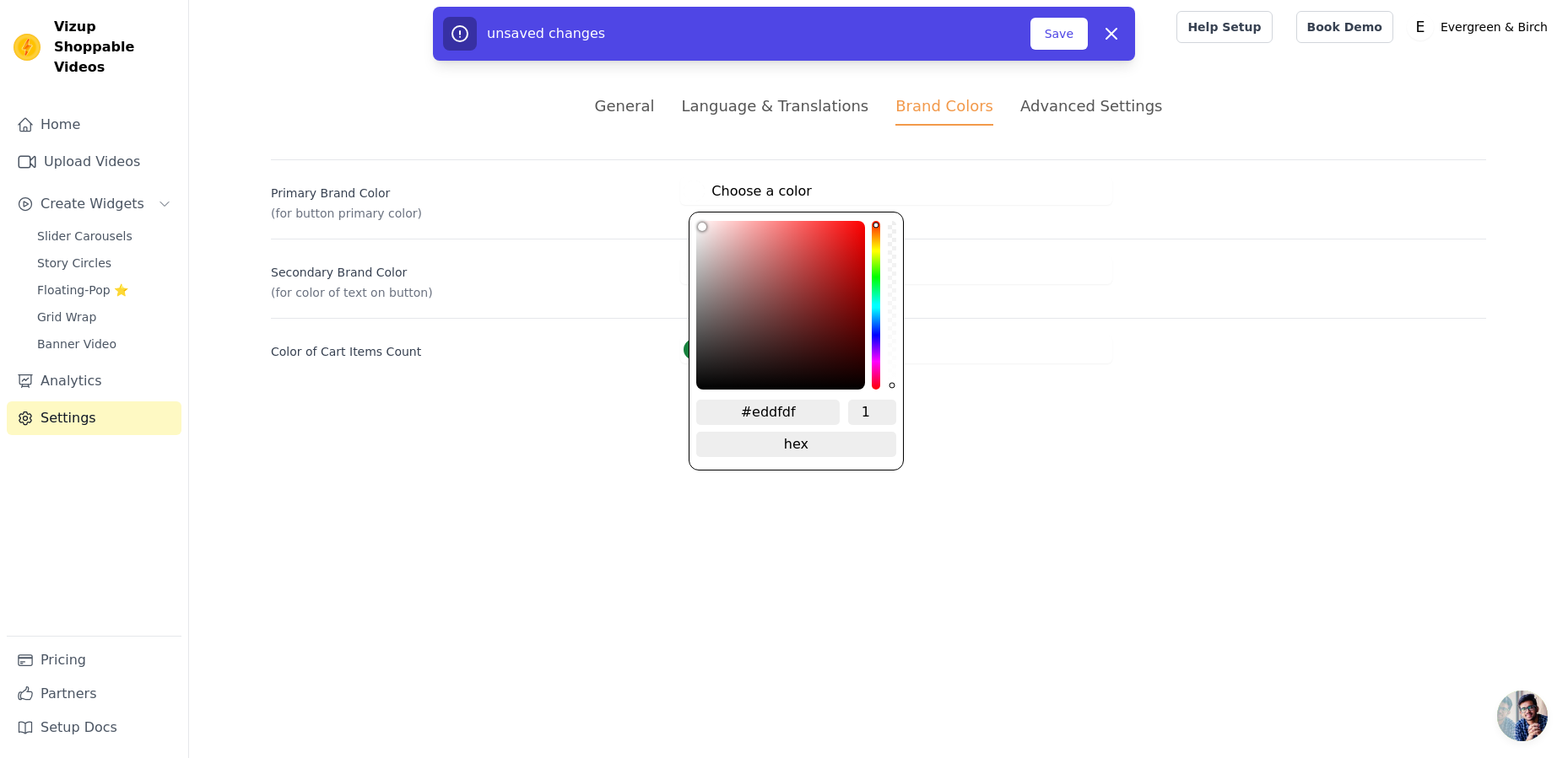
type input "#eee2e2"
type input "#f1e7e7"
type input "#f2eaea"
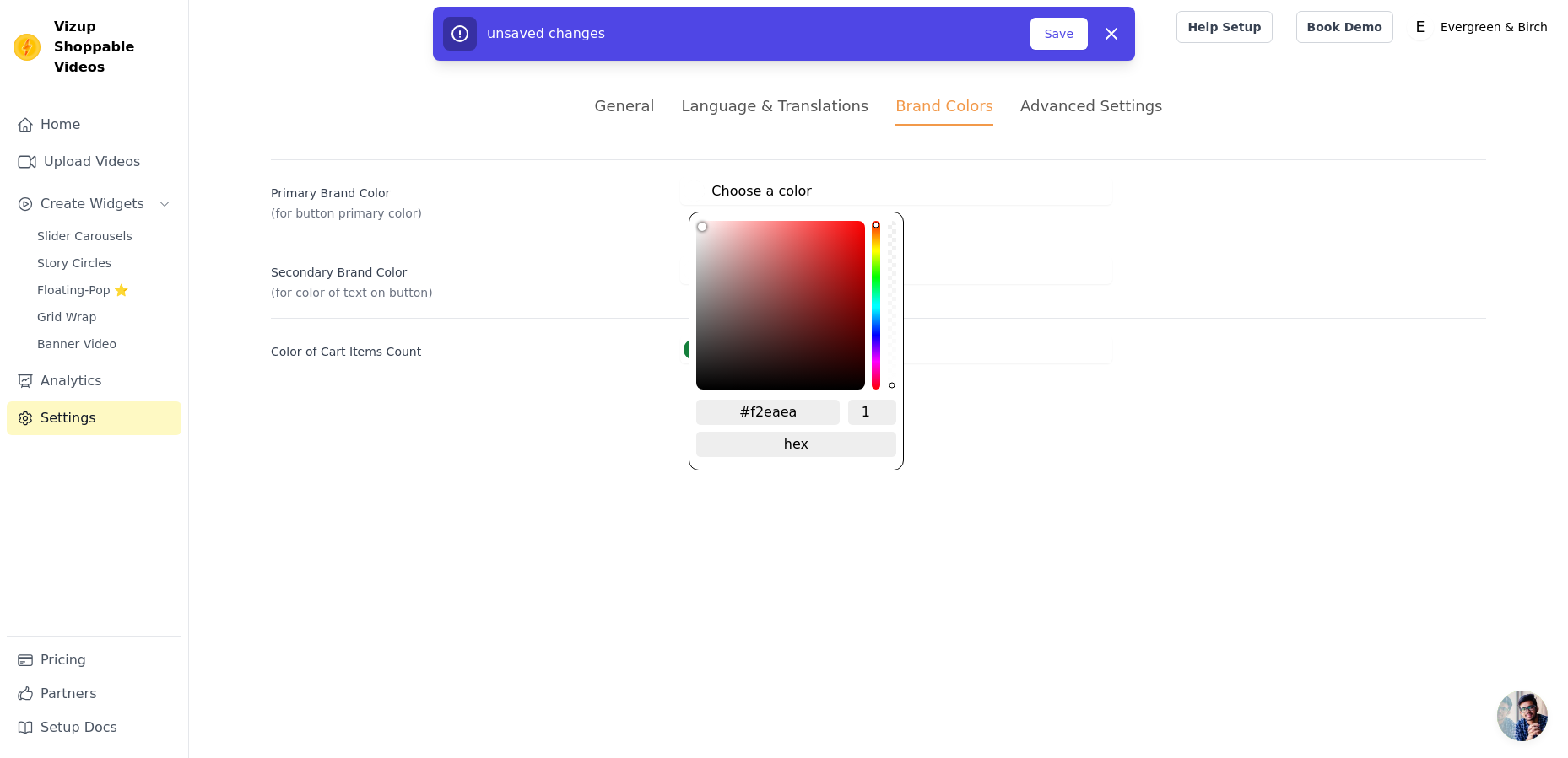
type input "#f4eded"
type input "#f6f2f2"
type input "#f9f7f7"
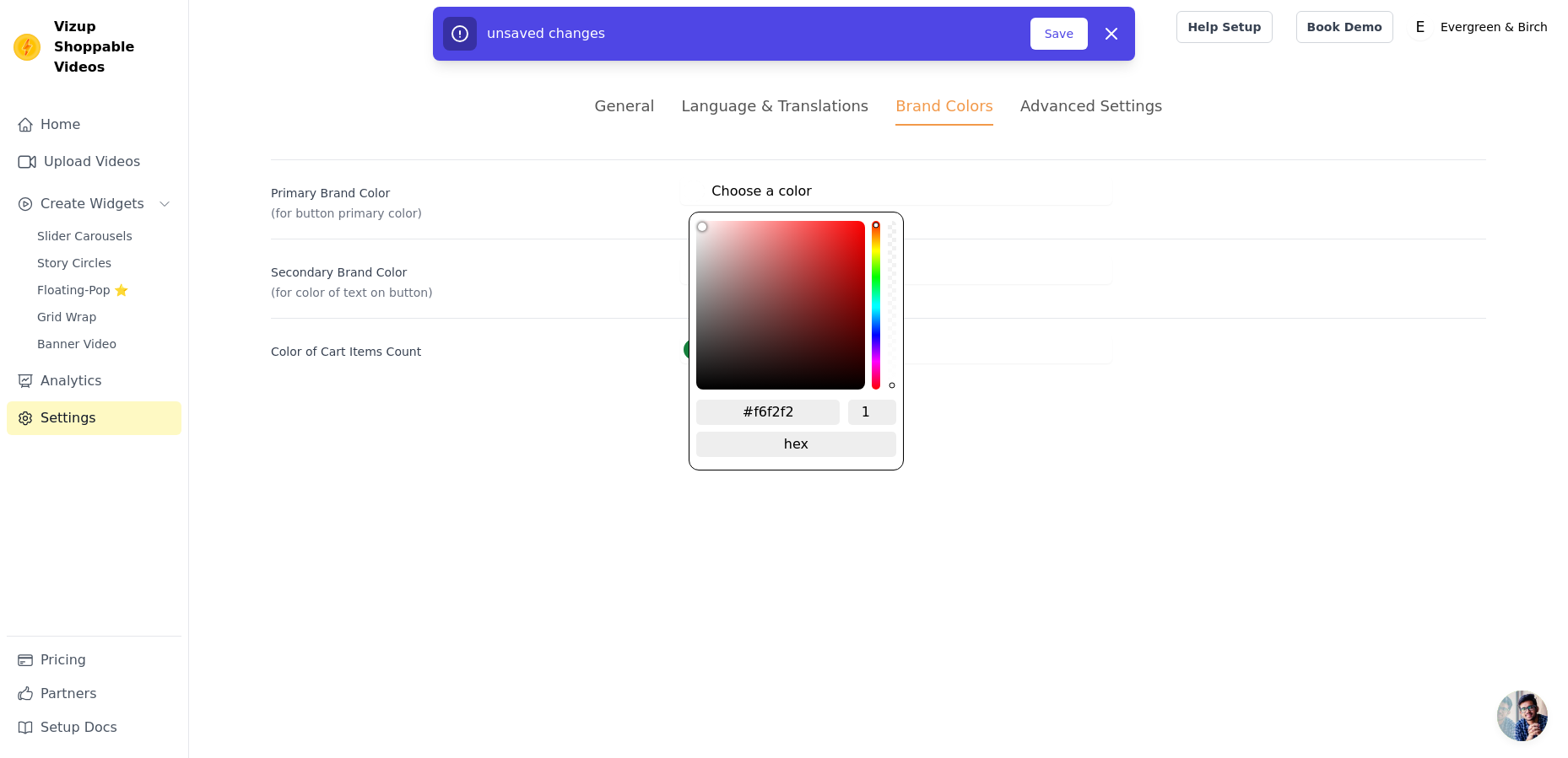
type input "#f9f7f7"
type input "#fbfbfb"
type input "#fefefe"
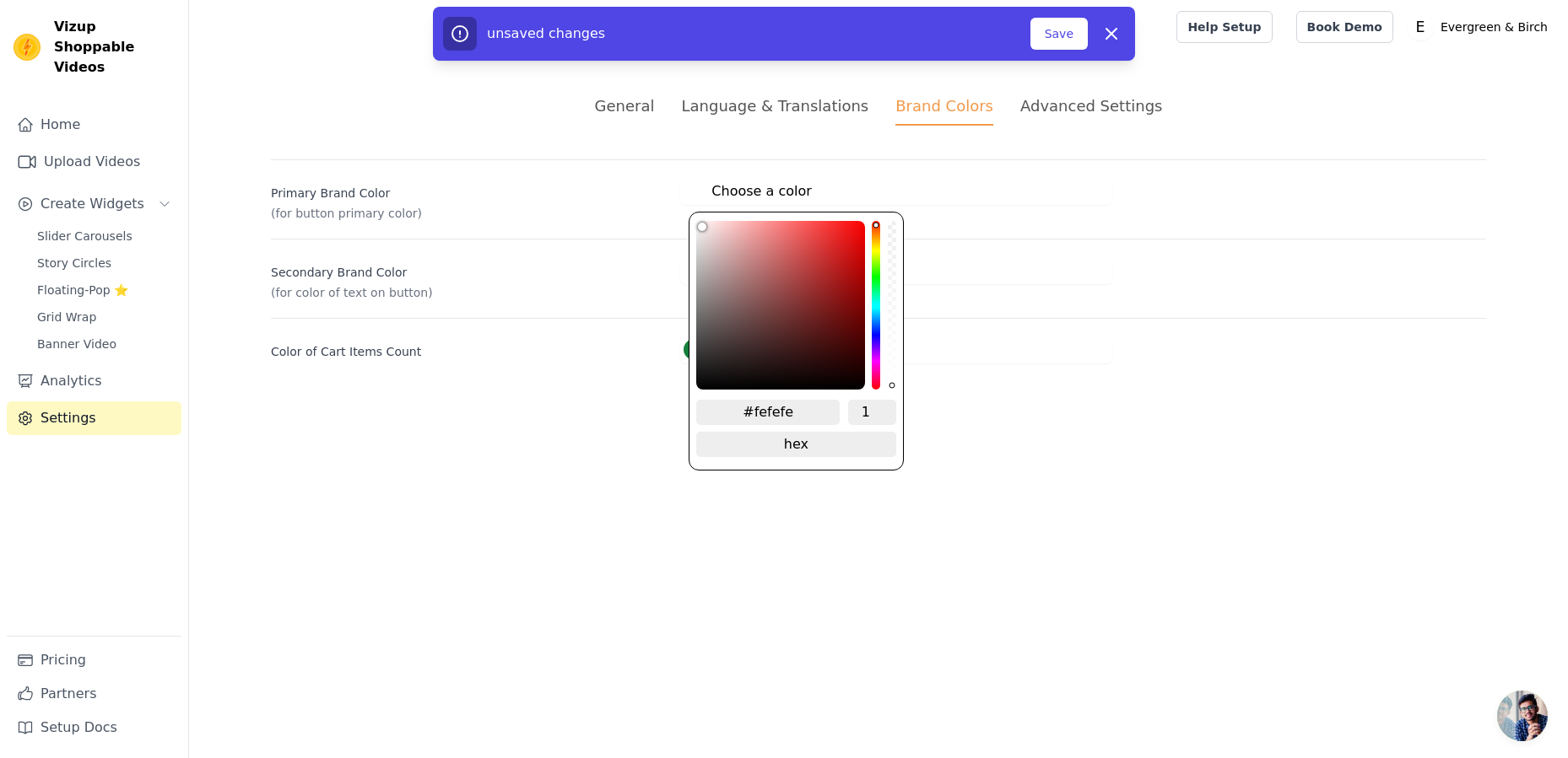
type input "#ffffff"
drag, startPoint x: 694, startPoint y: 223, endPoint x: 673, endPoint y: 206, distance: 27.0
click at [673, 206] on div "Primary Brand Color (for button primary color) #ffffff Choose a color #ffffff 1…" at bounding box center [878, 191] width 1216 height 62
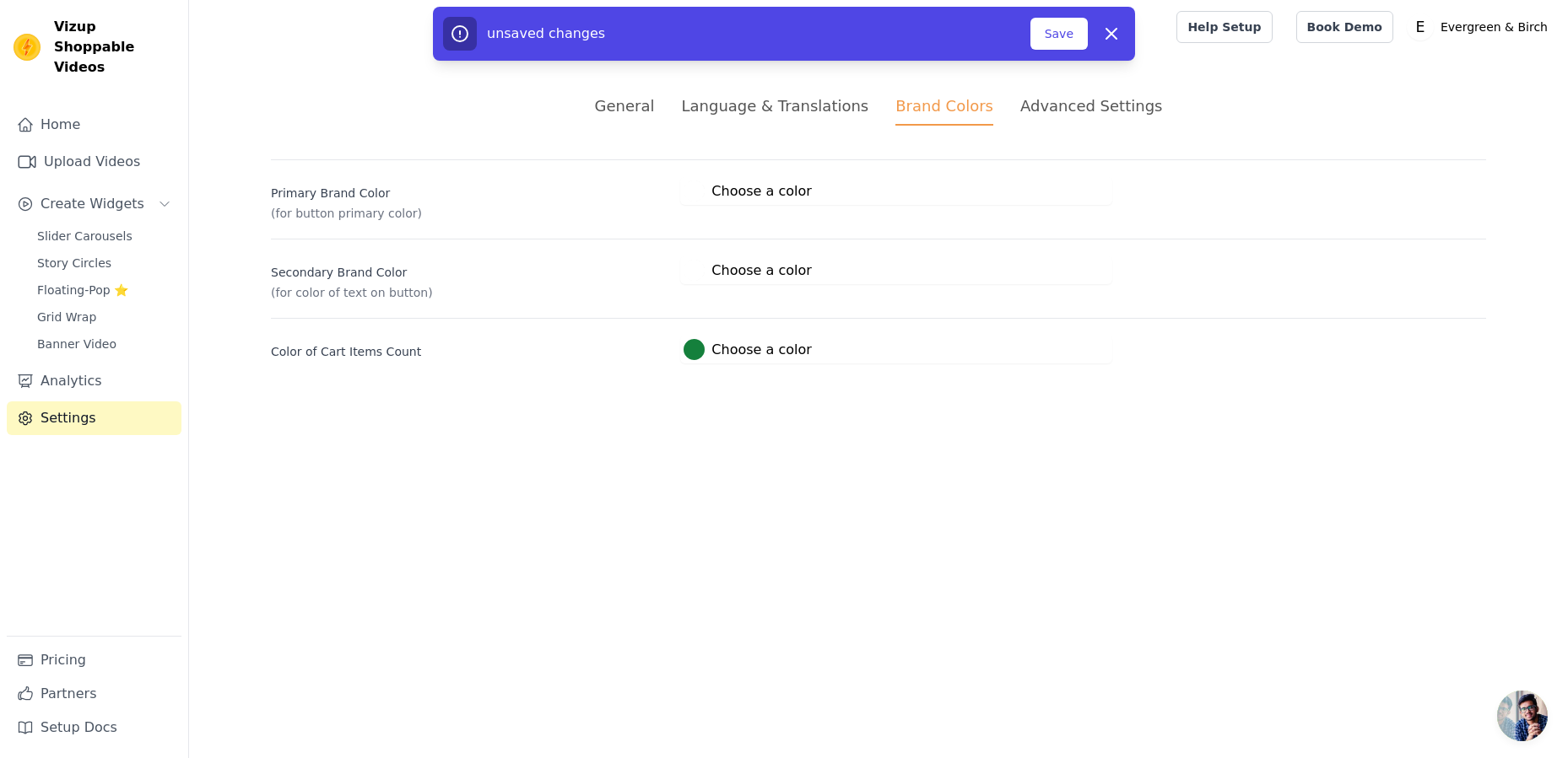
click at [1024, 384] on div "General Language & Translations Brand Colors Advanced Settings unsaved changes …" at bounding box center [878, 228] width 1297 height 350
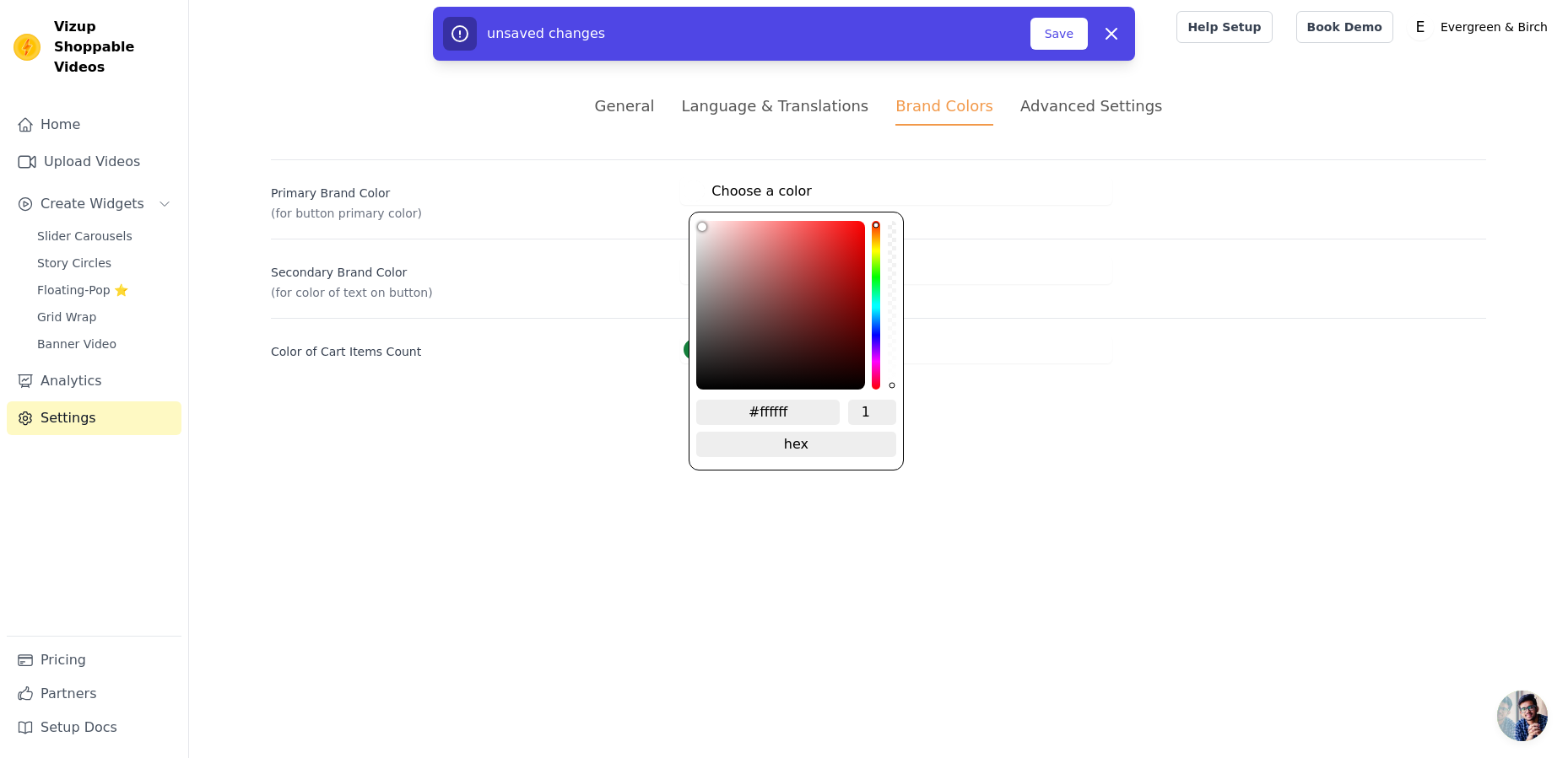
click at [786, 196] on label "#ffffff Choose a color" at bounding box center [747, 191] width 128 height 21
click at [790, 411] on input "#ffffff" at bounding box center [768, 413] width 144 height 25
type input "#fce5e5"
type input "#fee7e7"
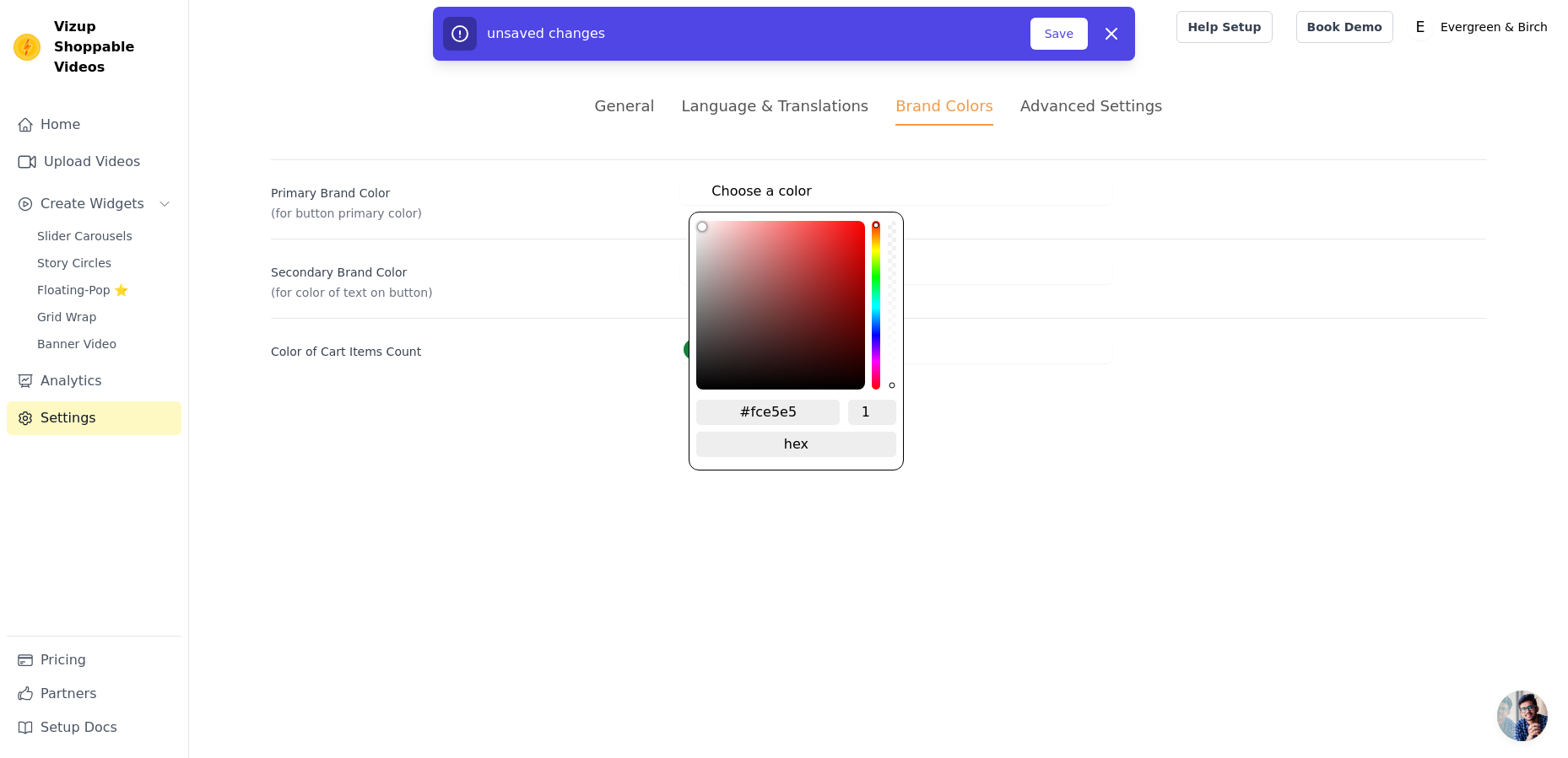
type input "#fee7e7"
type input "#ffeaea"
type input "#ffebeb"
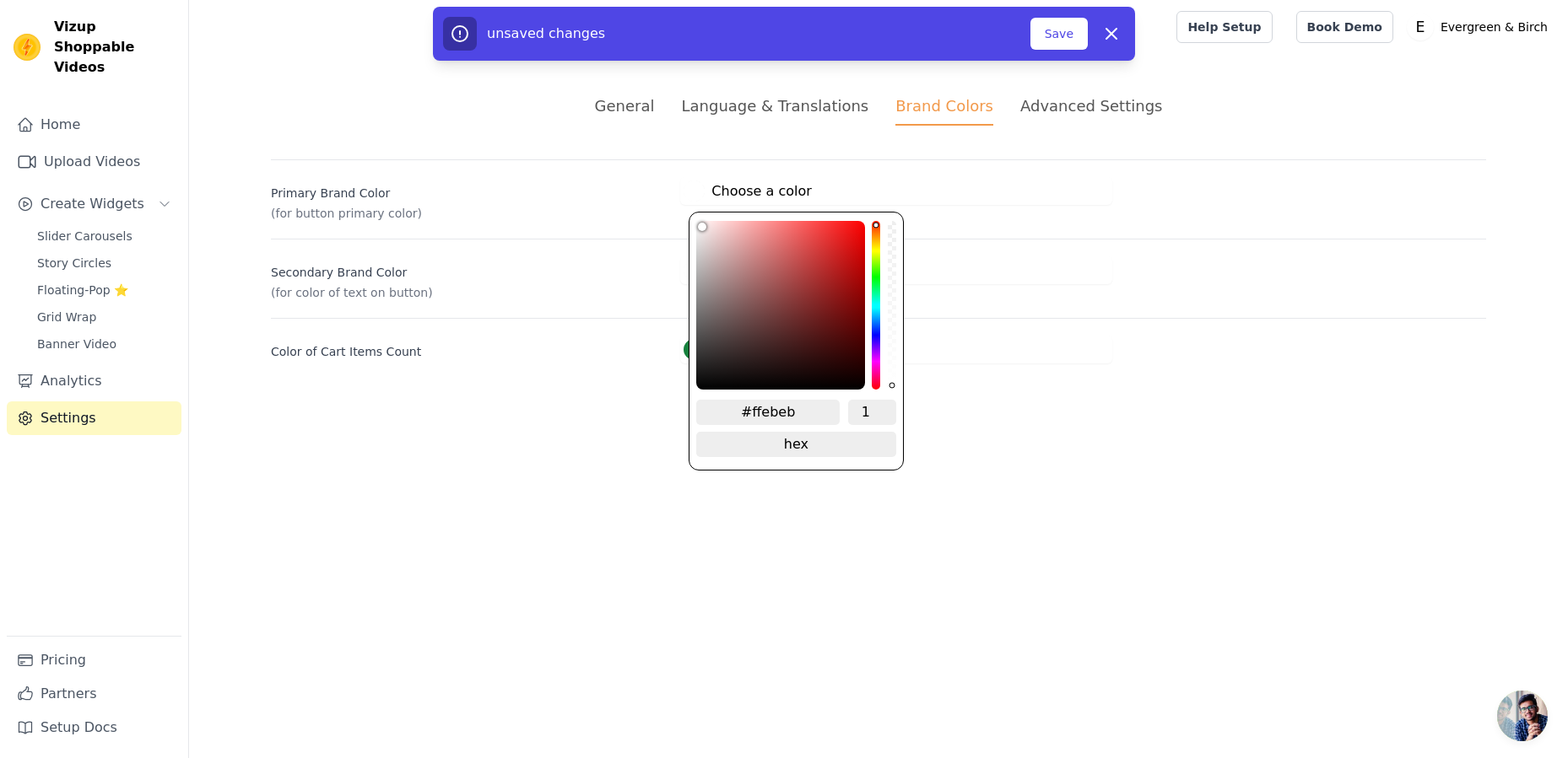
type input "#ffeeee"
type input "#fff1f1"
type input "#fff6f6"
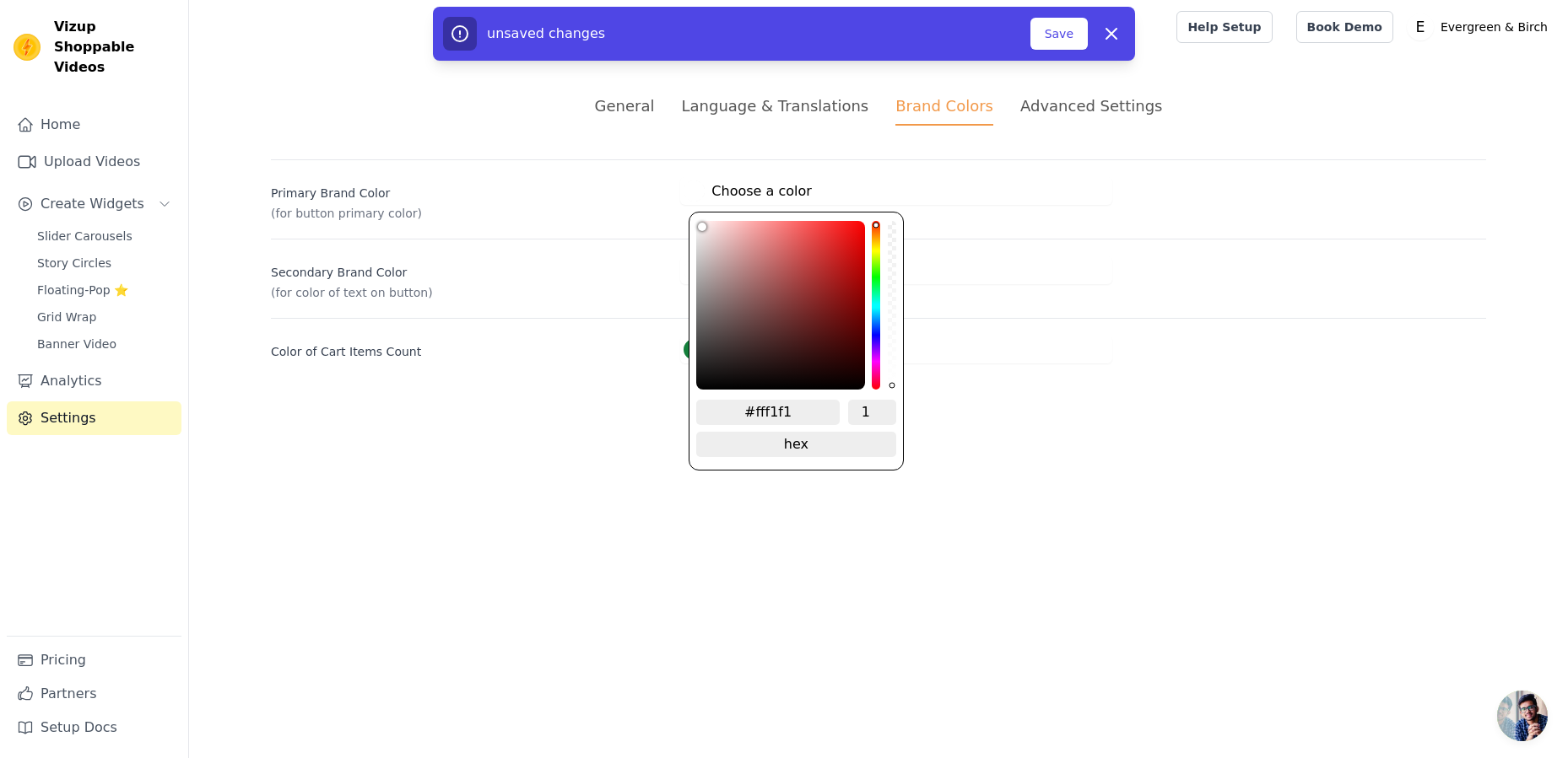
type input "#fff6f6"
type input "#fffdfd"
type input "#ffffff"
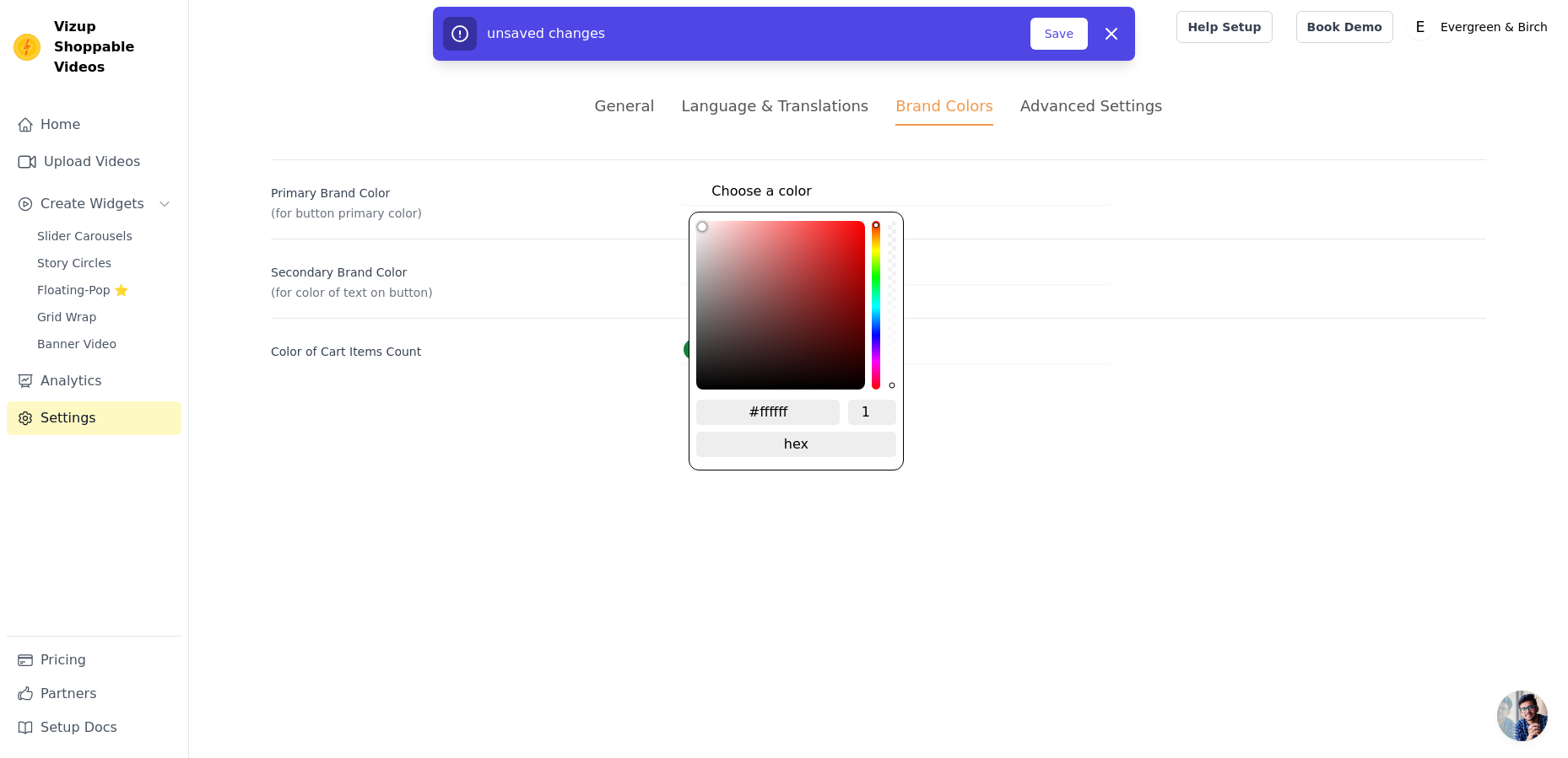
drag, startPoint x: 694, startPoint y: 216, endPoint x: 640, endPoint y: 195, distance: 57.9
click at [640, 195] on div "Primary Brand Color (for button primary color) #ffffff Choose a color #ffffff 1…" at bounding box center [878, 191] width 1216 height 62
click at [785, 446] on span "change to rgb" at bounding box center [795, 445] width 199 height 25
type input "#f1e1e1"
type input "241"
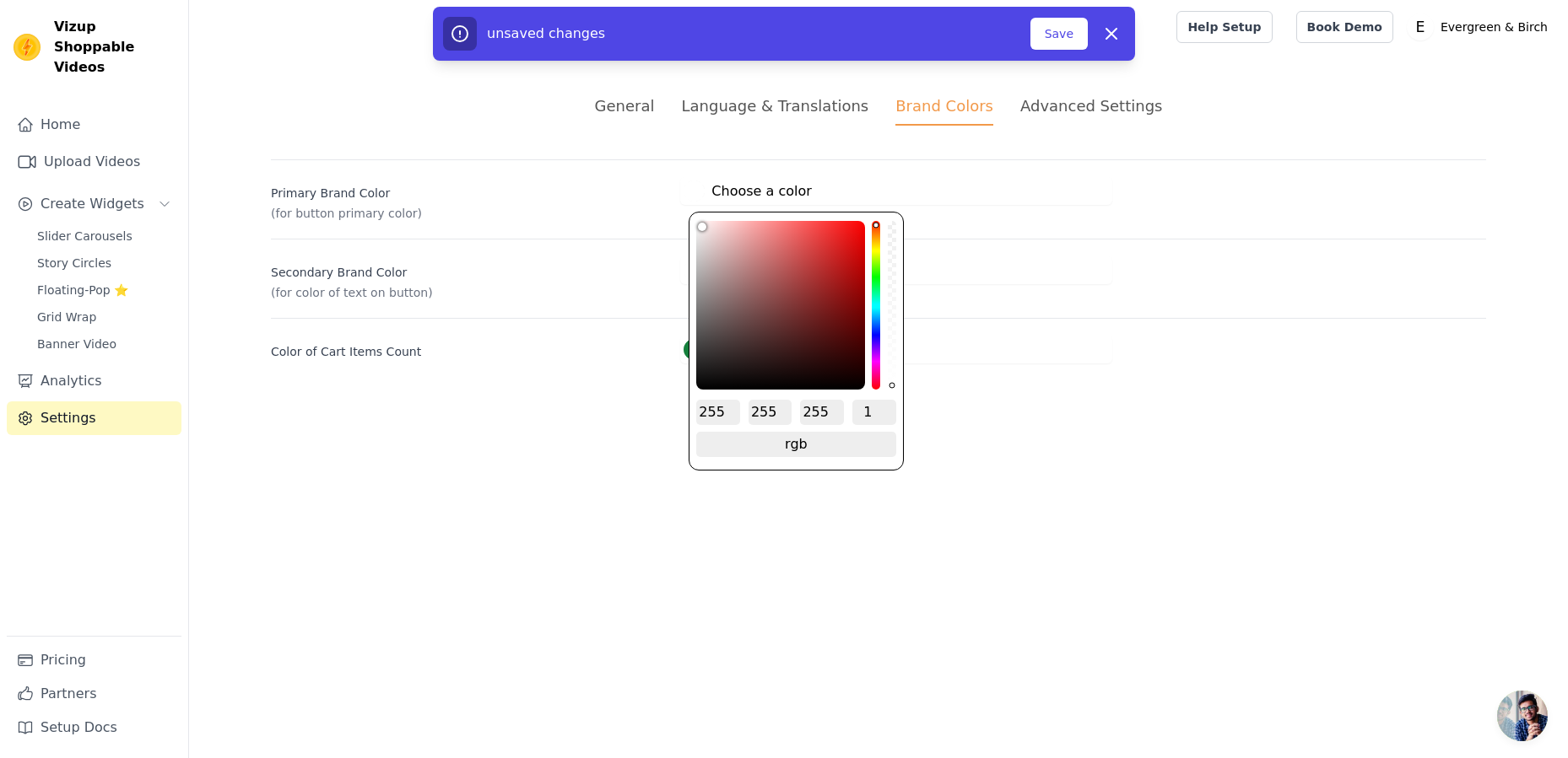
type input "225"
type input "#f2e4e4"
type input "242"
type input "228"
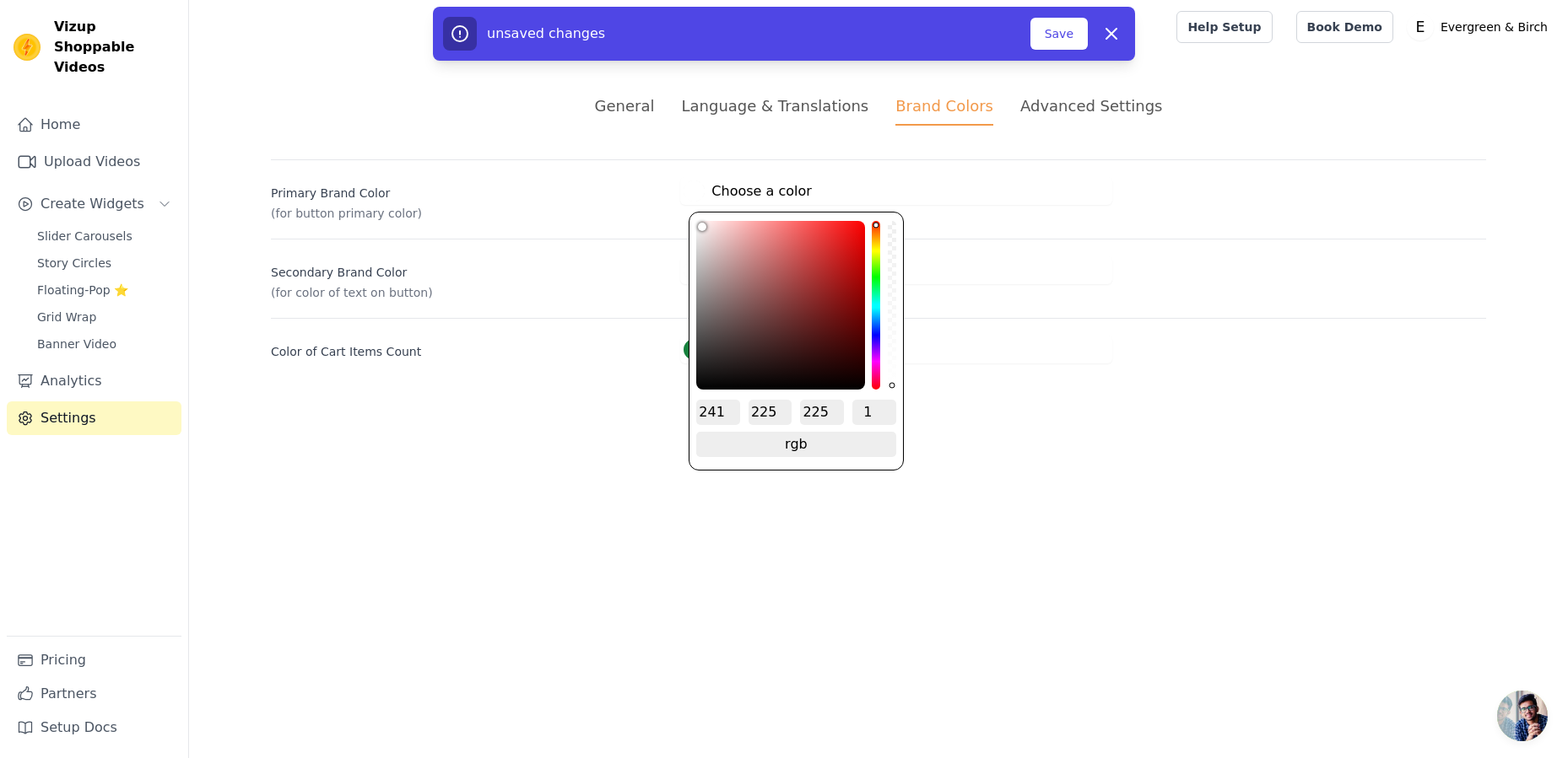
type input "228"
type input "#f5e9e9"
type input "245"
type input "233"
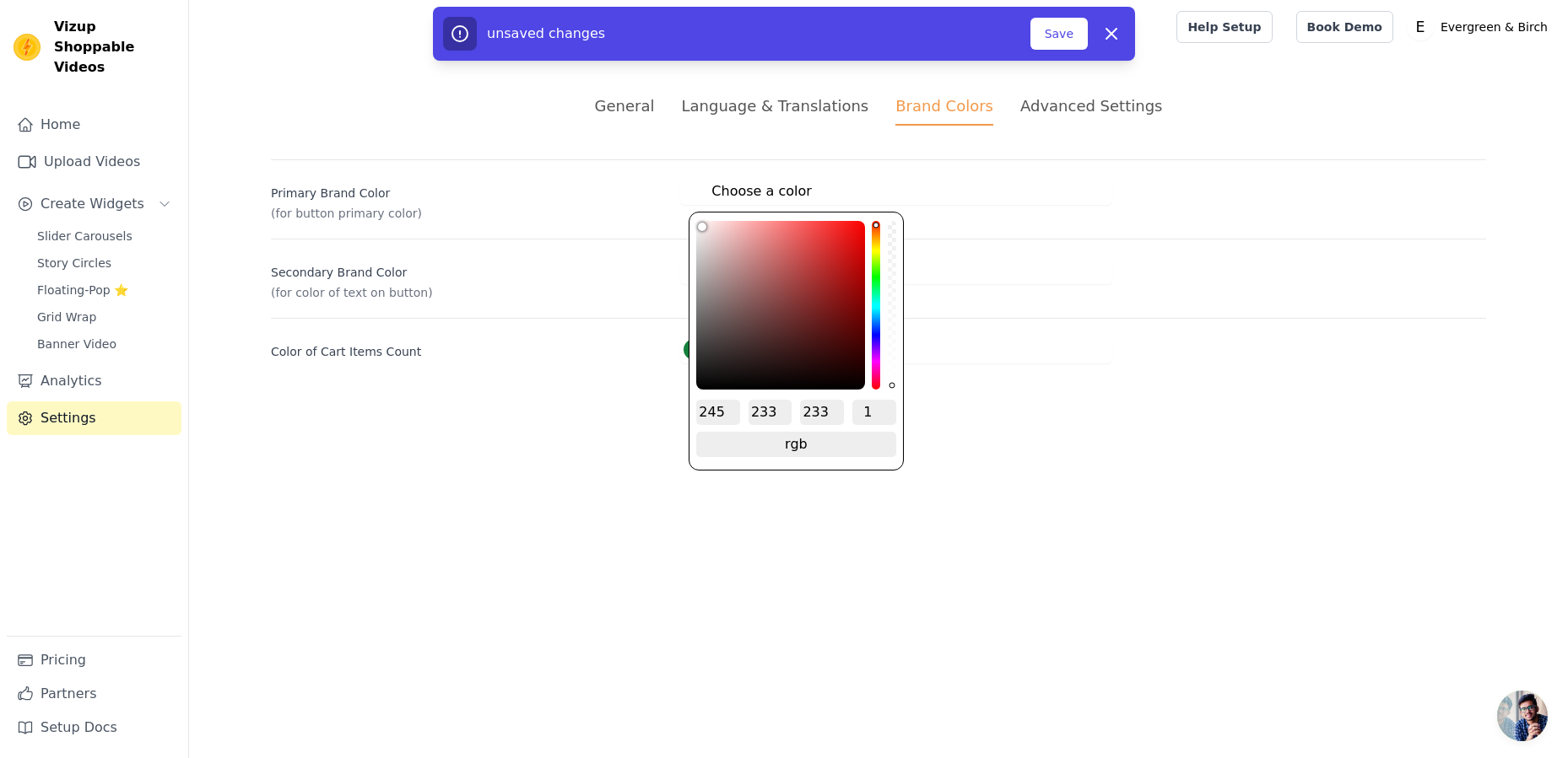
type input "#f7eded"
type input "247"
type input "237"
type input "#faf0f0"
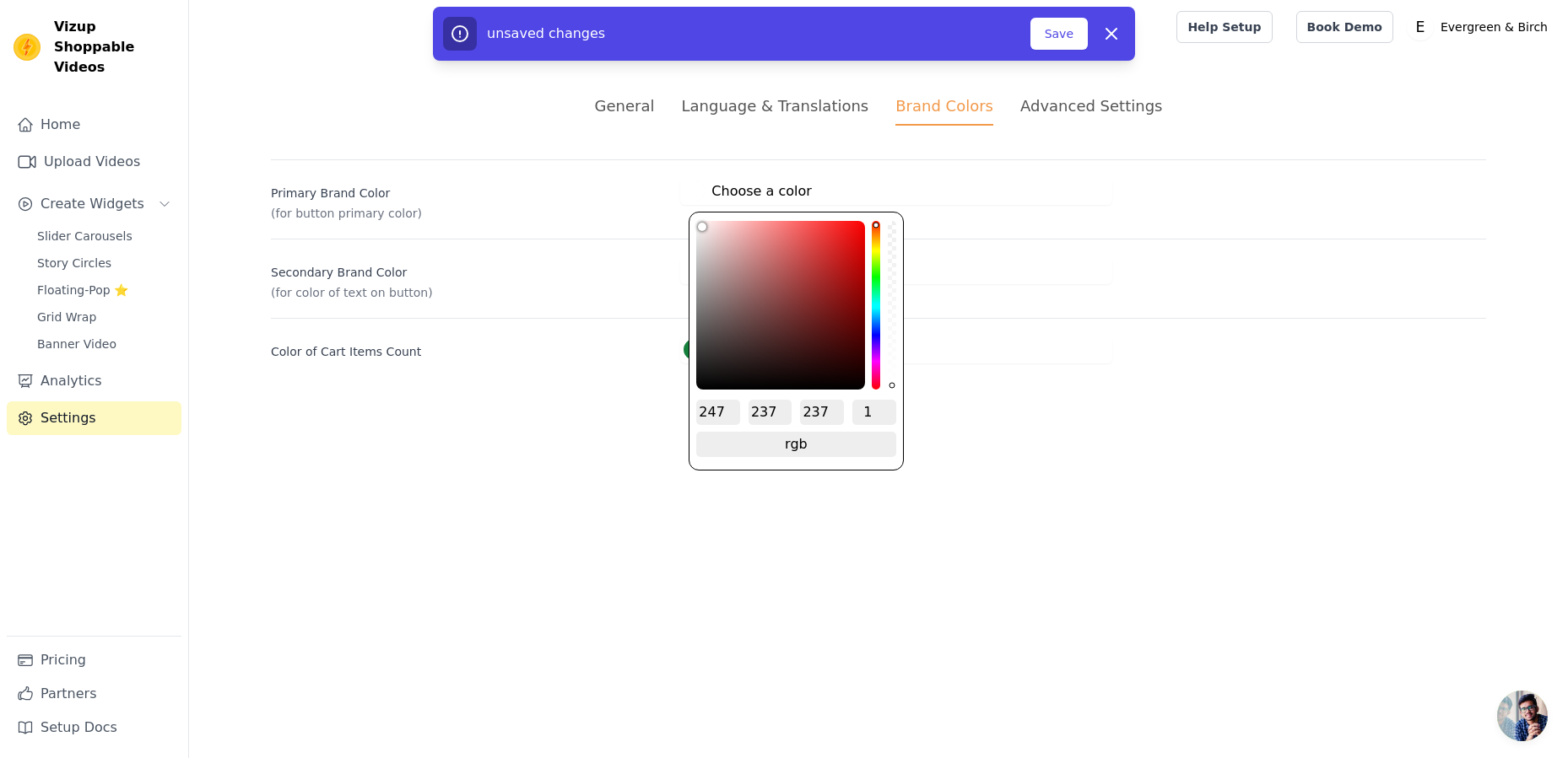
type input "250"
type input "240"
type input "#fcf5f5"
type input "252"
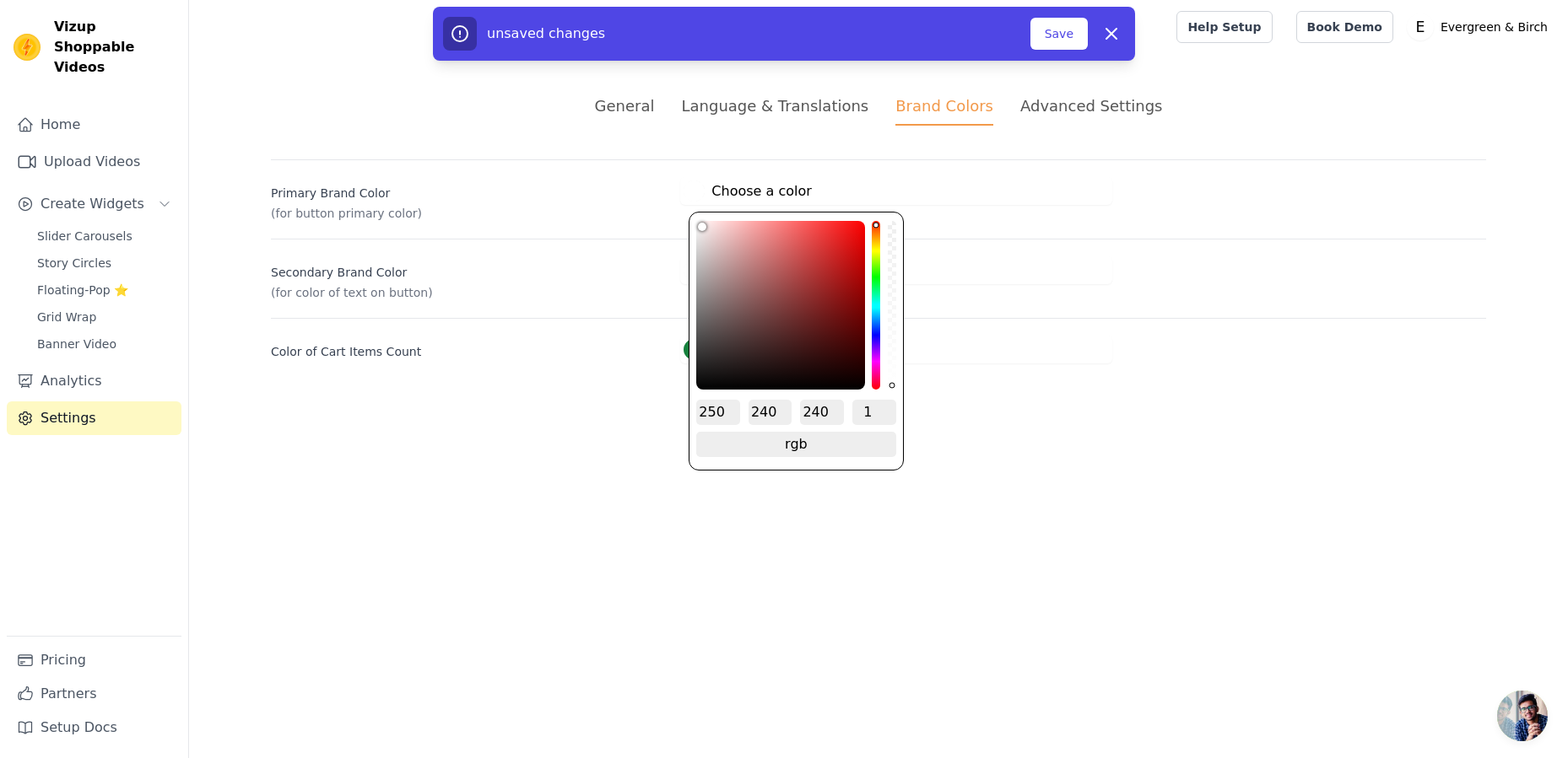
type input "245"
type input "#fff9f9"
type input "255"
type input "249"
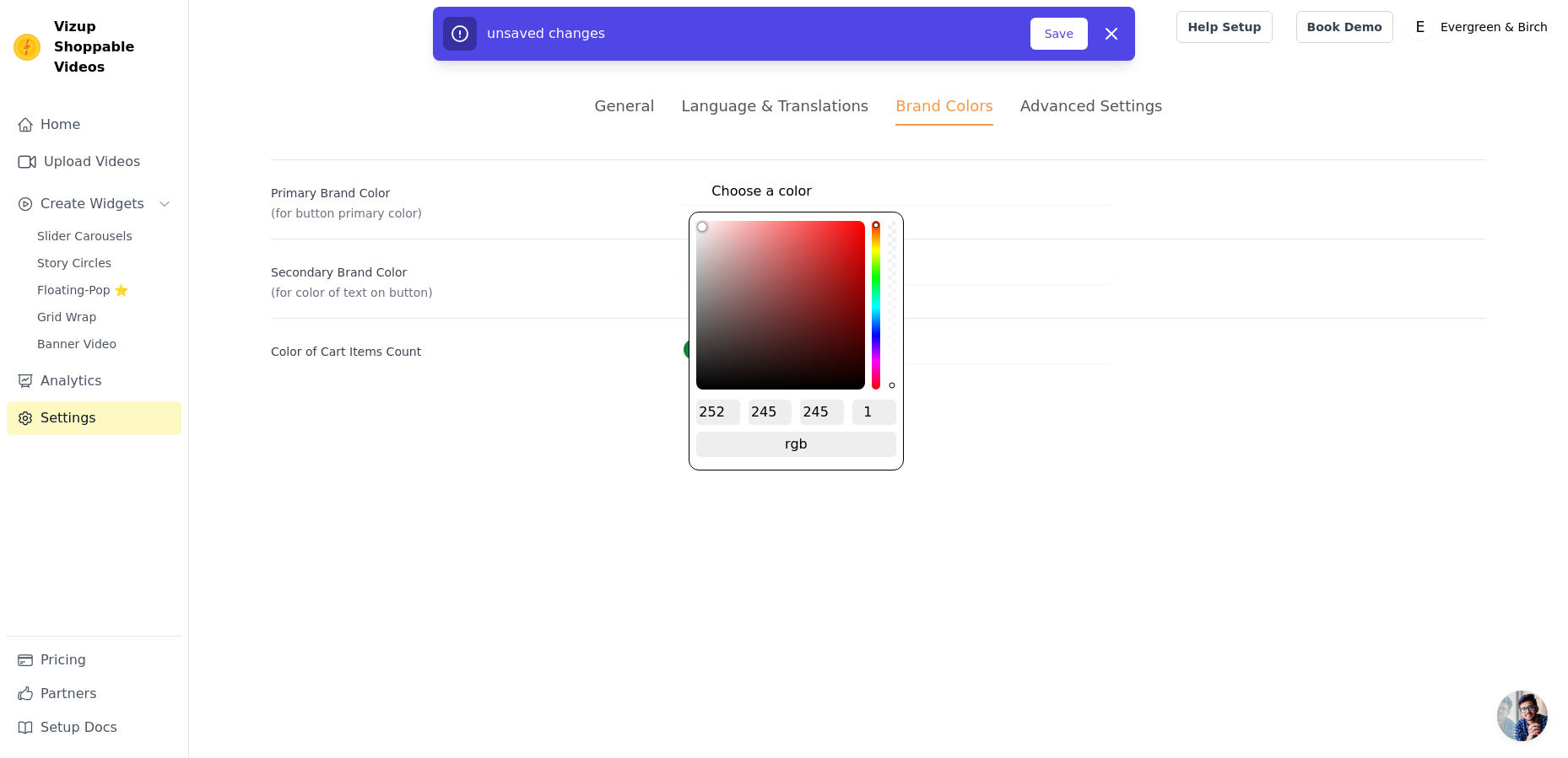
type input "249"
type input "#fffcfc"
type input "252"
type input "#fffefe"
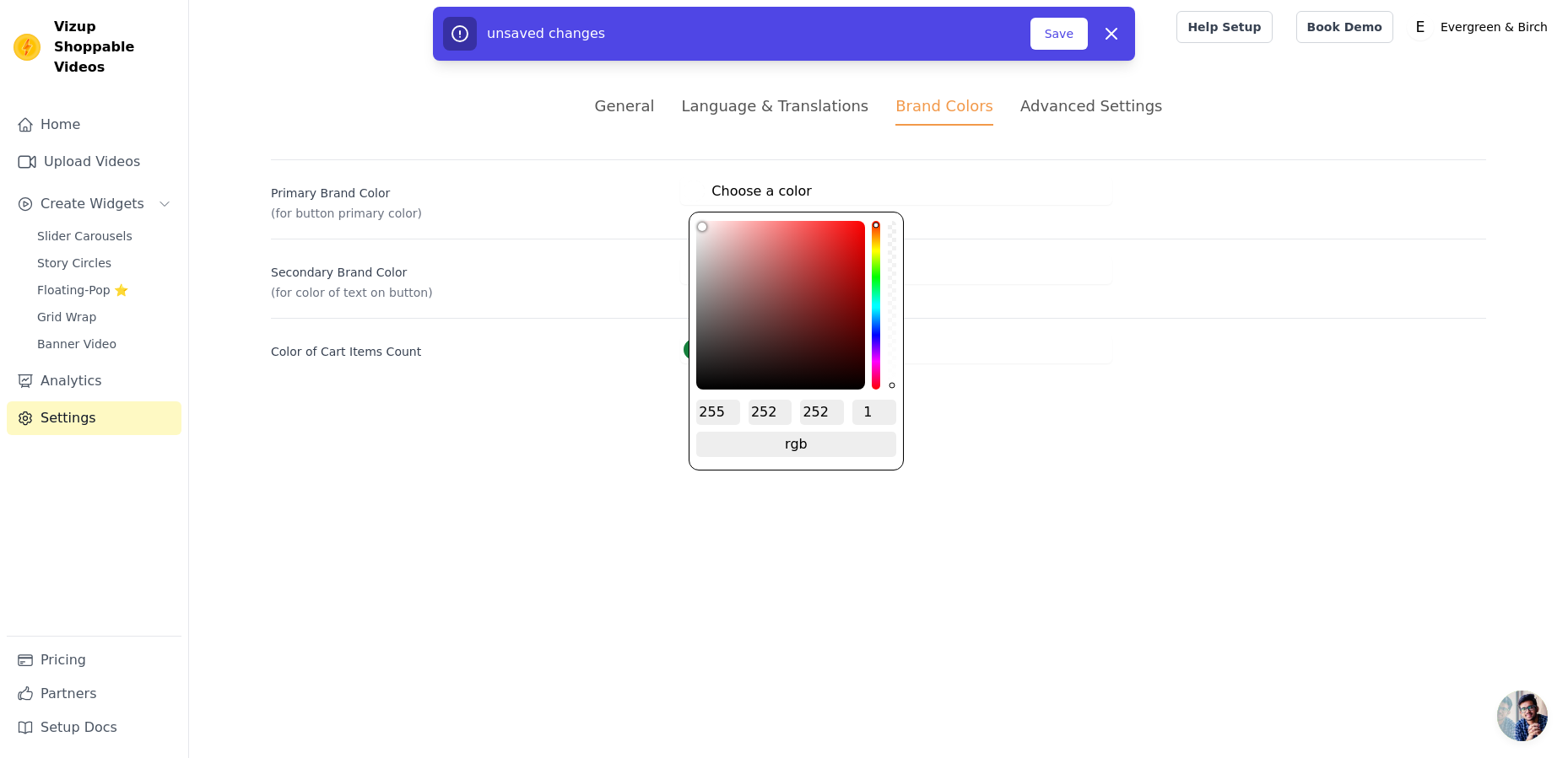
type input "254"
type input "#ffffff"
type input "255"
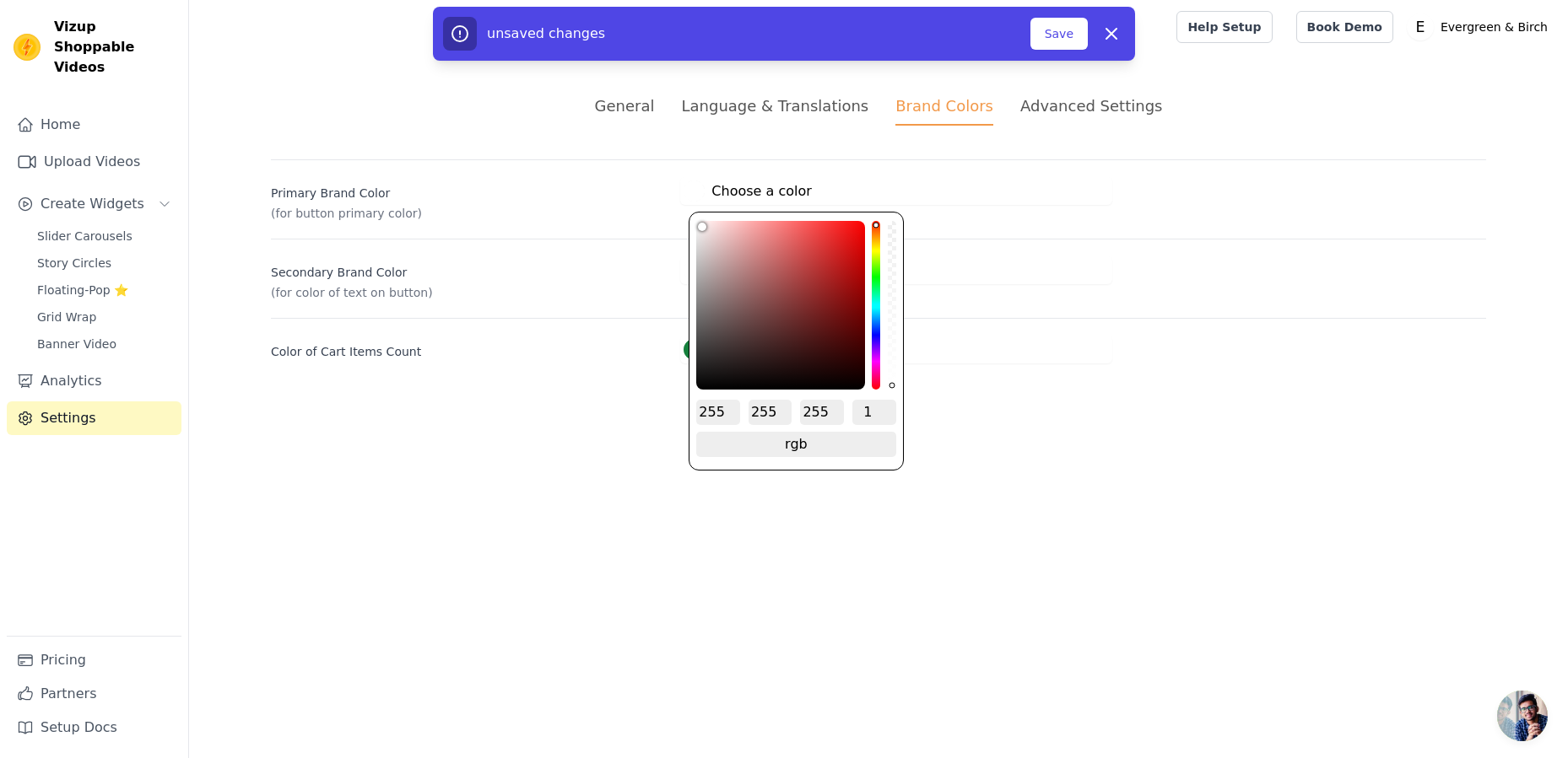
drag, startPoint x: 697, startPoint y: 219, endPoint x: 656, endPoint y: 199, distance: 45.6
click at [656, 199] on div "Primary Brand Color (for button primary color) #ffffff Choose a color 255 255 2…" at bounding box center [878, 191] width 1216 height 62
click at [799, 448] on span "change to hsv" at bounding box center [795, 445] width 199 height 25
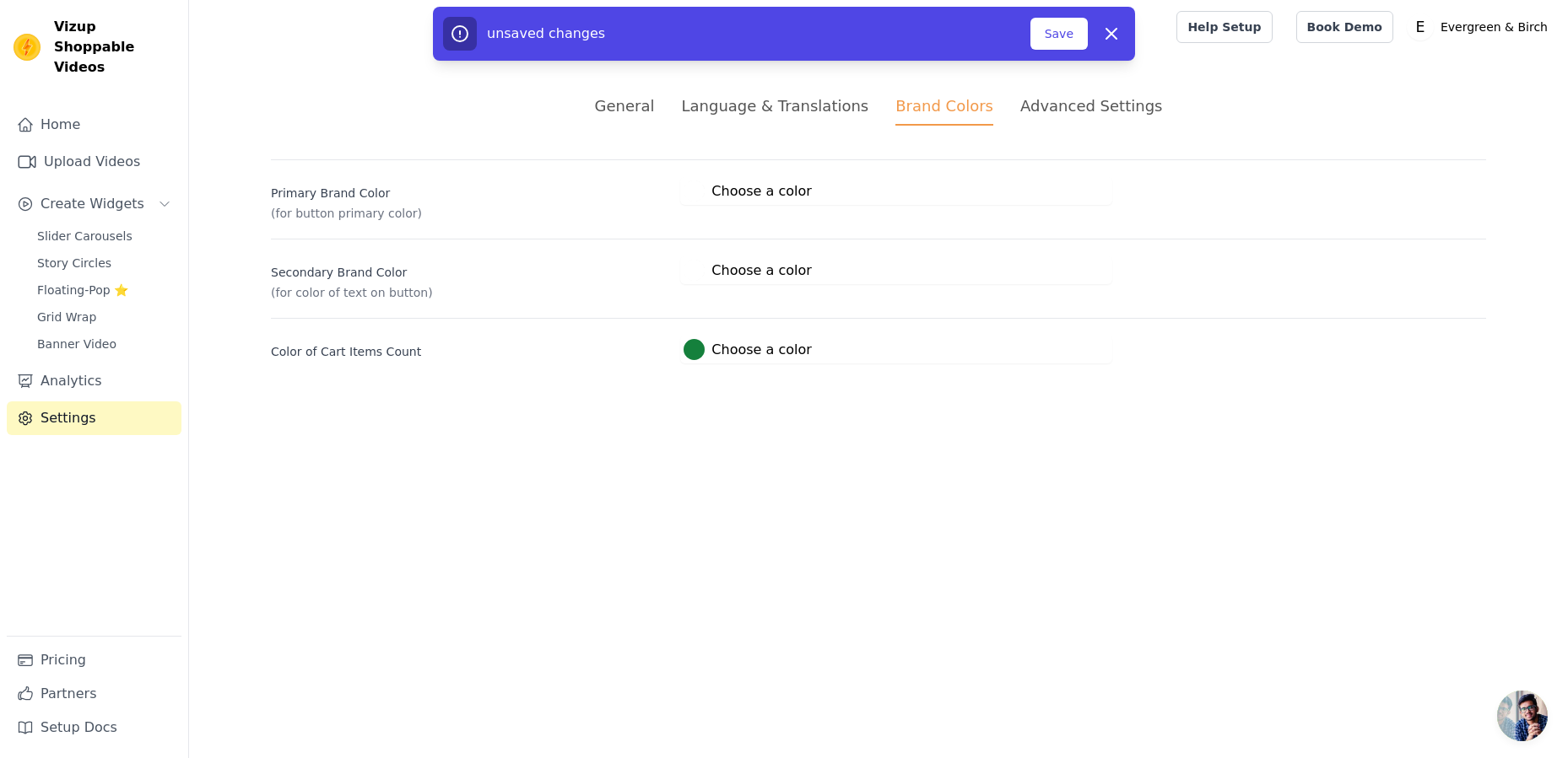
click at [1000, 404] on html "Vizup Shoppable Videos Home Upload Videos Create Widgets Slider Carousels Story…" at bounding box center [784, 202] width 1568 height 404
click at [793, 177] on div "Primary Brand Color (for button primary color) #ffffff Choose a color 0 0 100 1…" at bounding box center [878, 191] width 1216 height 62
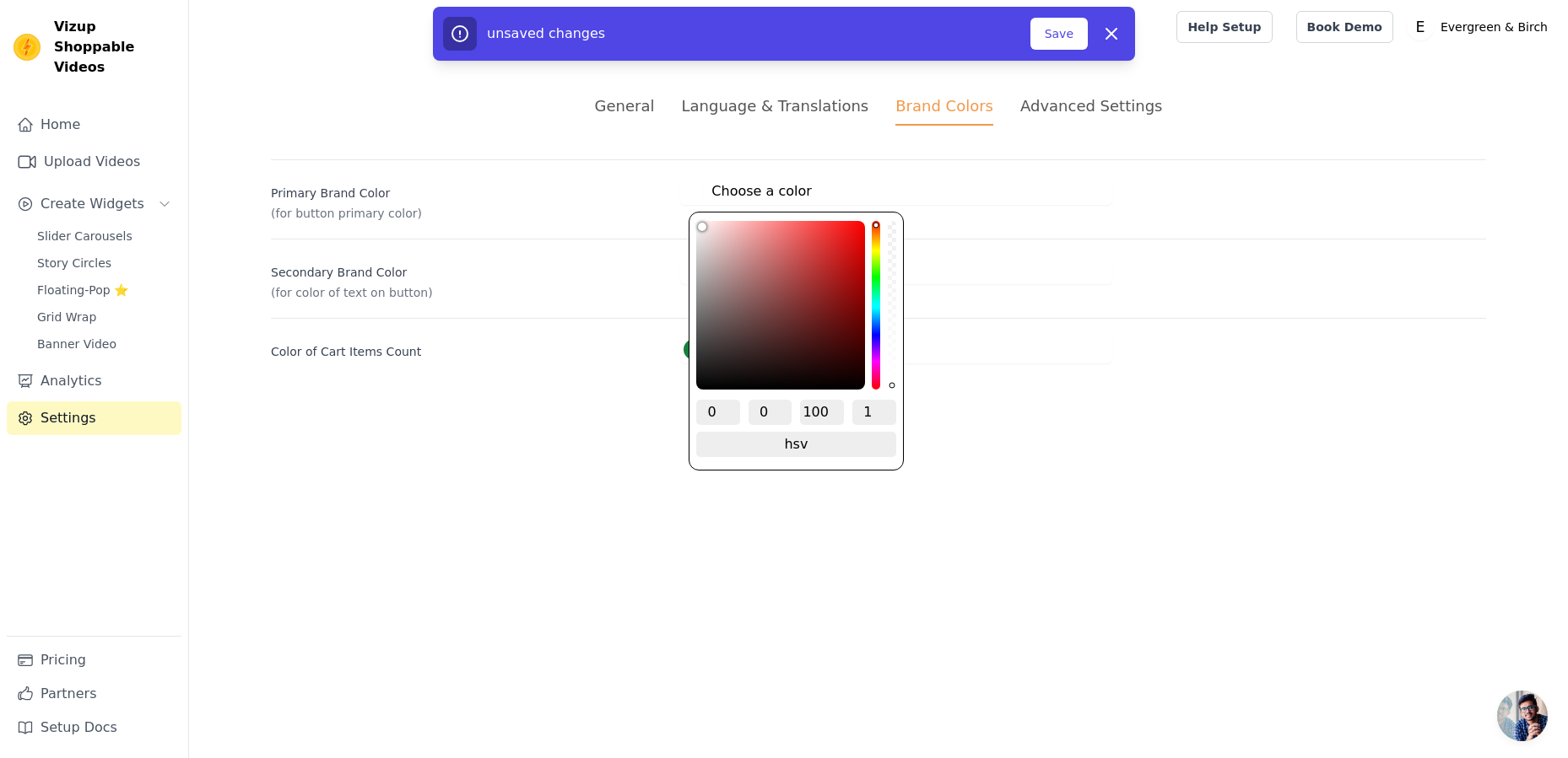
click at [776, 186] on label "#ffffff Choose a color" at bounding box center [747, 191] width 128 height 21
type input "#f4eeee"
type input "2"
type input "96"
type input "#f6f2f2"
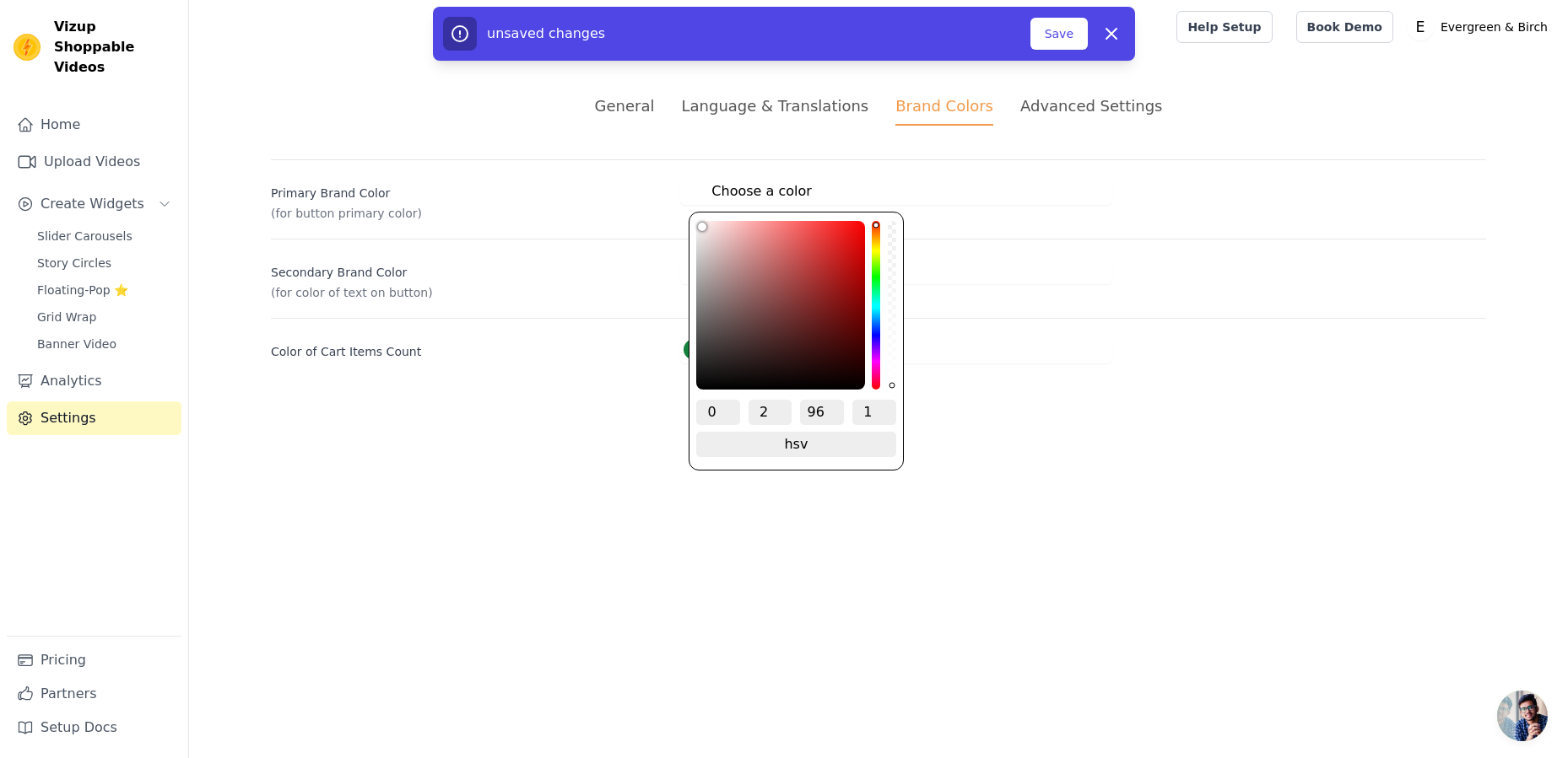
type input "97"
type input "#f7f4f4"
type input "1"
type input "#f9f8f8"
type input "0"
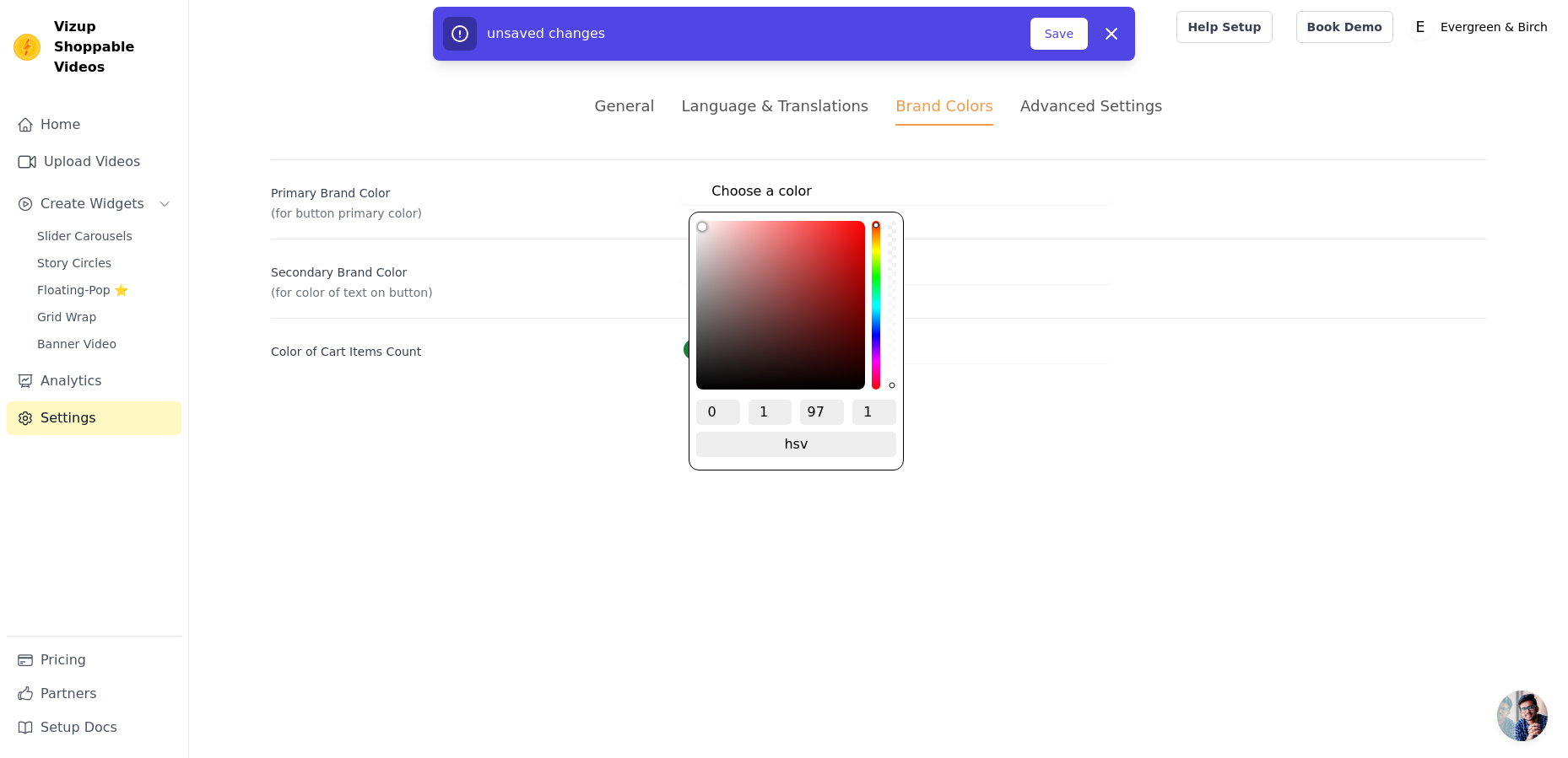
type input "98"
type input "#fbfbfb"
type input "99"
type input "#fefefe"
type input "100"
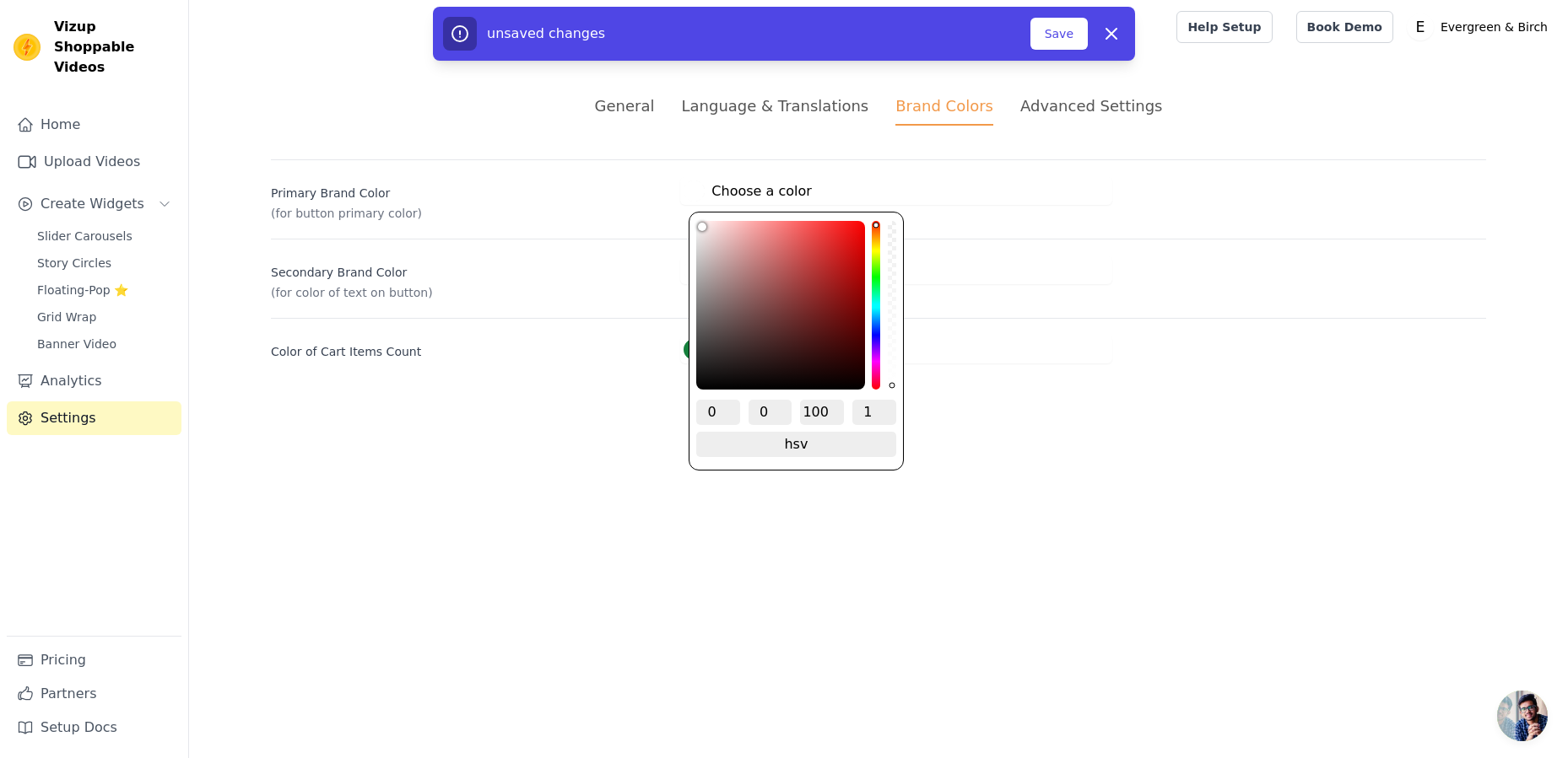
drag, startPoint x: 697, startPoint y: 226, endPoint x: 667, endPoint y: 204, distance: 37.2
click at [667, 204] on div "Primary Brand Color (for button primary color) #ffffff Choose a color 0 0 100 1…" at bounding box center [878, 191] width 1216 height 62
type input "#d5b6b6"
type input "14"
type input "84"
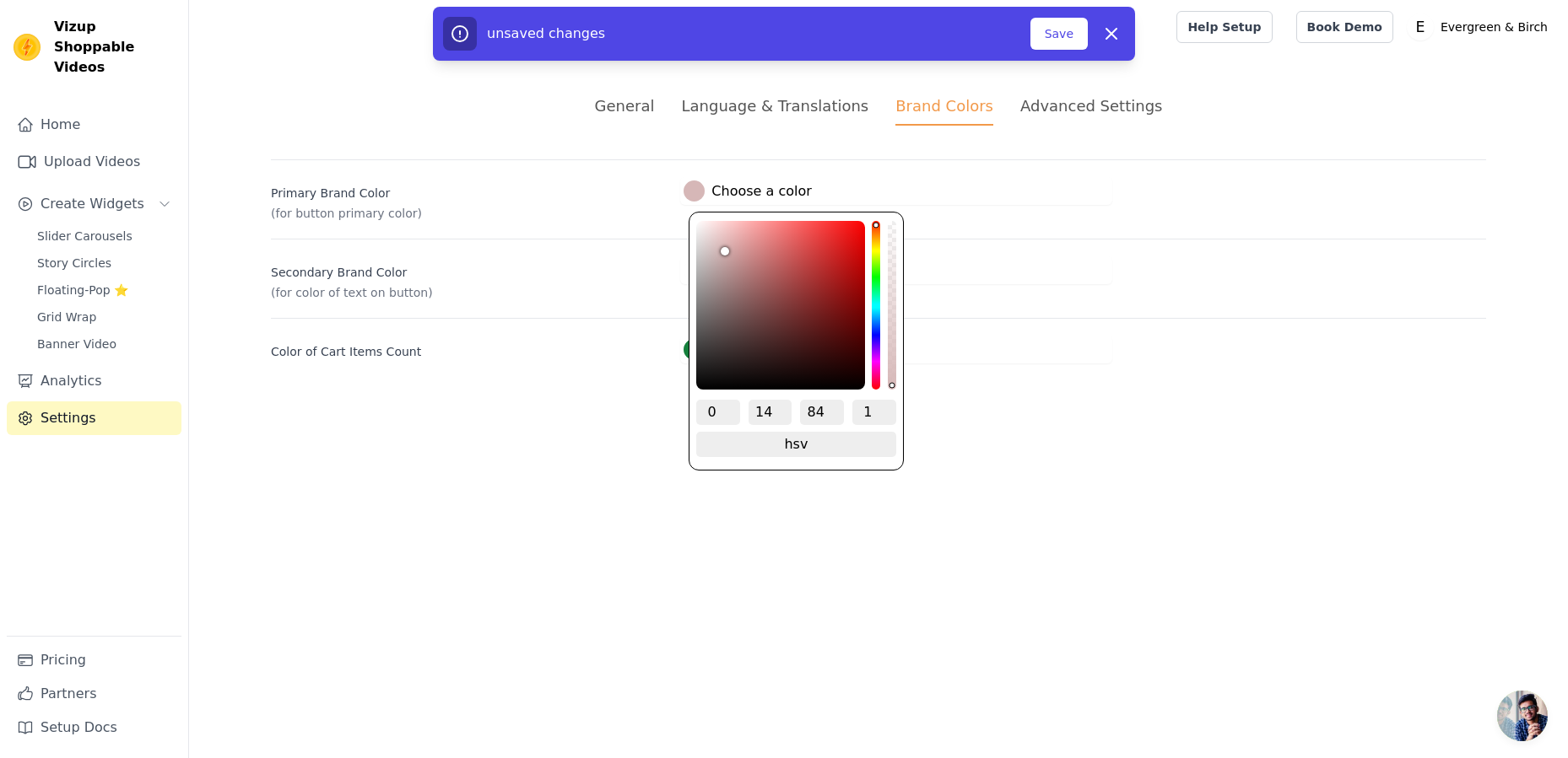
type input "#d7baba"
type input "85"
type input "#d7bbbb"
type input "13"
type input "#dabfbf"
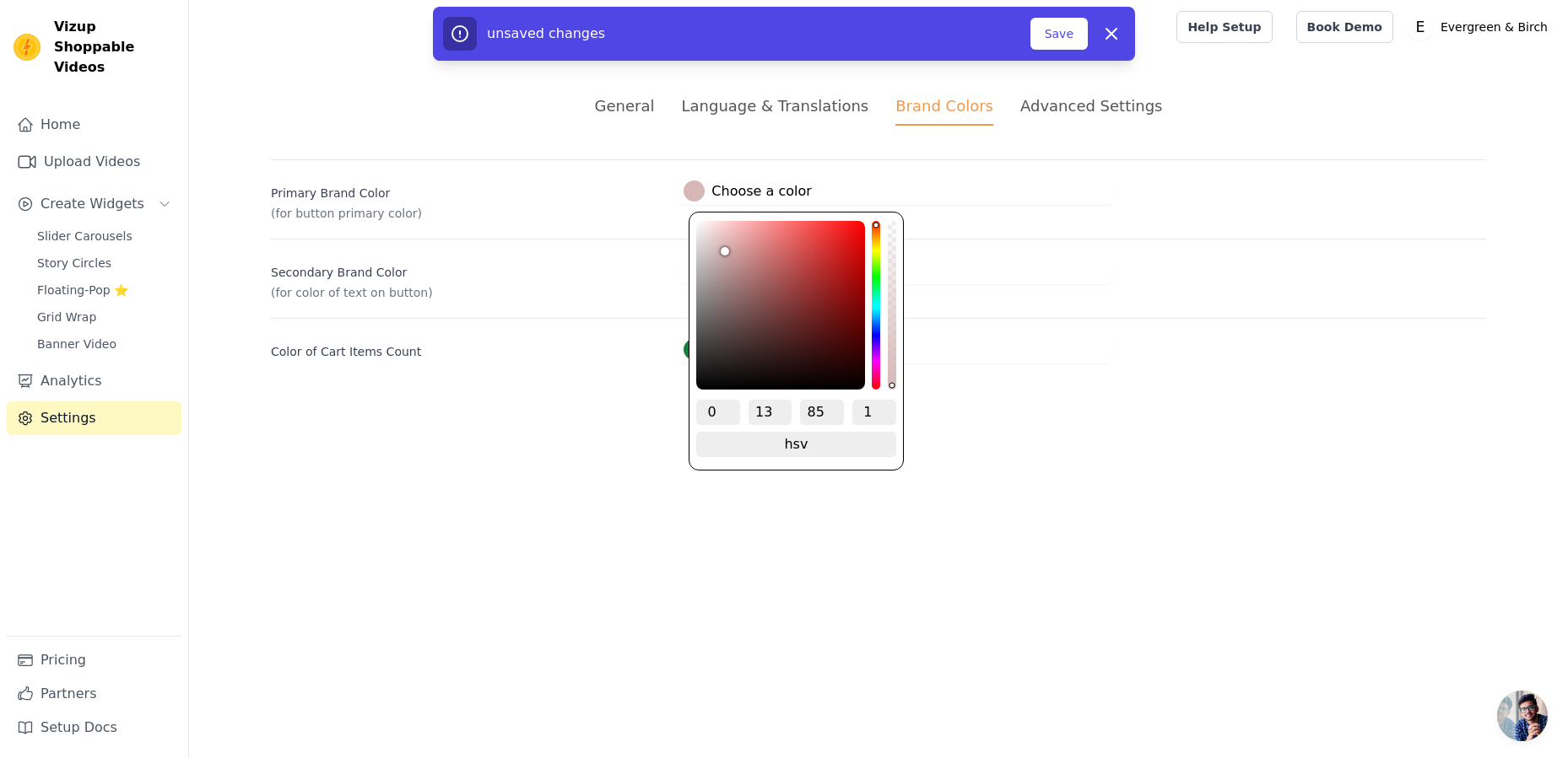
type input "12"
type input "86"
type input "#dbc4c4"
type input "11"
type input "#decaca"
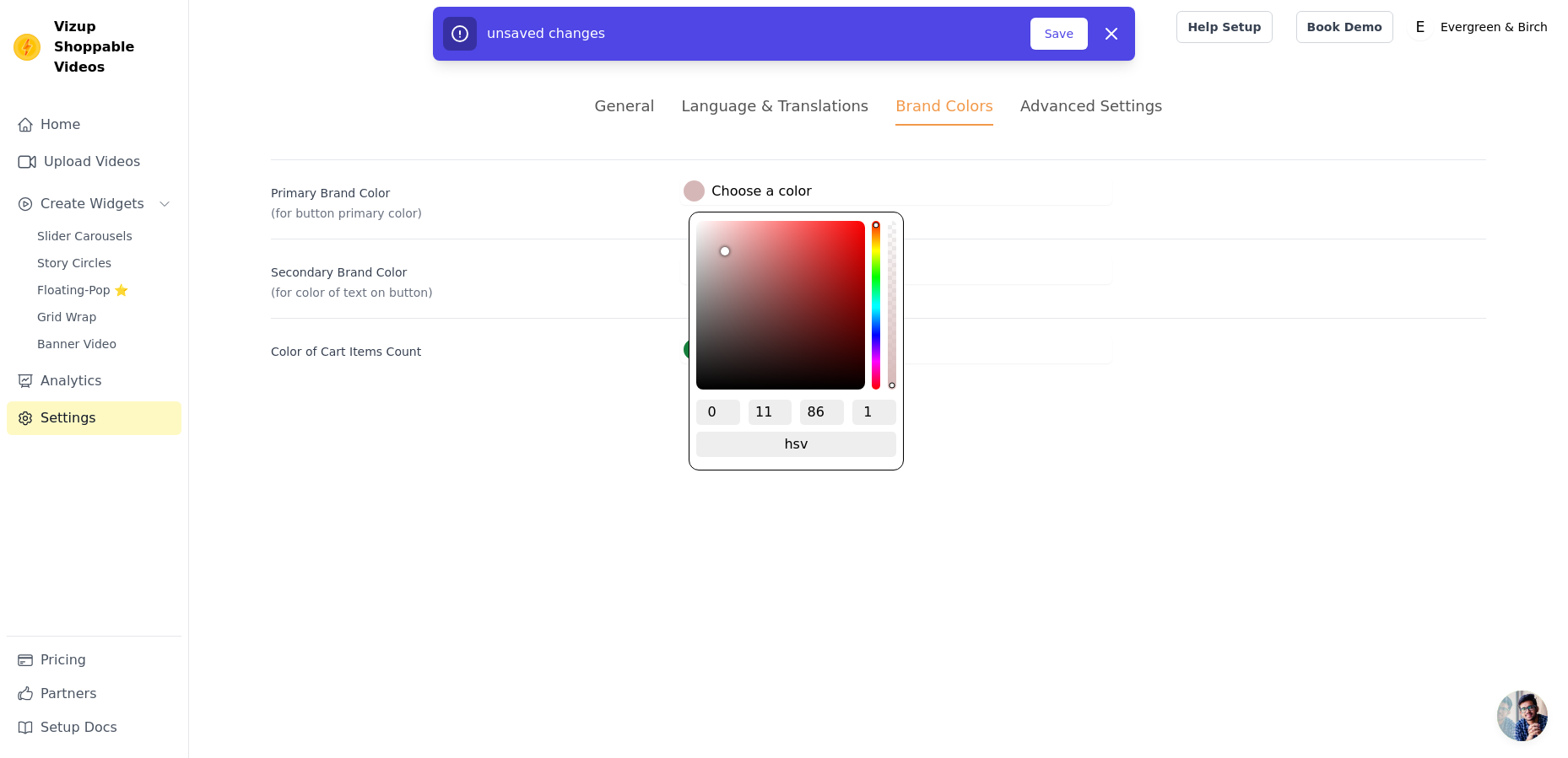
type input "9"
type input "87"
type input "#e0d2d2"
type input "6"
type input "88"
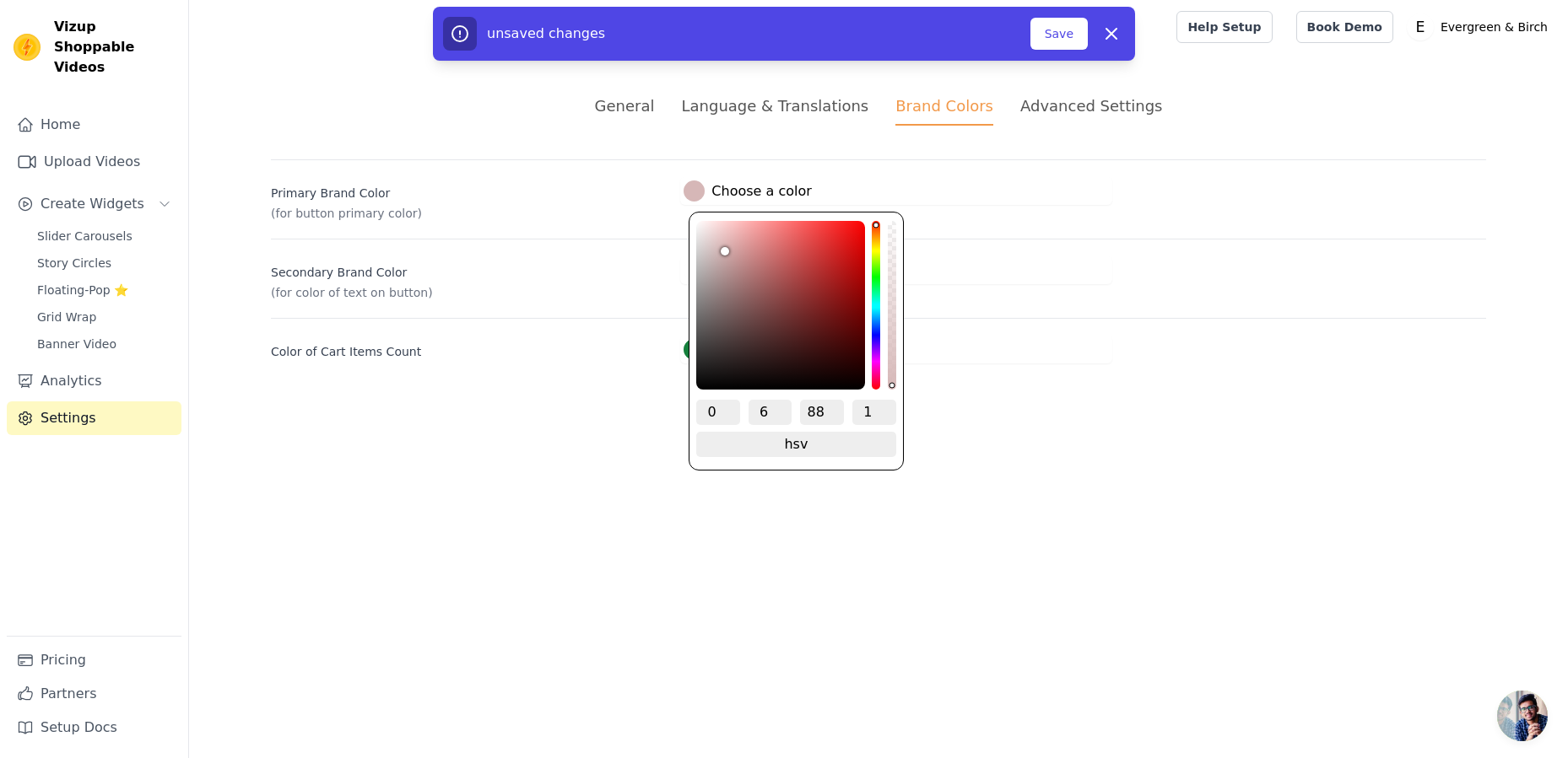
type input "#e2d9d9"
type input "4"
type input "89"
type input "#e4e2e2"
type input "1"
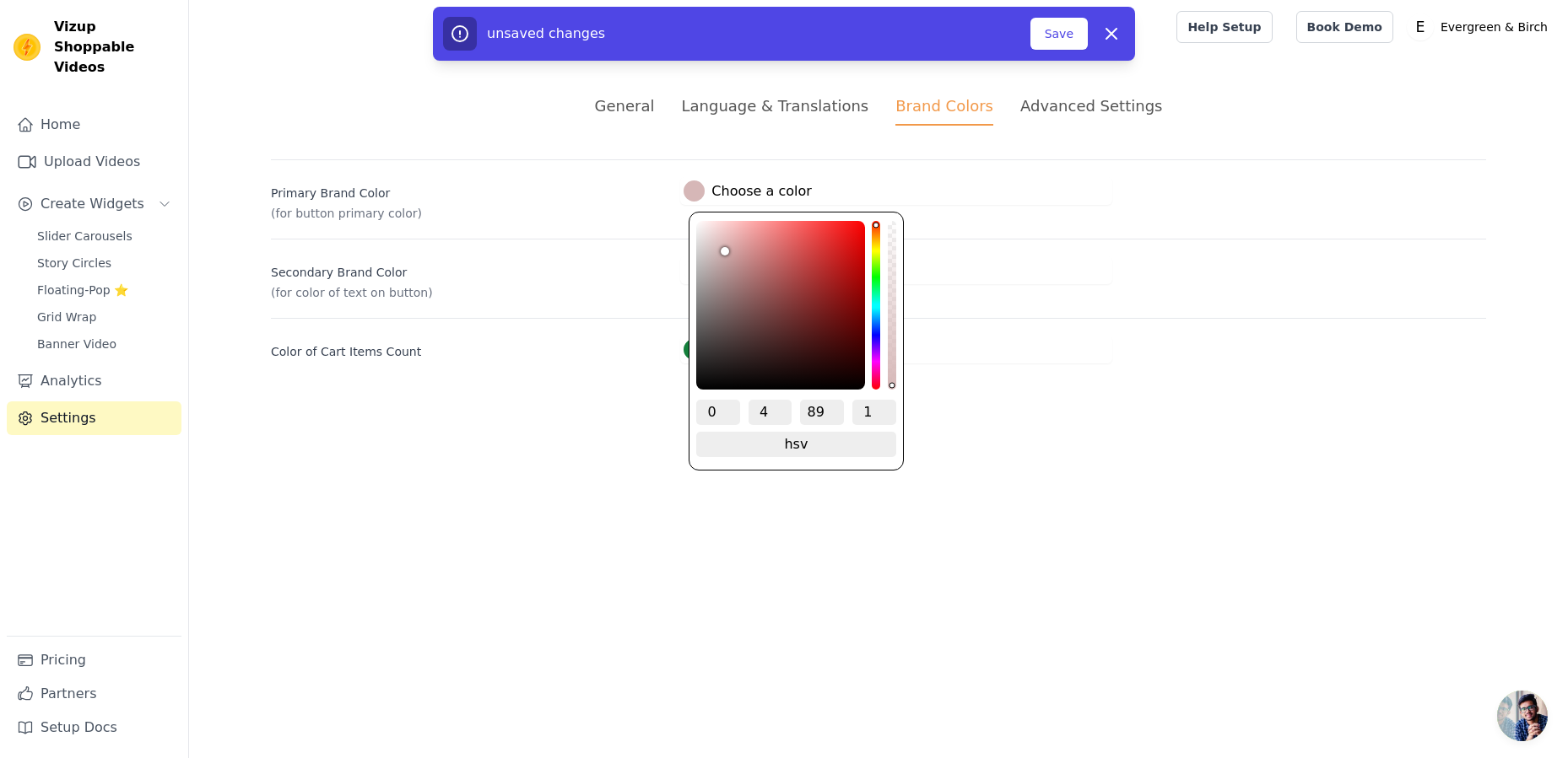
type input "90"
type input "#e8e8e8"
type input "0"
type input "91"
type input "#ebebeb"
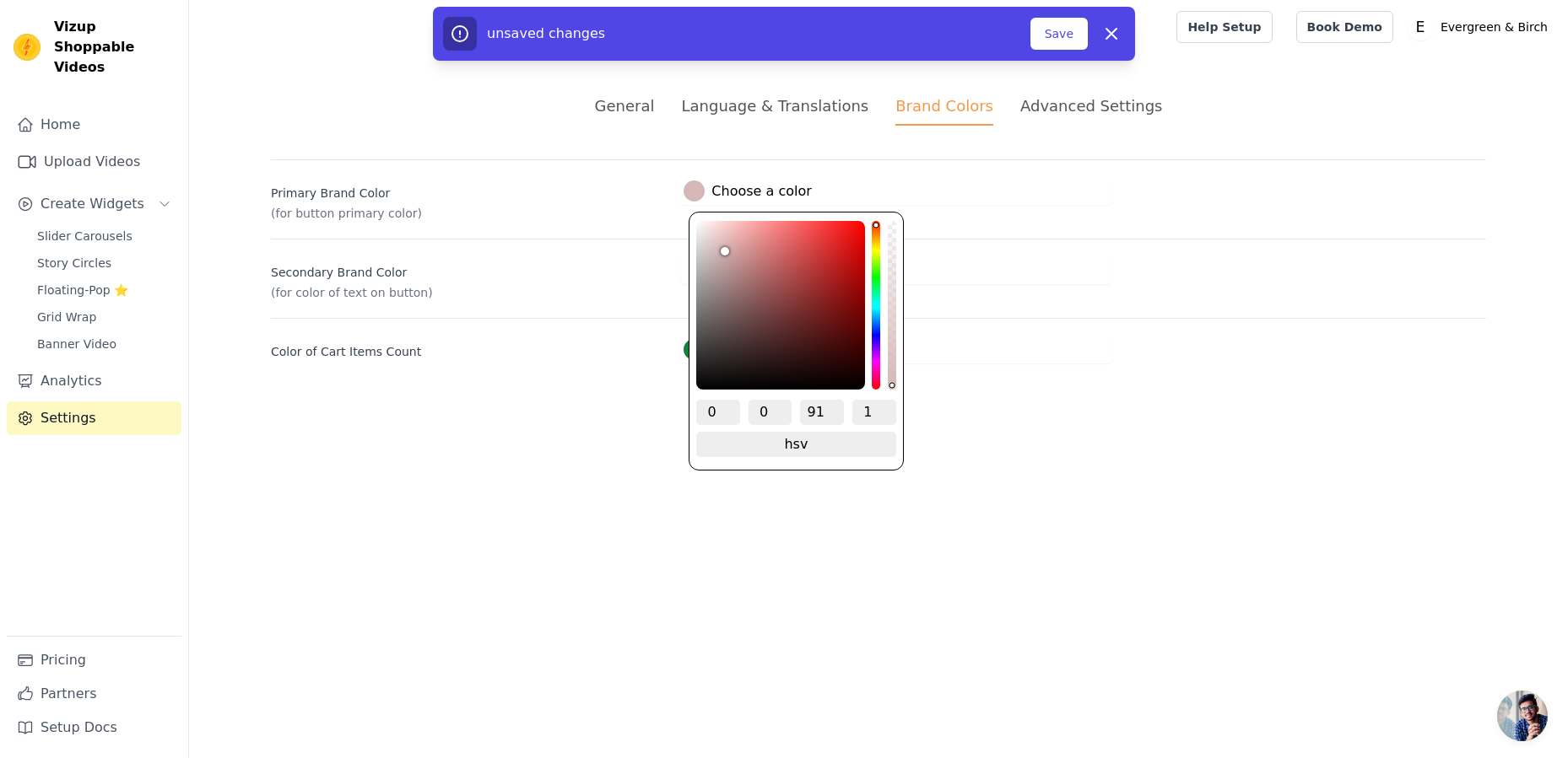
type input "92"
type input "#ededed"
type input "93"
type input "#f0f0f0"
type input "94"
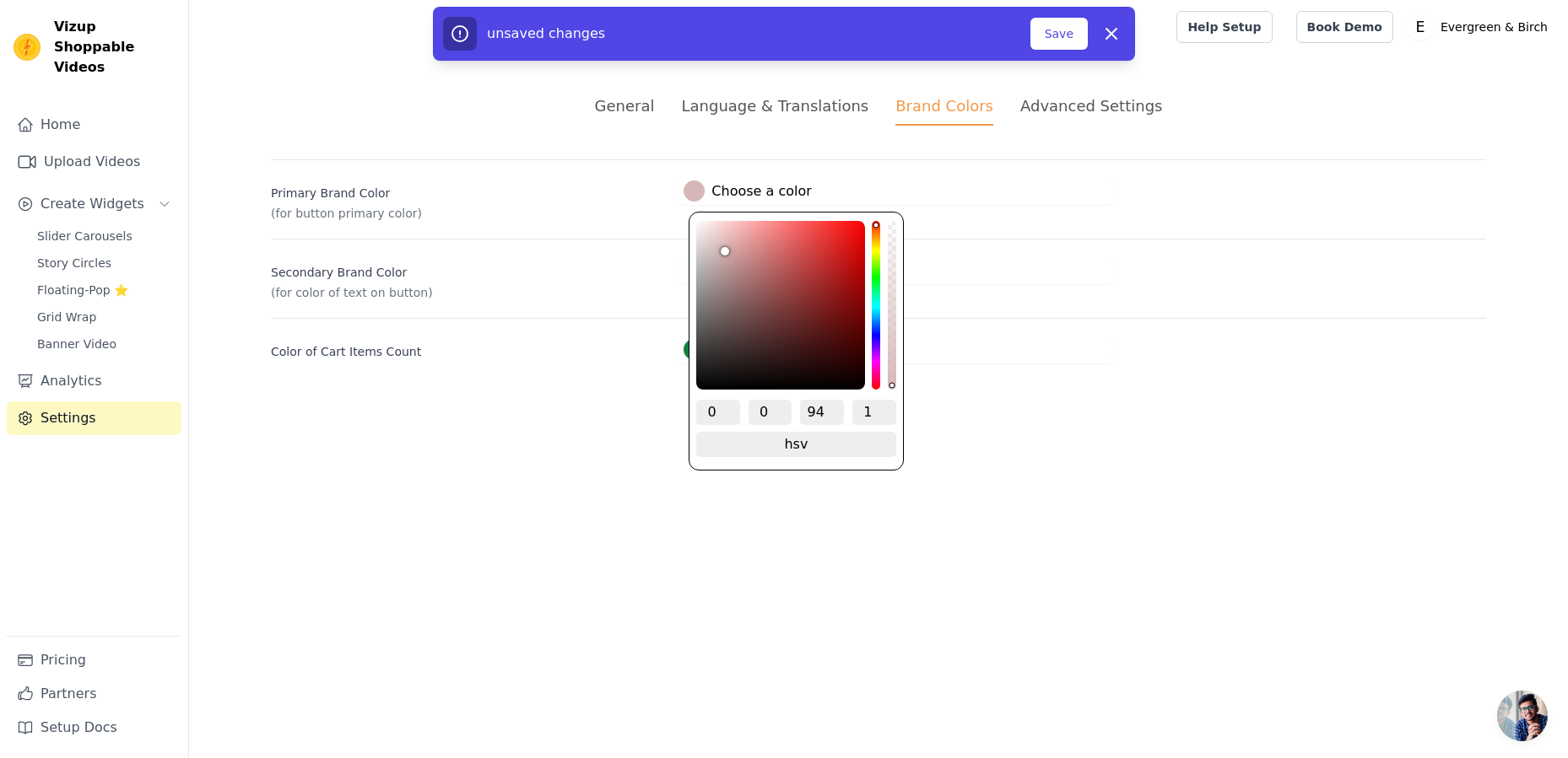
type input "#f1f1f1"
type input "95"
type input "#f4f4f4"
type input "96"
type input "#f6f6f6"
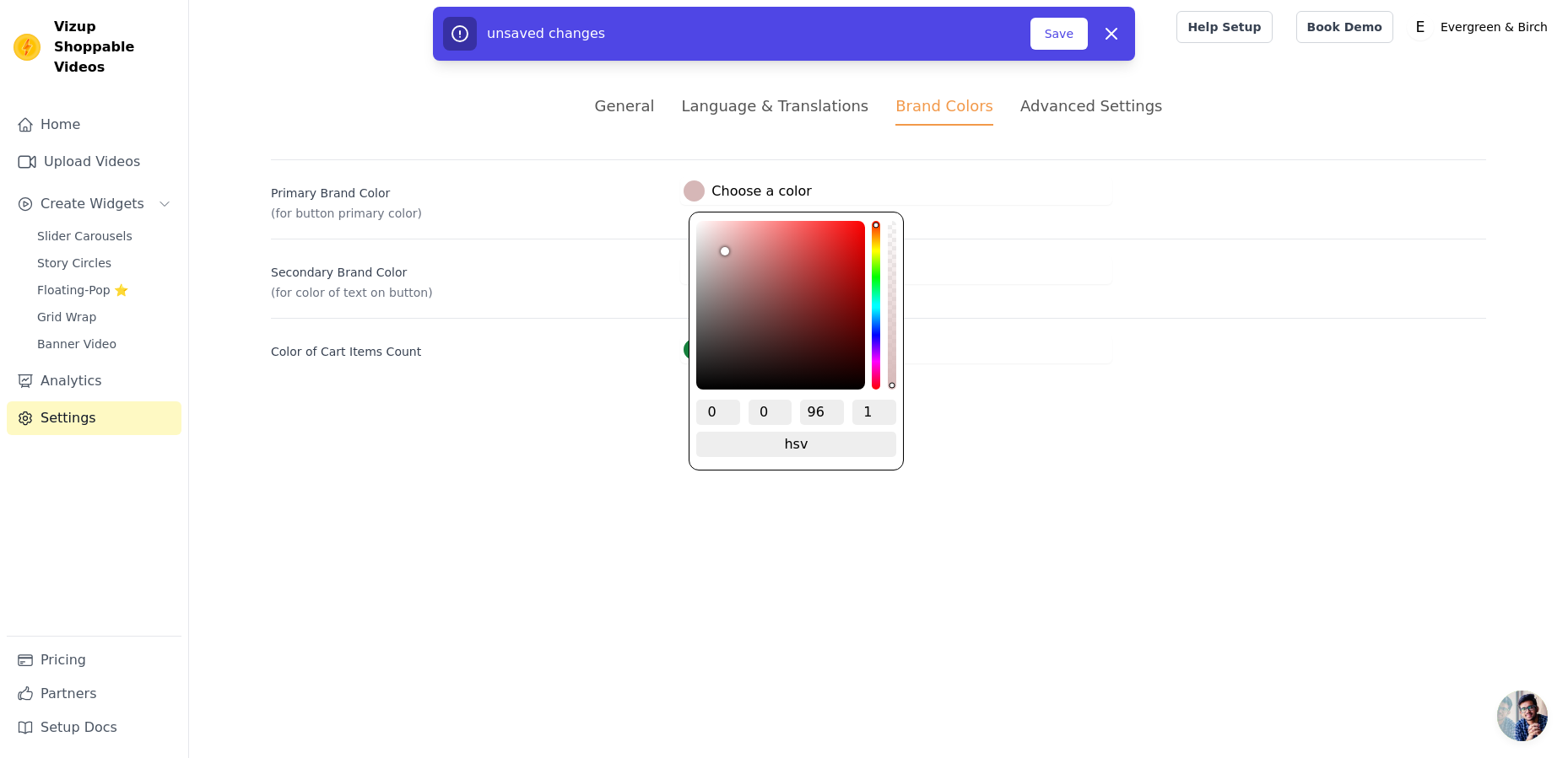
type input "97"
type input "#f9f9f9"
type input "98"
type input "#fbfbfb"
type input "99"
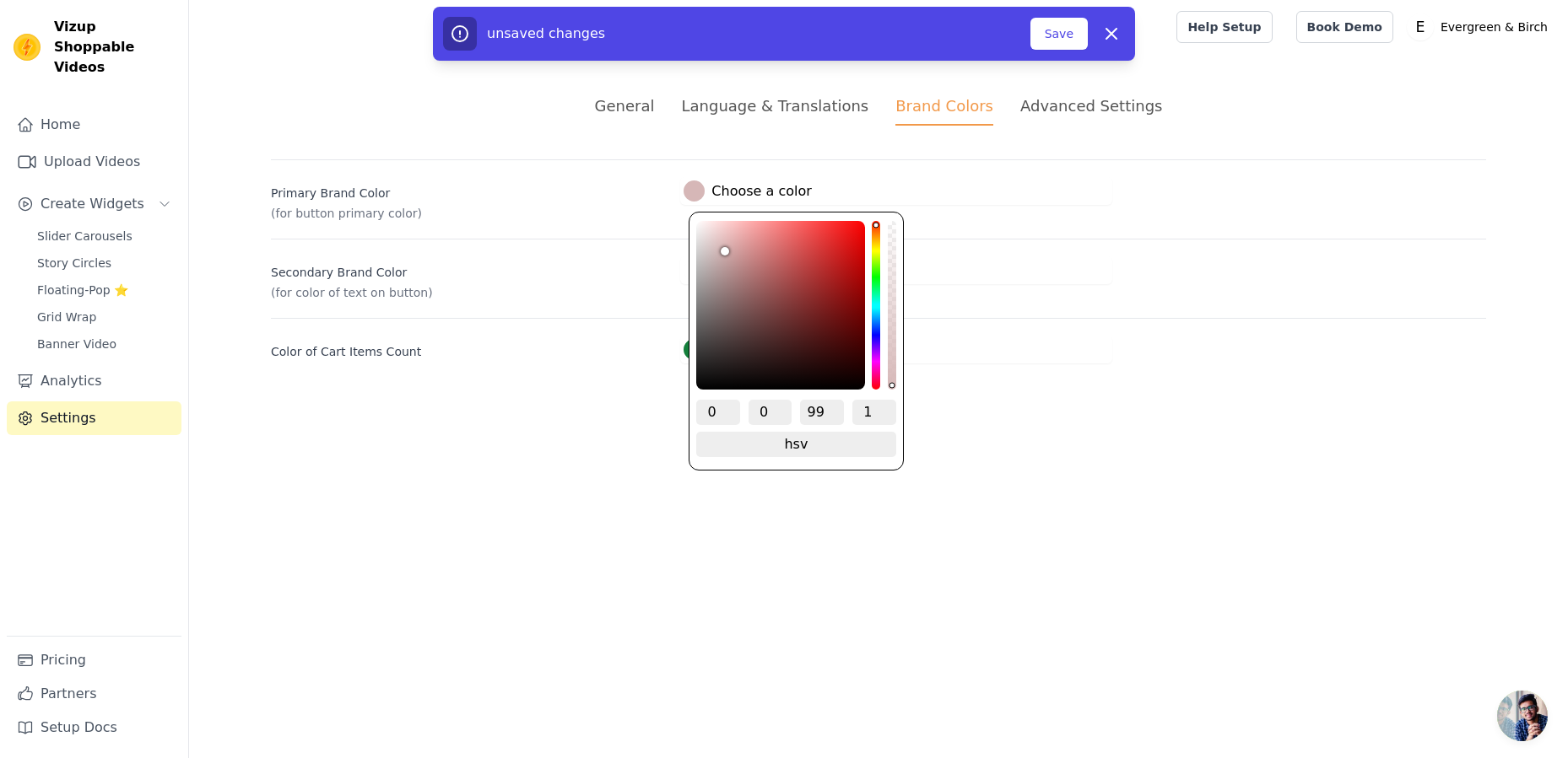
type input "#fefefe"
type input "100"
drag, startPoint x: 721, startPoint y: 249, endPoint x: 607, endPoint y: 195, distance: 126.1
click at [607, 195] on div "Primary Brand Color (for button primary color) #ffffff Choose a color 0 0 100 1…" at bounding box center [878, 191] width 1216 height 62
type input "#f7efef"
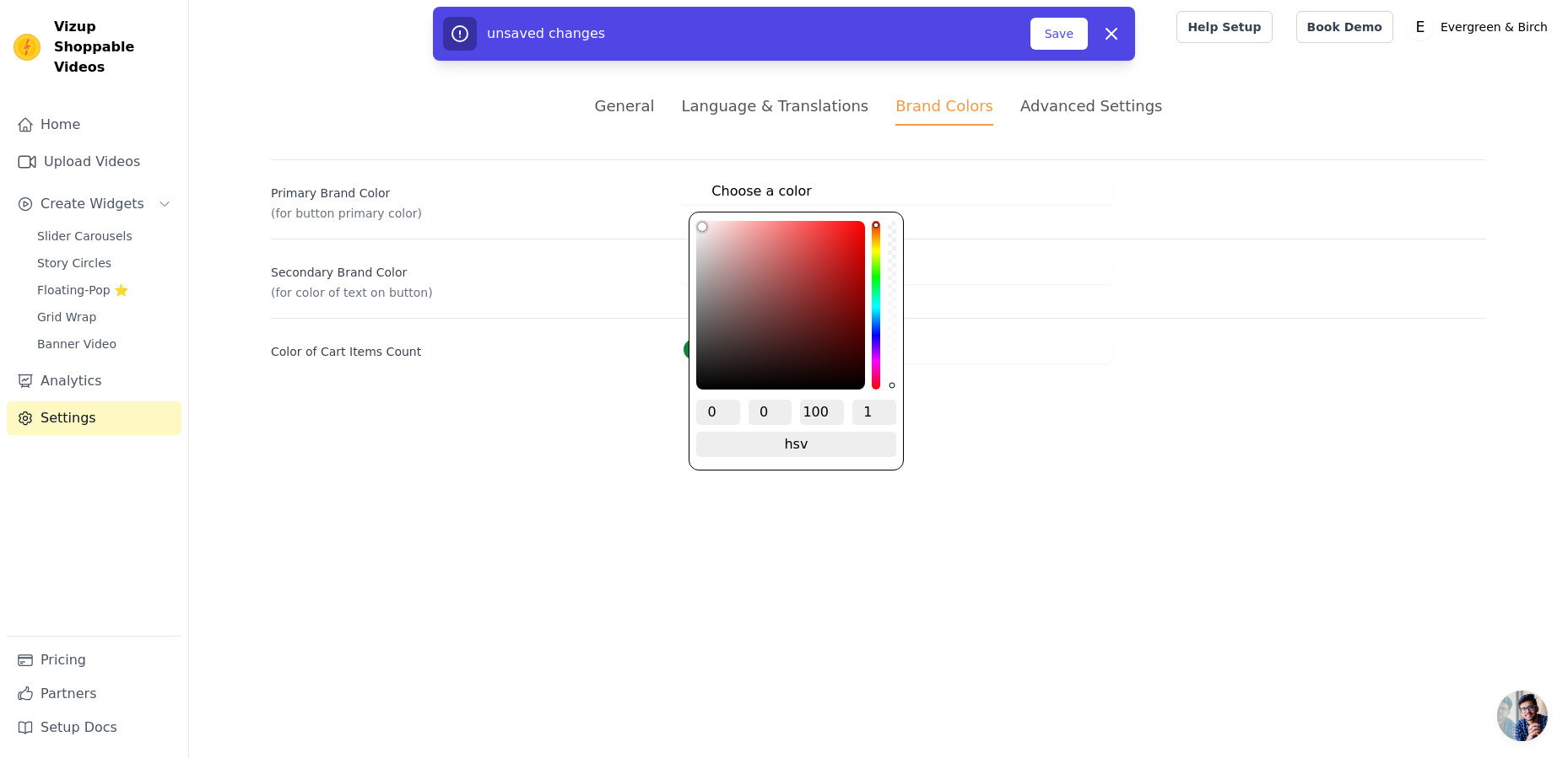
type input "3"
type input "97"
click at [702, 227] on div "color picker" at bounding box center [780, 305] width 169 height 169
type input "#f9f0f0"
type input "98"
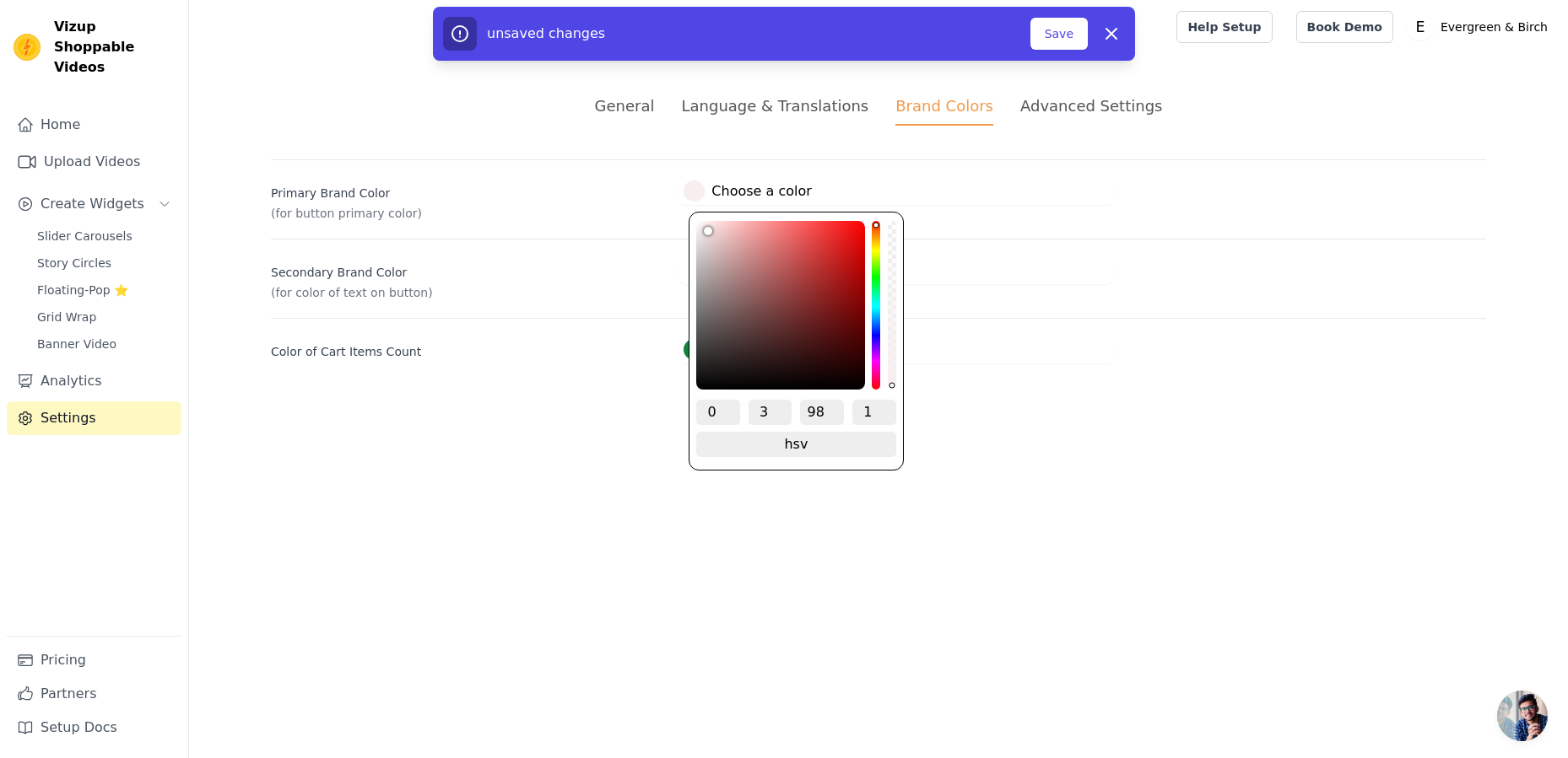
type input "#faf4f4"
type input "2"
type input "#fbf7f7"
type input "99"
type input "#fbf8f8"
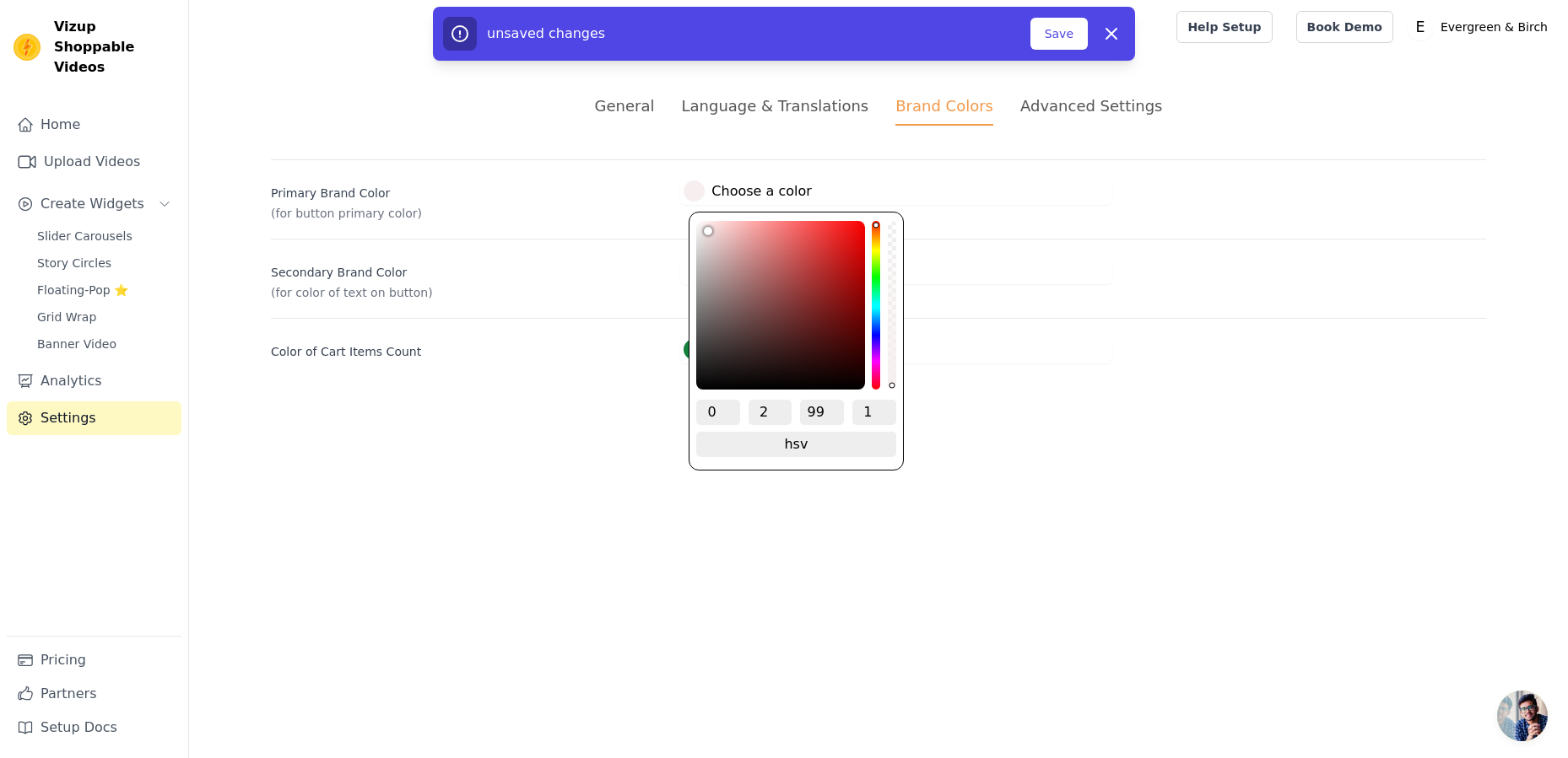
type input "1"
type input "#fefdfd"
type input "0"
type input "100"
type input "#ffffff"
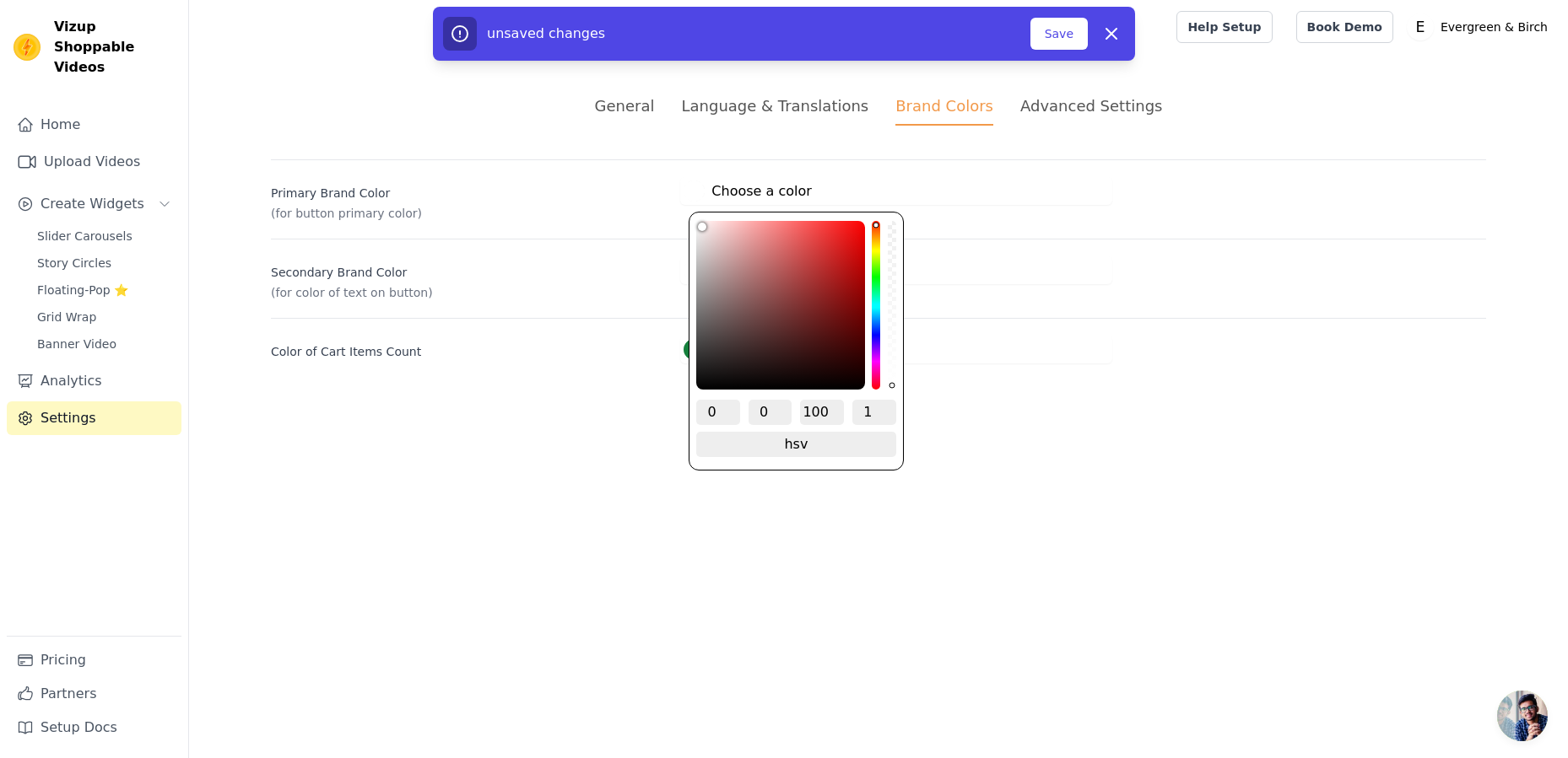
drag, startPoint x: 702, startPoint y: 227, endPoint x: 694, endPoint y: 220, distance: 10.6
click at [694, 220] on div "0 0 100 1 hsv change to hex" at bounding box center [795, 341] width 214 height 259
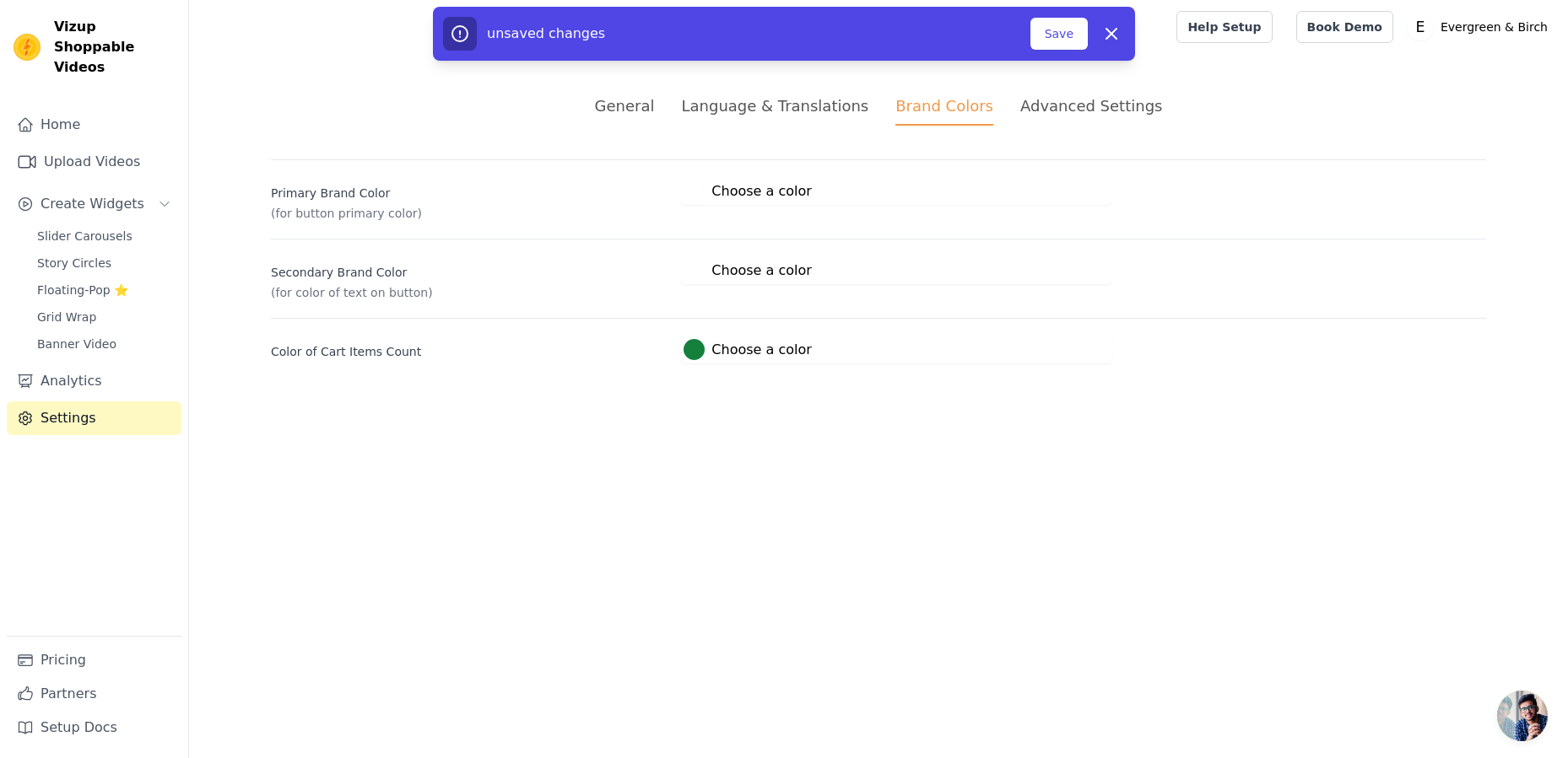
click at [646, 213] on p "(for button primary color)" at bounding box center [469, 213] width 396 height 17
click at [722, 278] on label "#ffffff Choose a color" at bounding box center [747, 270] width 128 height 21
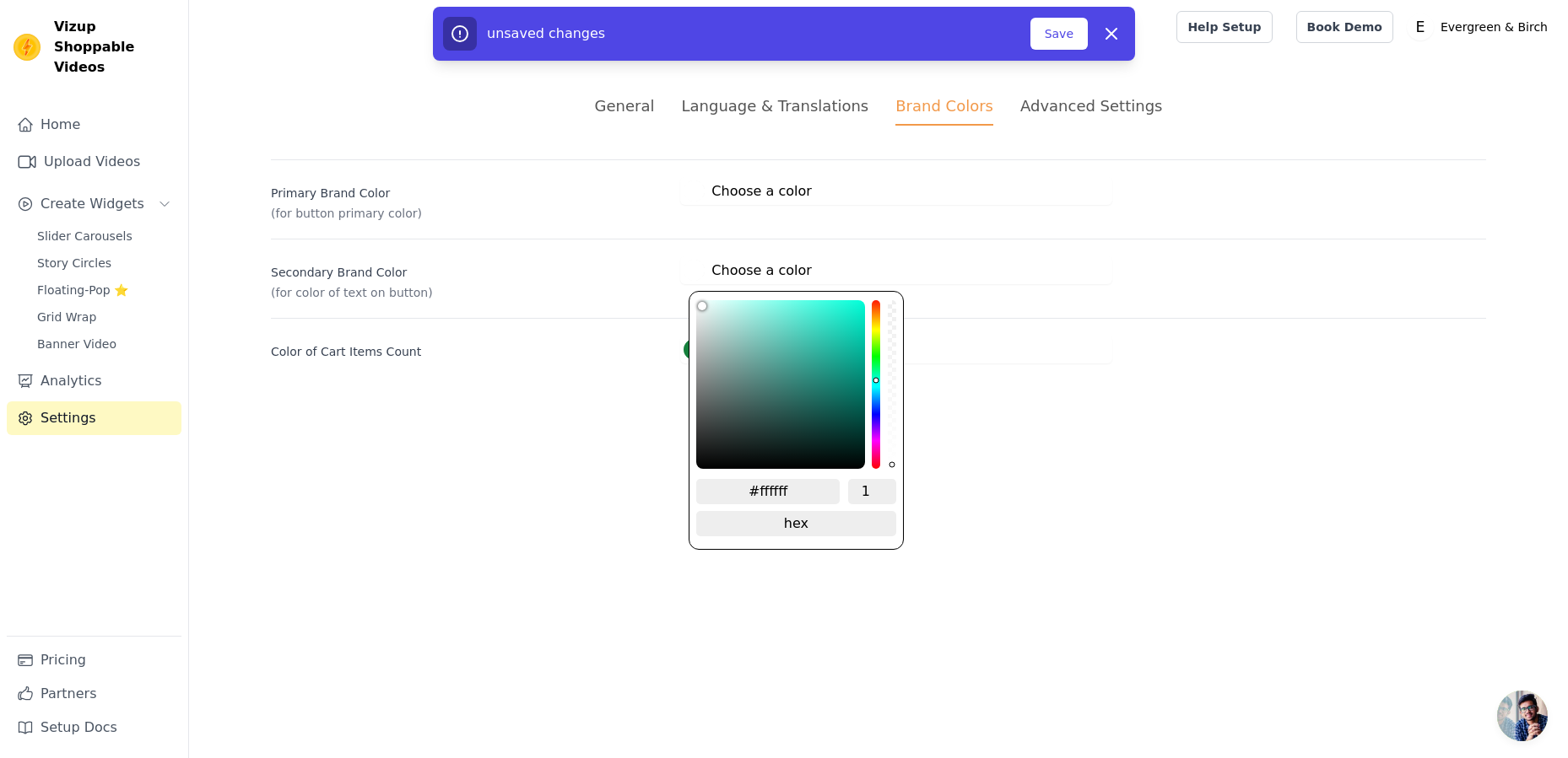
click at [877, 381] on div "hue channel" at bounding box center [876, 384] width 9 height 169
type input "#7ccbbf"
drag, startPoint x: 761, startPoint y: 332, endPoint x: 777, endPoint y: 303, distance: 33.1
click at [777, 303] on div "color picker" at bounding box center [780, 384] width 169 height 169
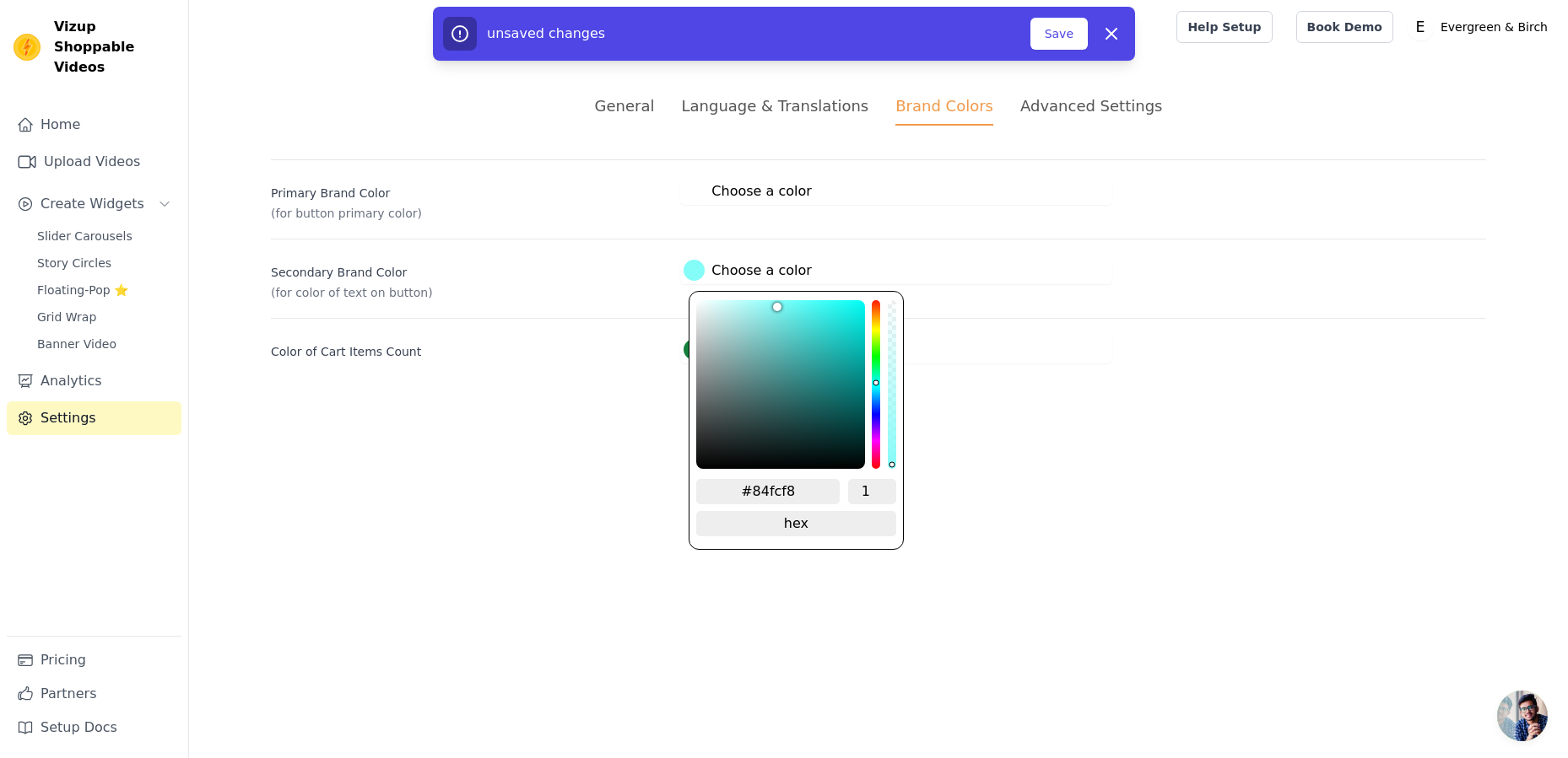
drag, startPoint x: 877, startPoint y: 369, endPoint x: 877, endPoint y: 384, distance: 15.0
click at [877, 384] on div "hue channel" at bounding box center [876, 384] width 9 height 169
click at [778, 307] on div "brightness channel" at bounding box center [777, 384] width 9 height 165
click at [575, 377] on div "General Language & Translations Brand Colors Advanced Settings unsaved changes …" at bounding box center [878, 228] width 1297 height 350
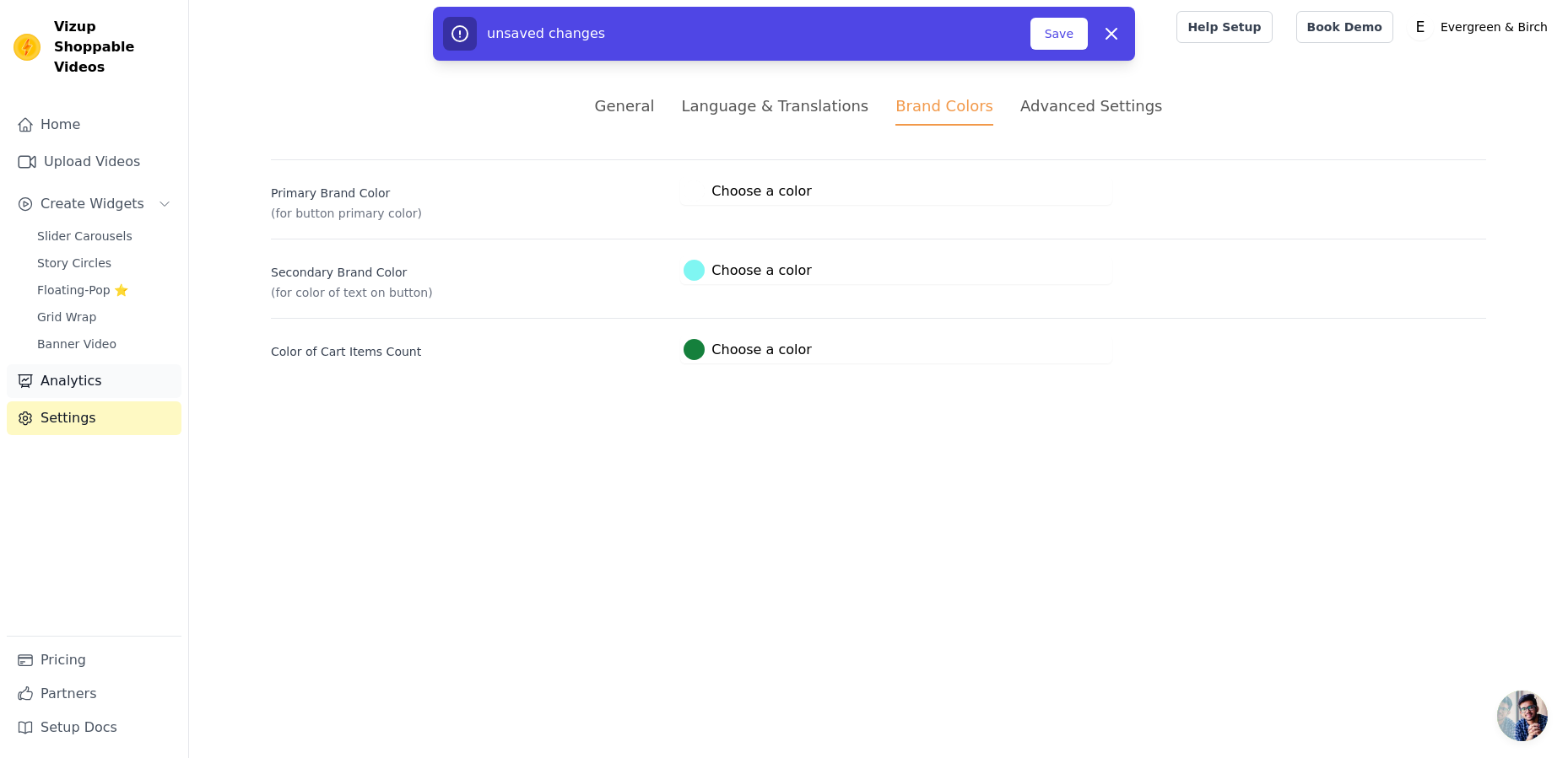
click at [87, 370] on link "Analytics" at bounding box center [94, 381] width 175 height 34
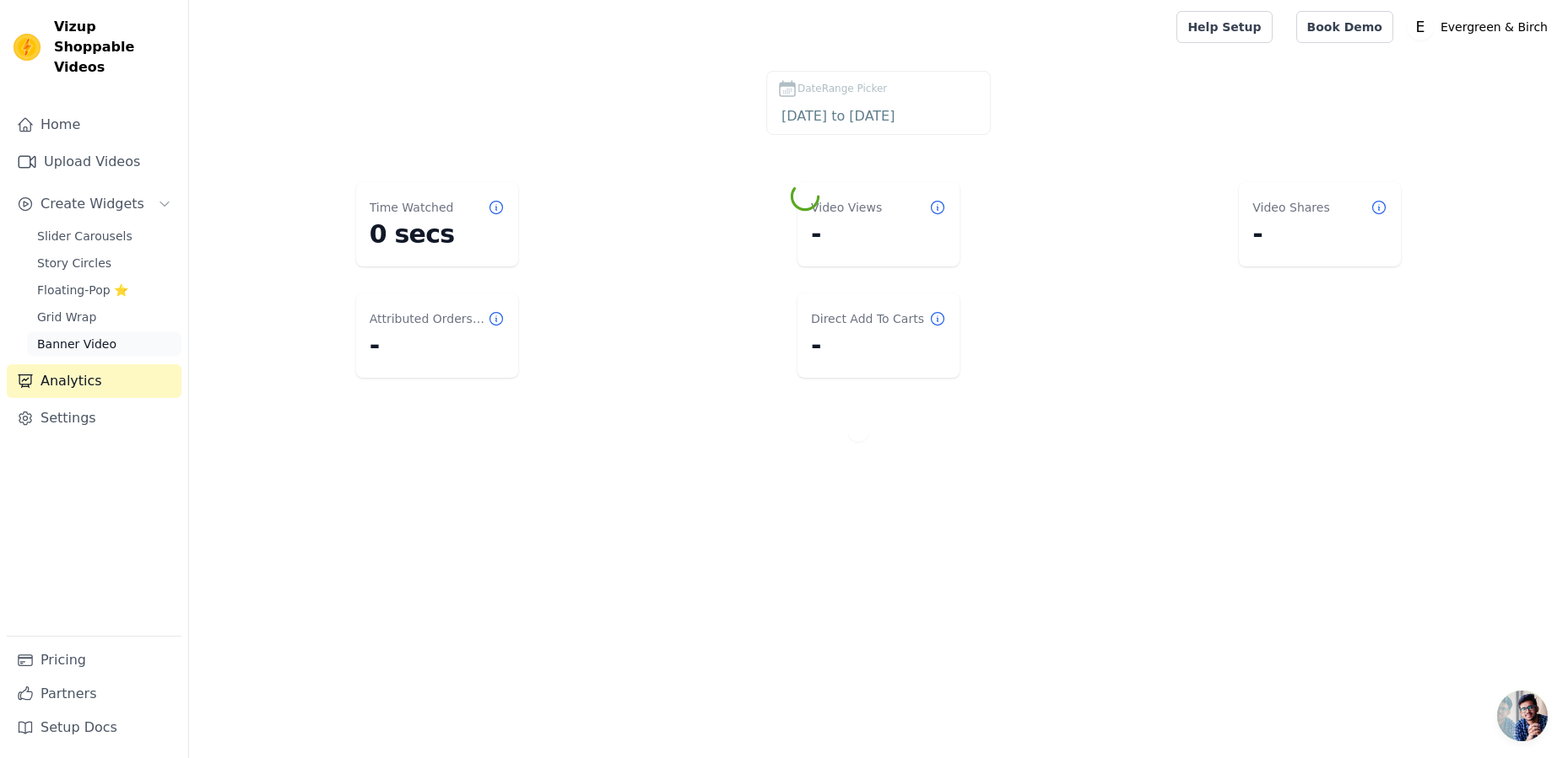
click at [79, 336] on span "Banner Video" at bounding box center [77, 345] width 79 height 17
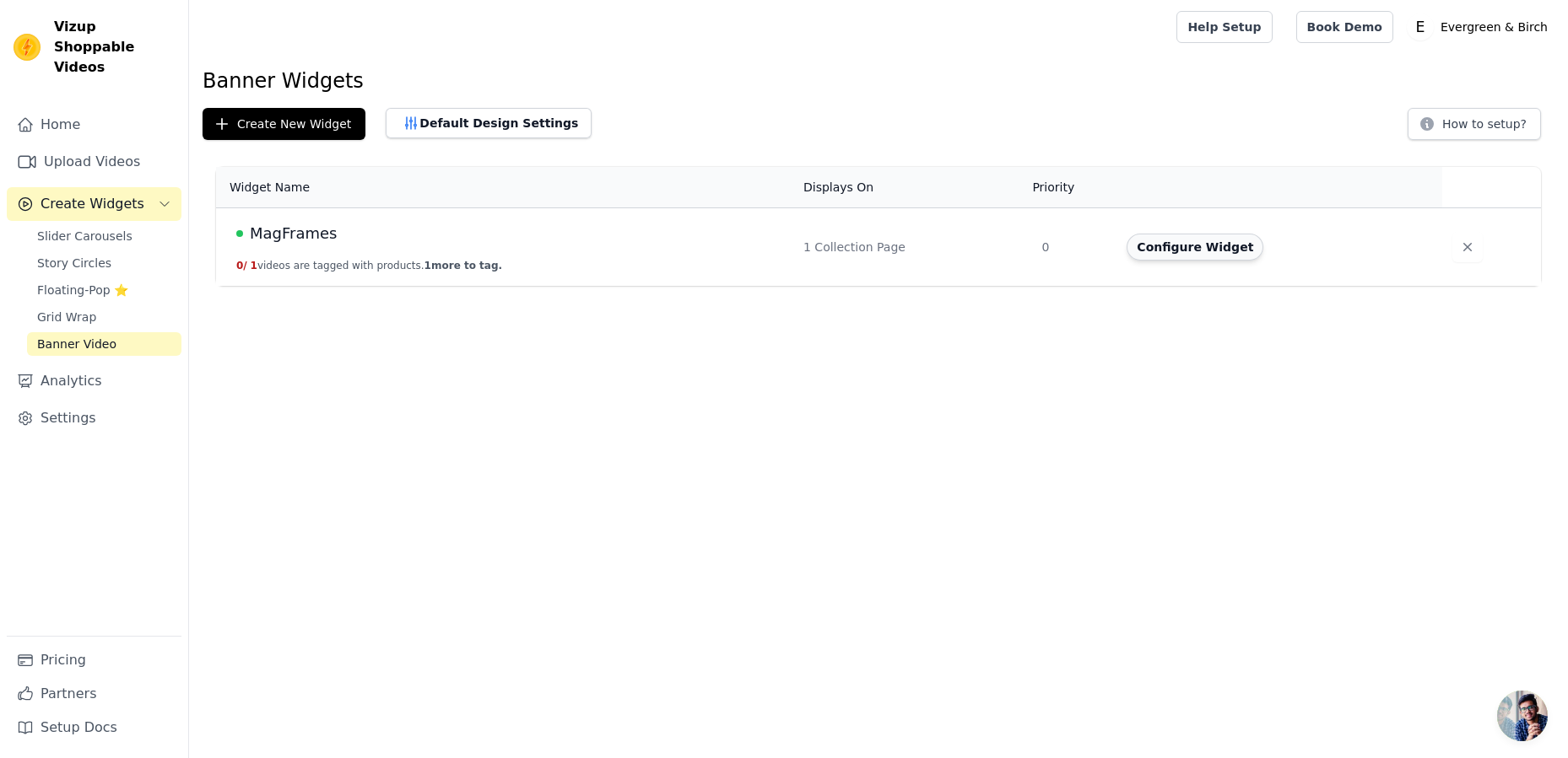
click at [1178, 245] on button "Configure Widget" at bounding box center [1195, 247] width 137 height 27
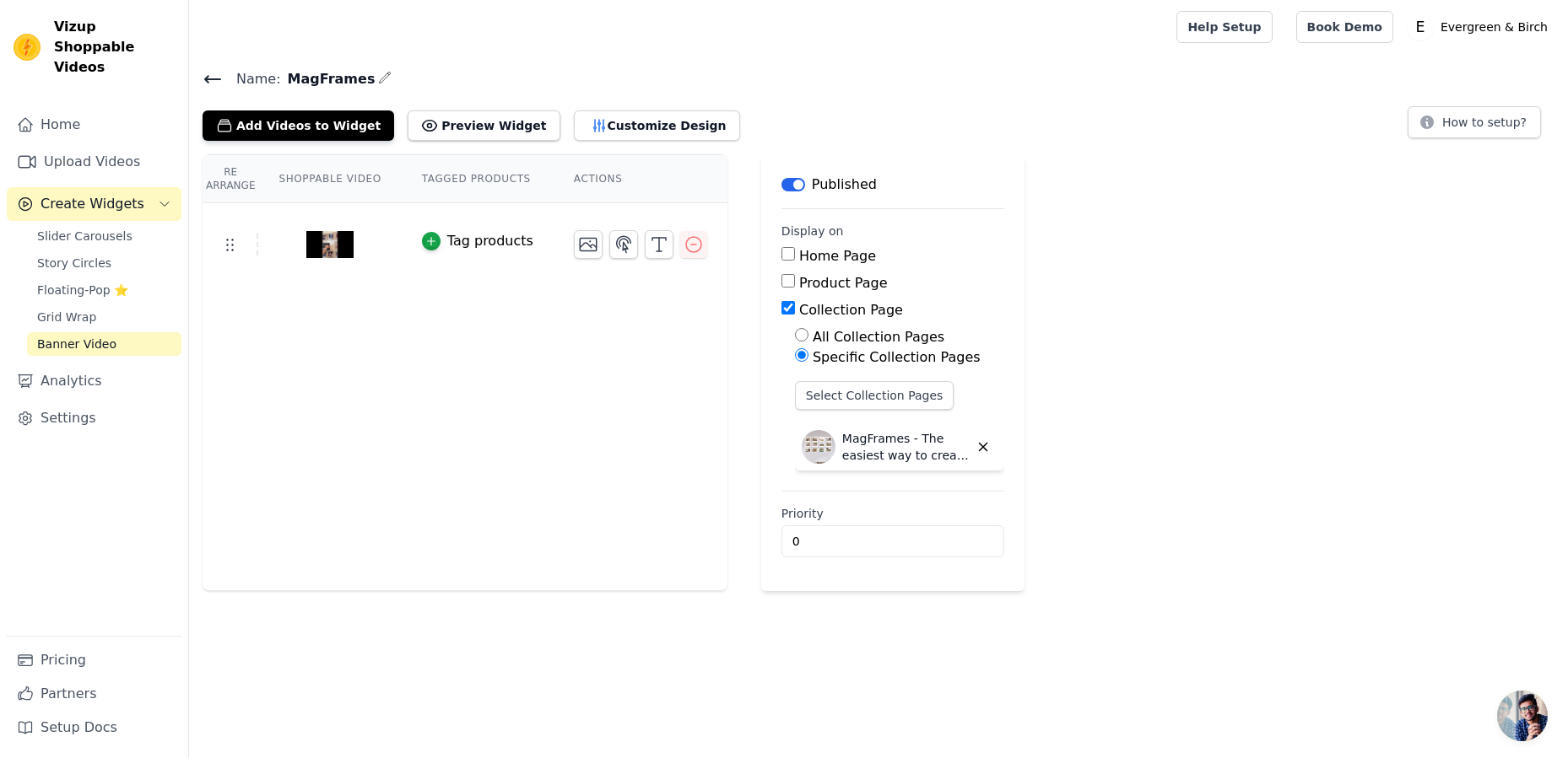
click at [351, 181] on th "Shoppable Video" at bounding box center [329, 178] width 143 height 48
click at [476, 171] on th "Tagged Products" at bounding box center [477, 178] width 152 height 48
click at [605, 173] on th "Actions" at bounding box center [640, 178] width 174 height 48
click at [435, 120] on button "Preview Widget" at bounding box center [484, 126] width 152 height 30
click at [81, 309] on span "Grid Wrap" at bounding box center [66, 317] width 60 height 17
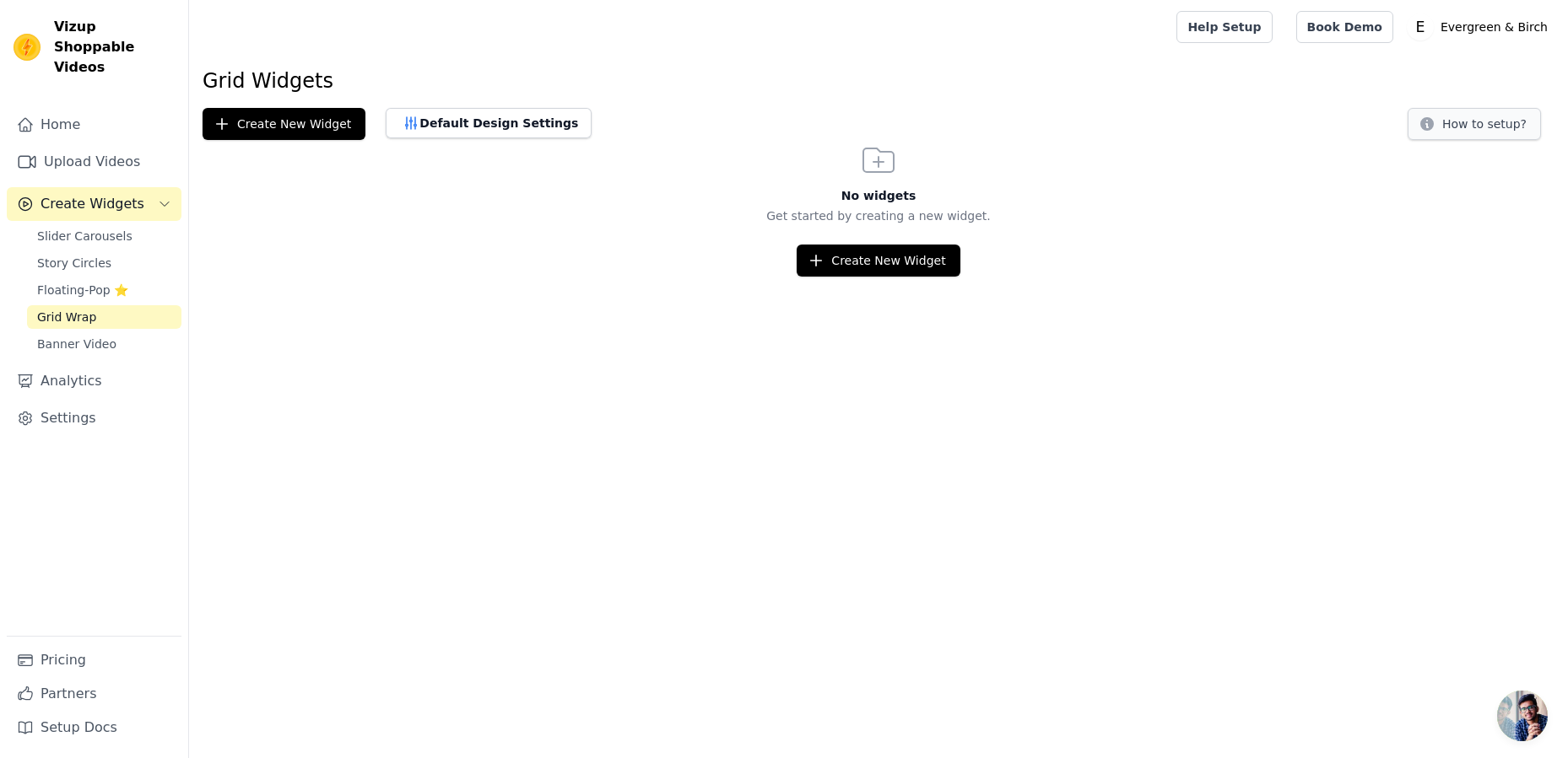
click at [1336, 122] on button "How to setup?" at bounding box center [1474, 124] width 133 height 32
click at [112, 281] on span "Floating-Pop ⭐" at bounding box center [82, 290] width 92 height 17
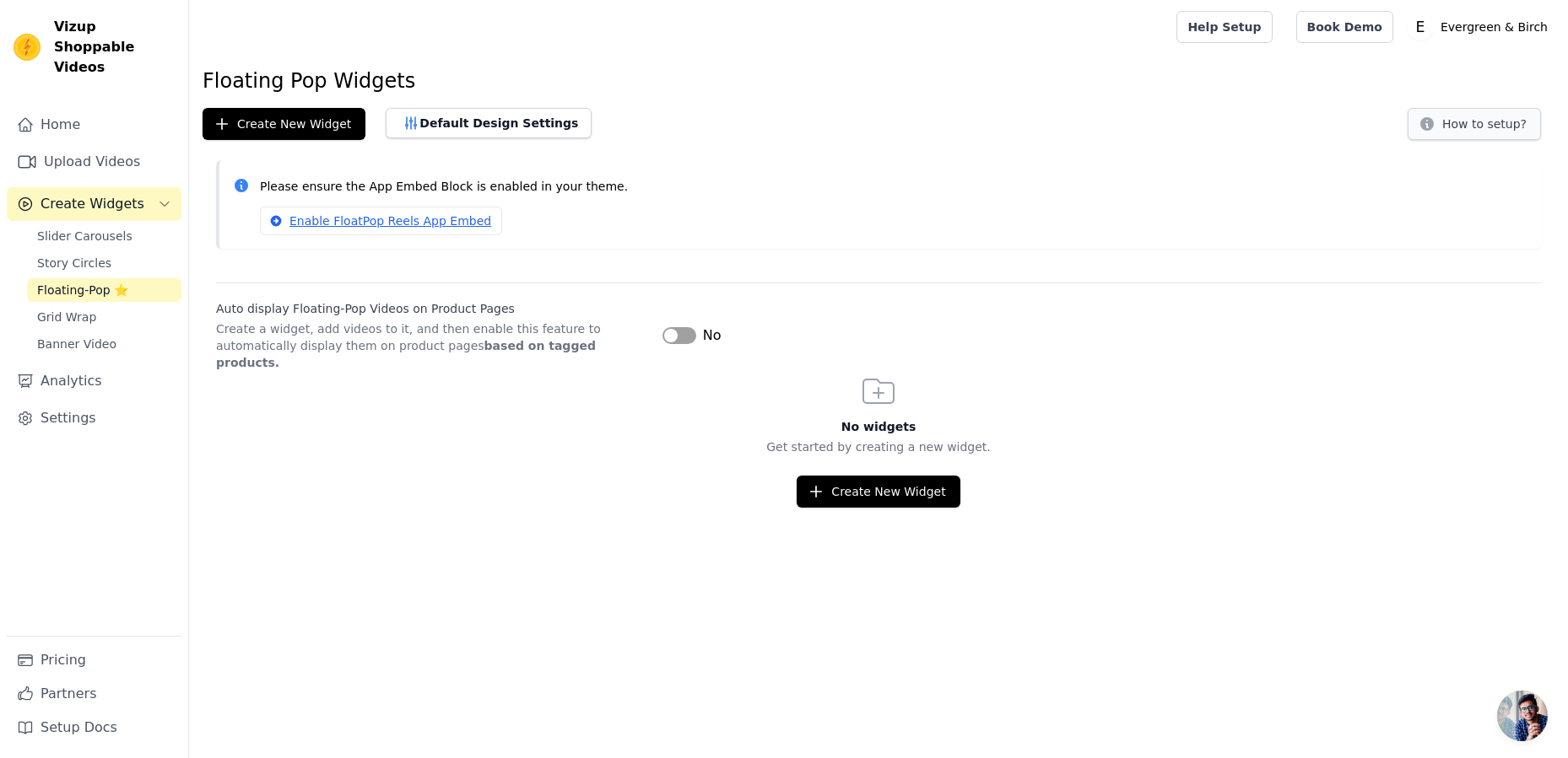
click at [1336, 121] on button "How to setup?" at bounding box center [1474, 124] width 133 height 32
click at [92, 255] on span "Story Circles" at bounding box center [74, 263] width 75 height 17
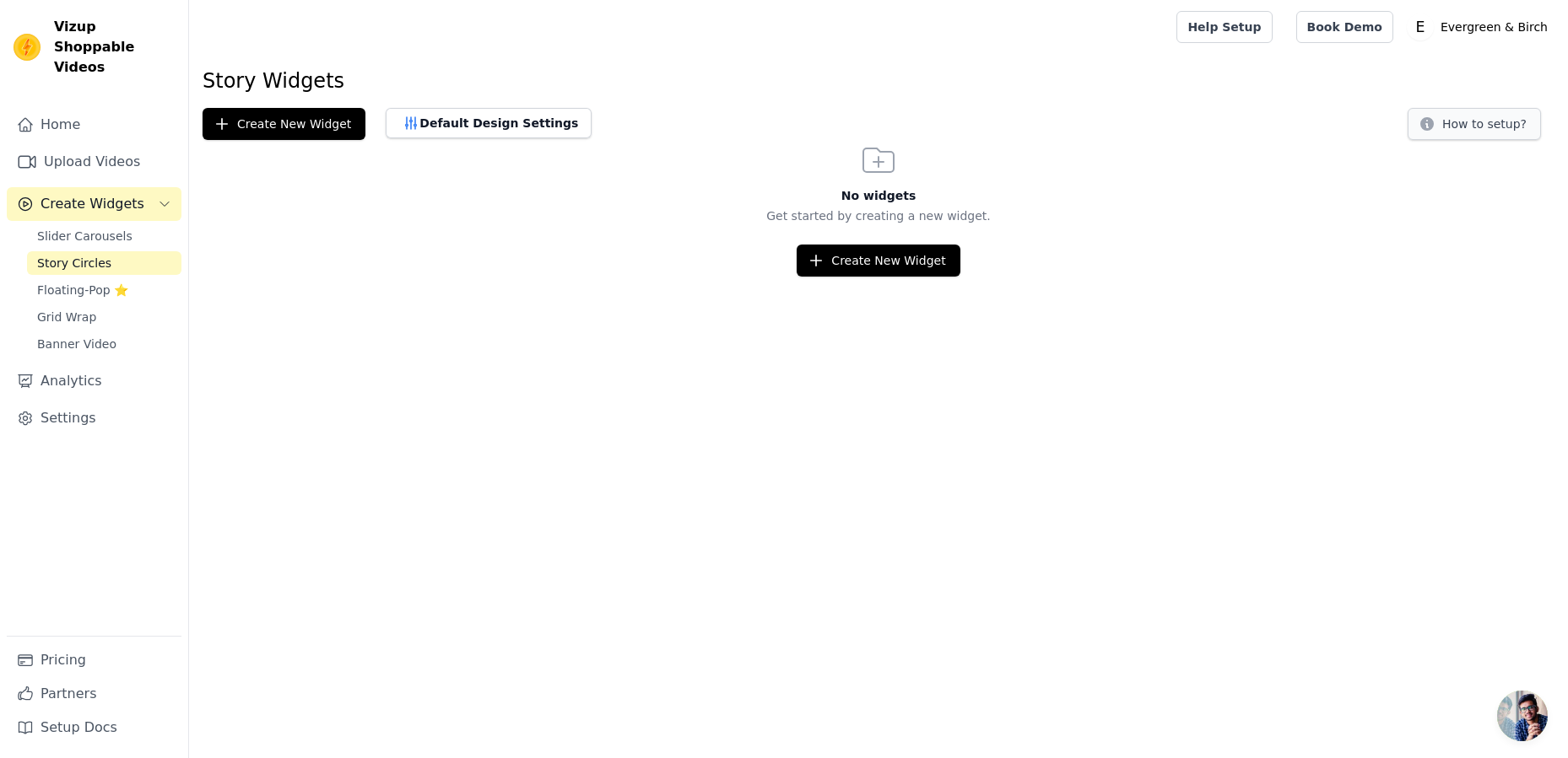
click at [1336, 129] on button "How to setup?" at bounding box center [1474, 124] width 133 height 32
click at [96, 227] on span "Slider Carousels" at bounding box center [84, 236] width 95 height 17
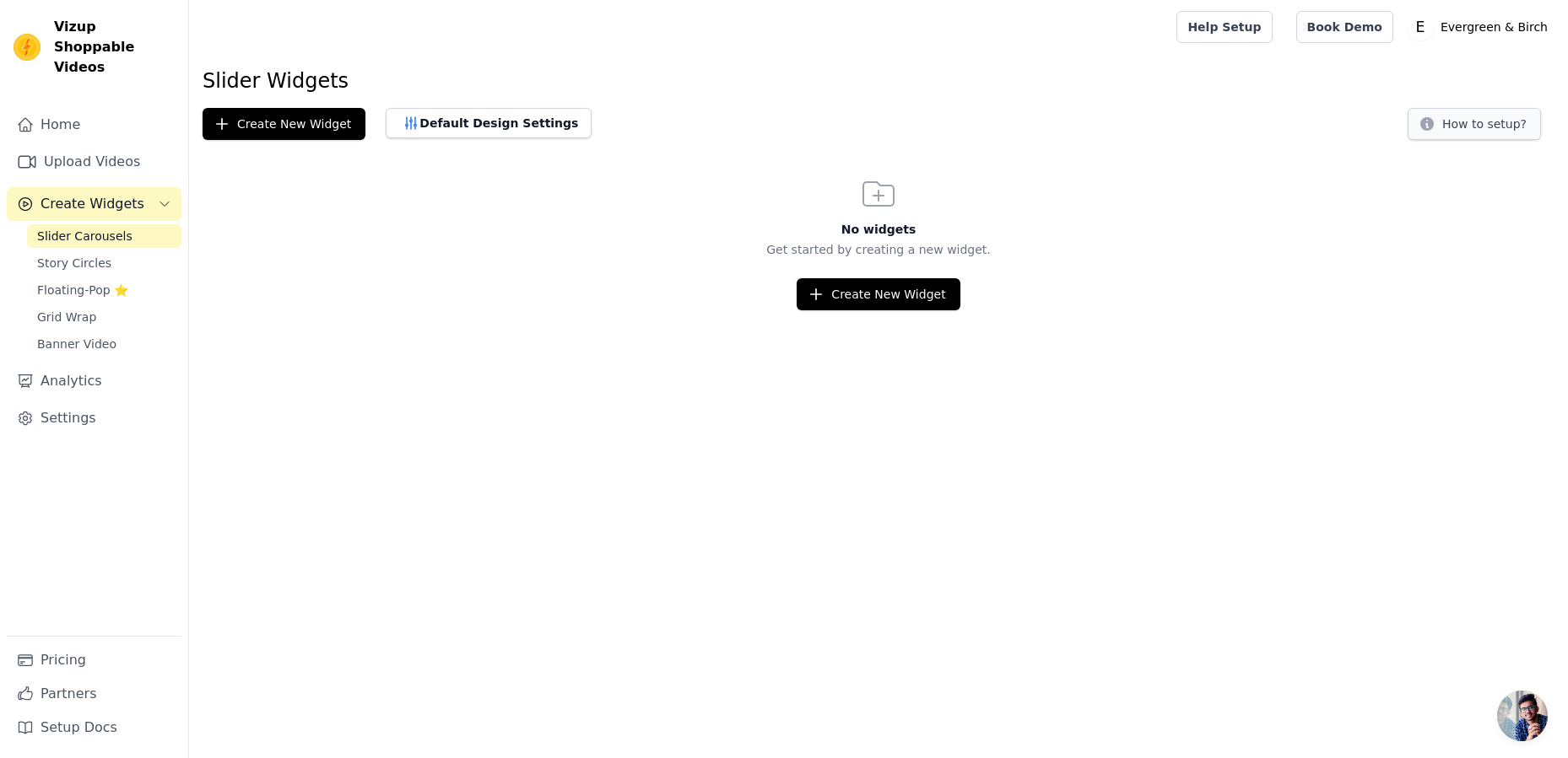
click at [1336, 126] on button "How to setup?" at bounding box center [1474, 124] width 133 height 32
